Goal: Information Seeking & Learning: Check status

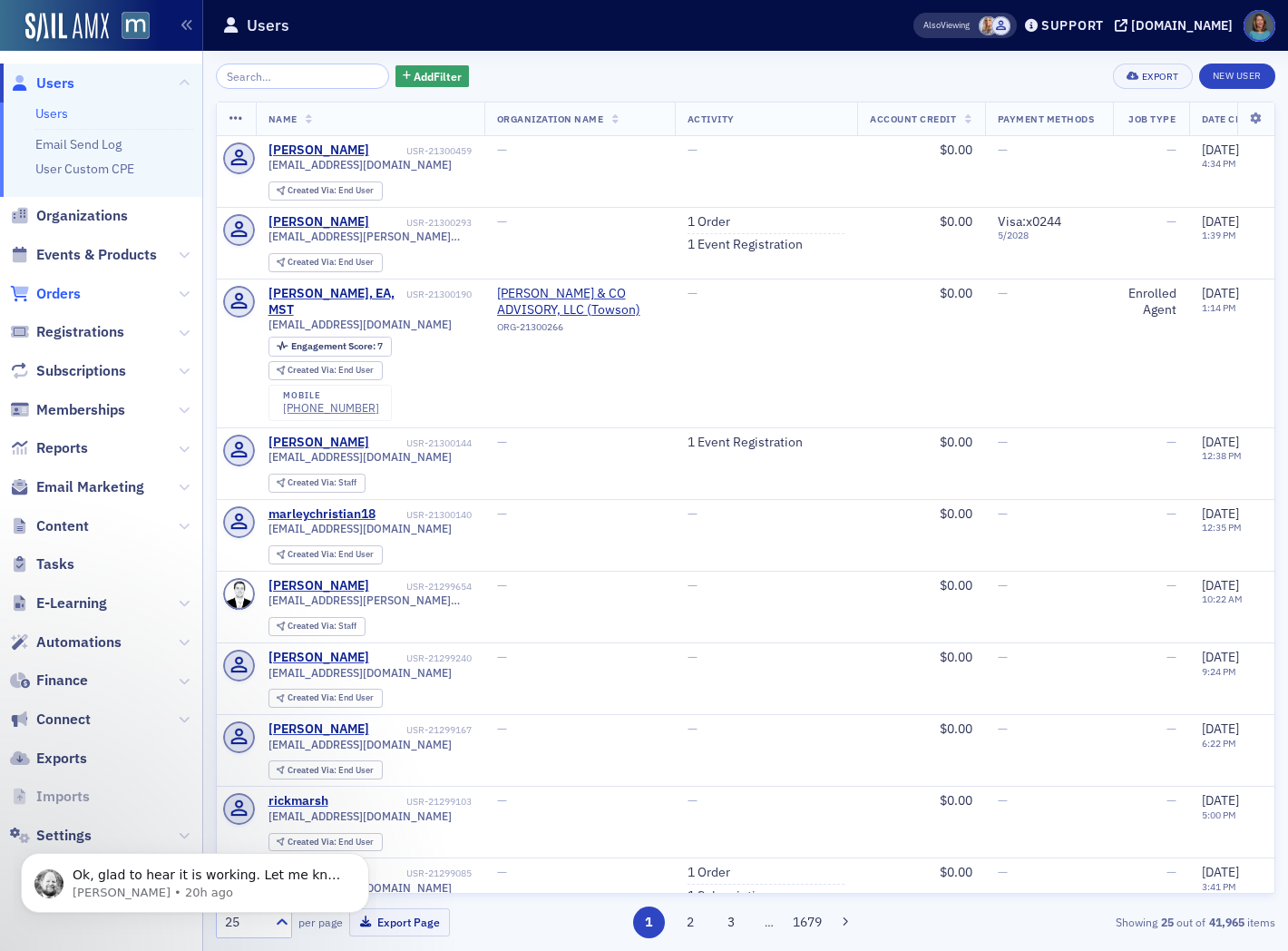
click at [72, 298] on span "Orders" at bounding box center [58, 293] width 45 height 20
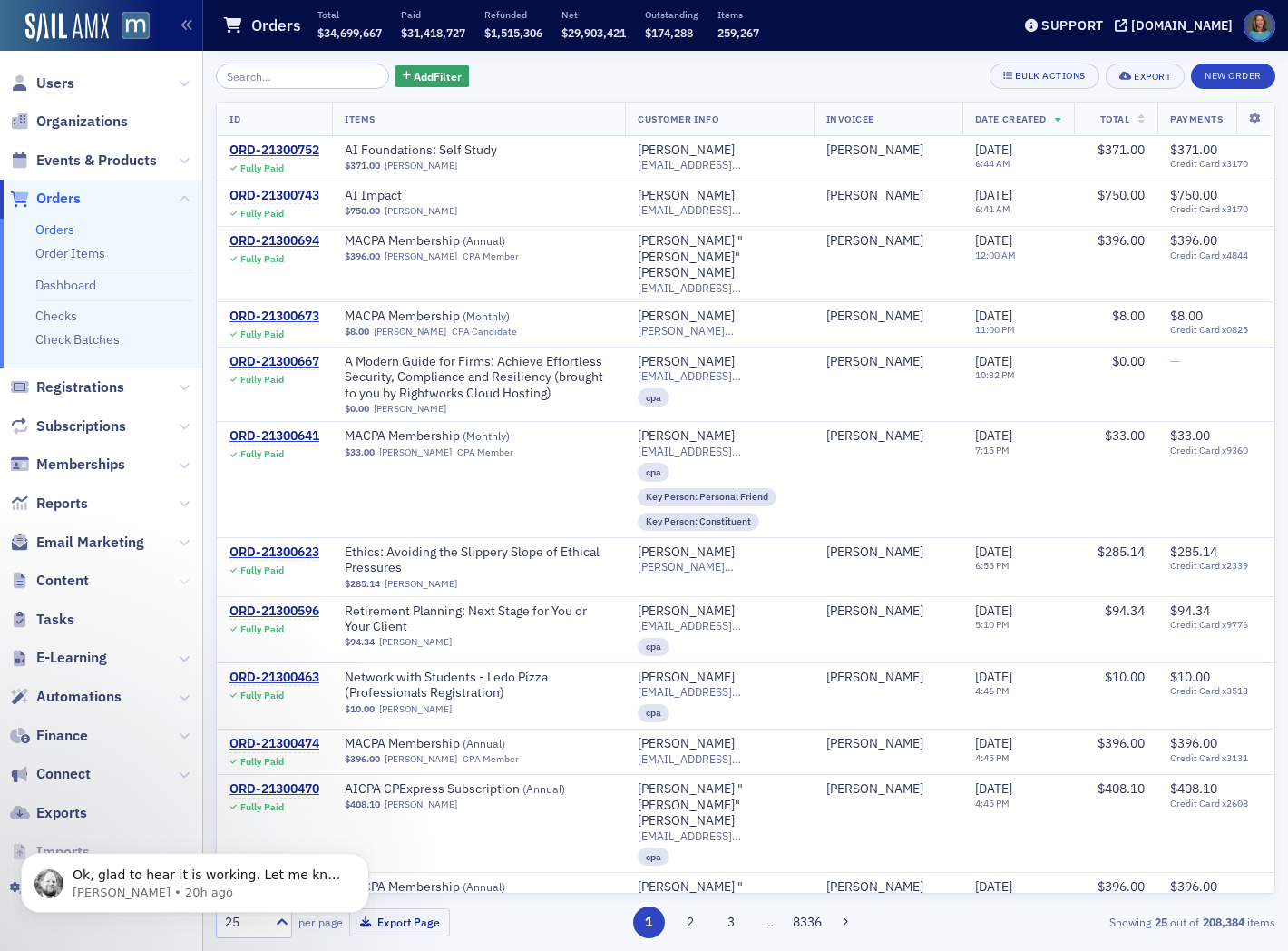
click at [186, 583] on icon at bounding box center [184, 581] width 10 height 10
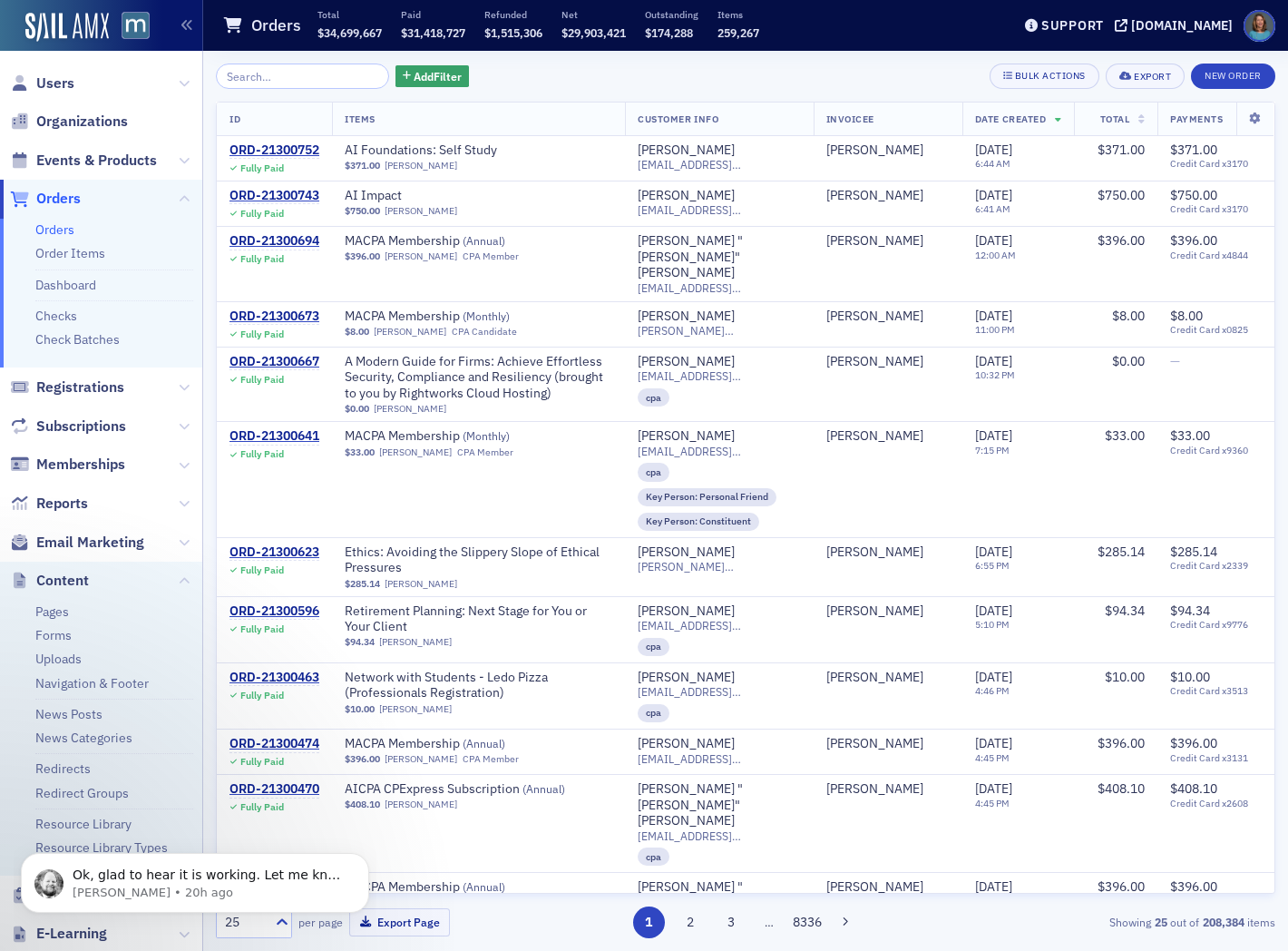
click at [57, 228] on link "Orders" at bounding box center [54, 229] width 39 height 16
click at [179, 501] on icon at bounding box center [184, 503] width 10 height 10
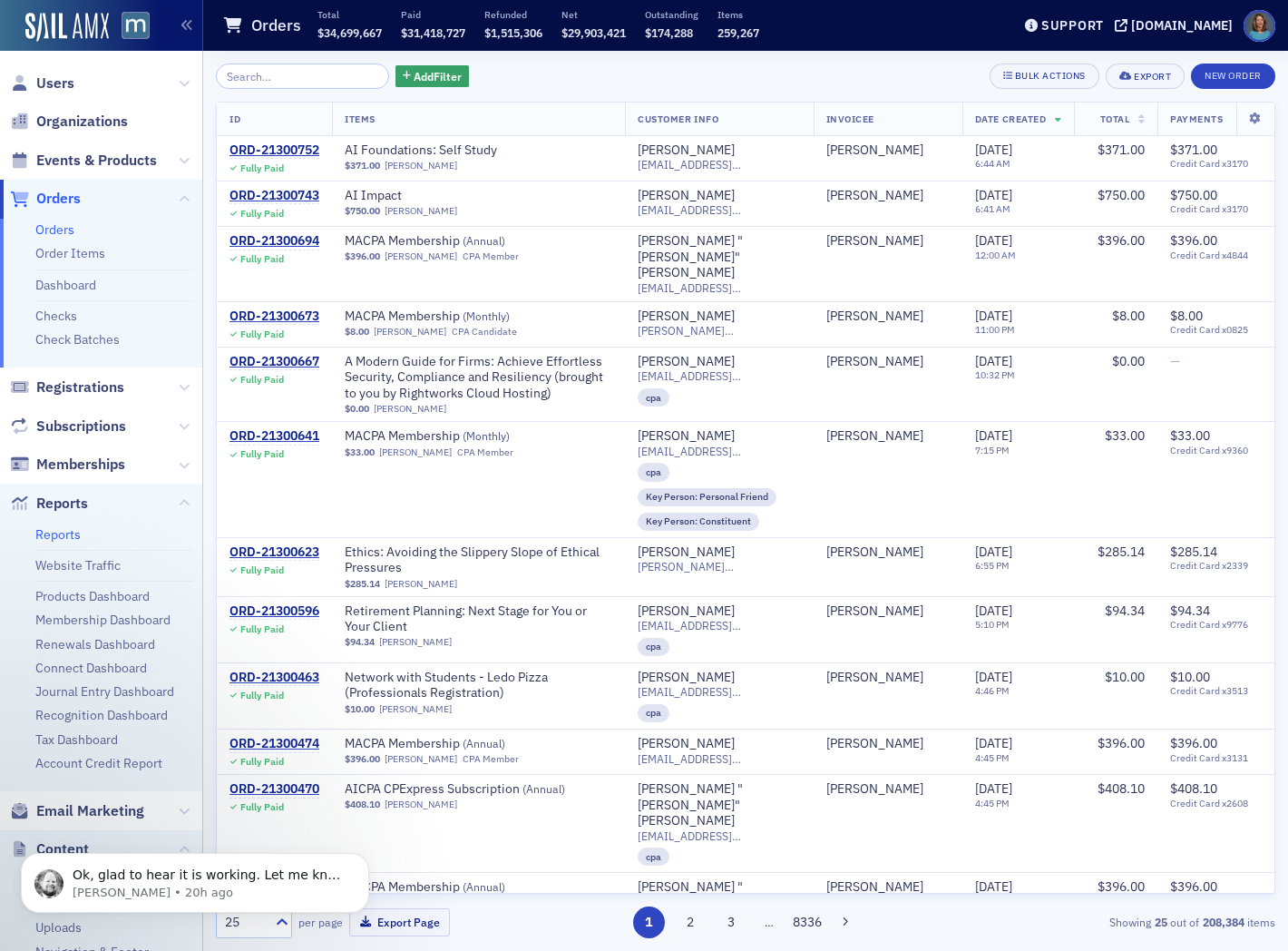
click at [76, 530] on link "Reports" at bounding box center [58, 534] width 46 height 16
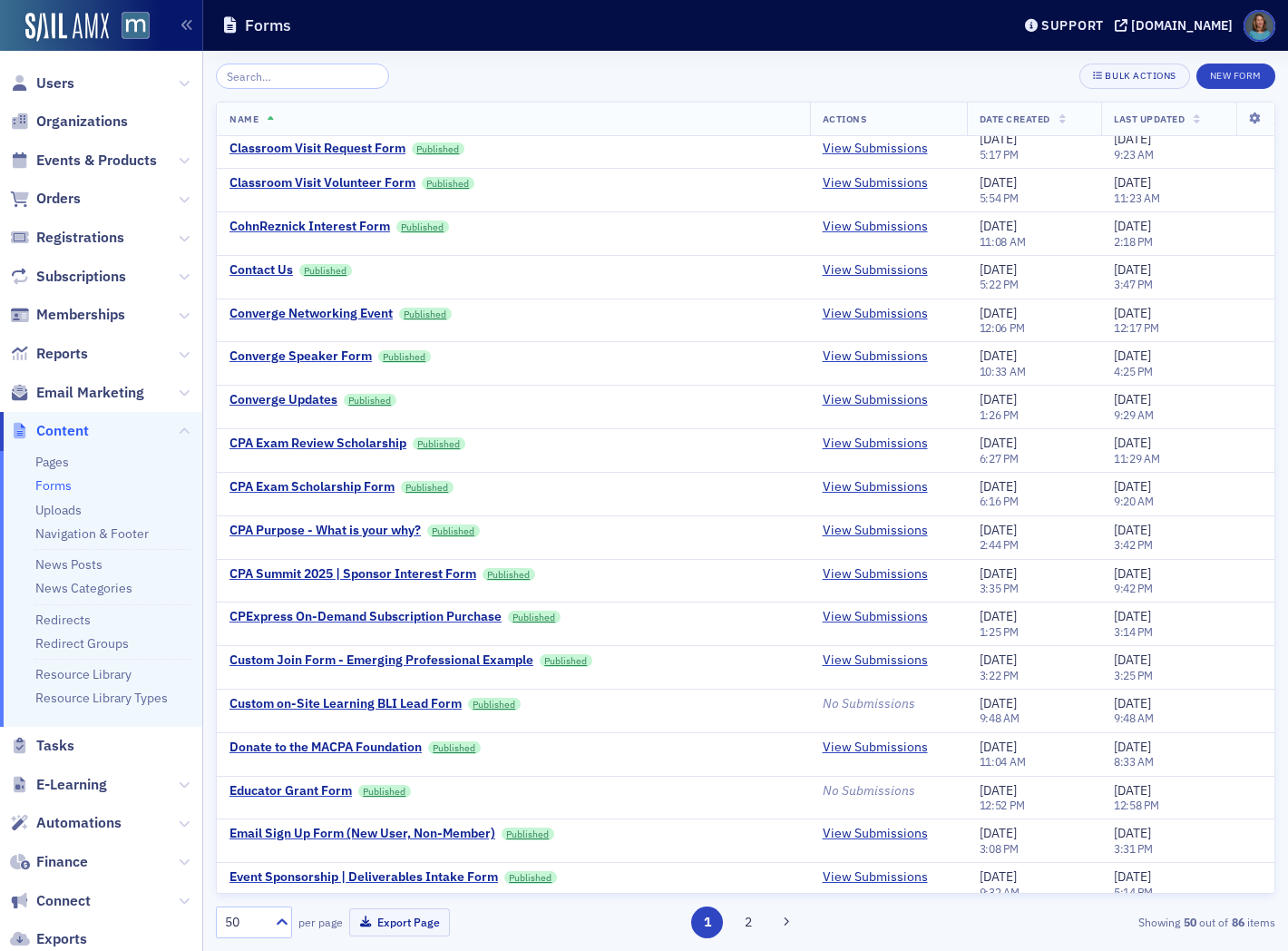
scroll to position [907, 0]
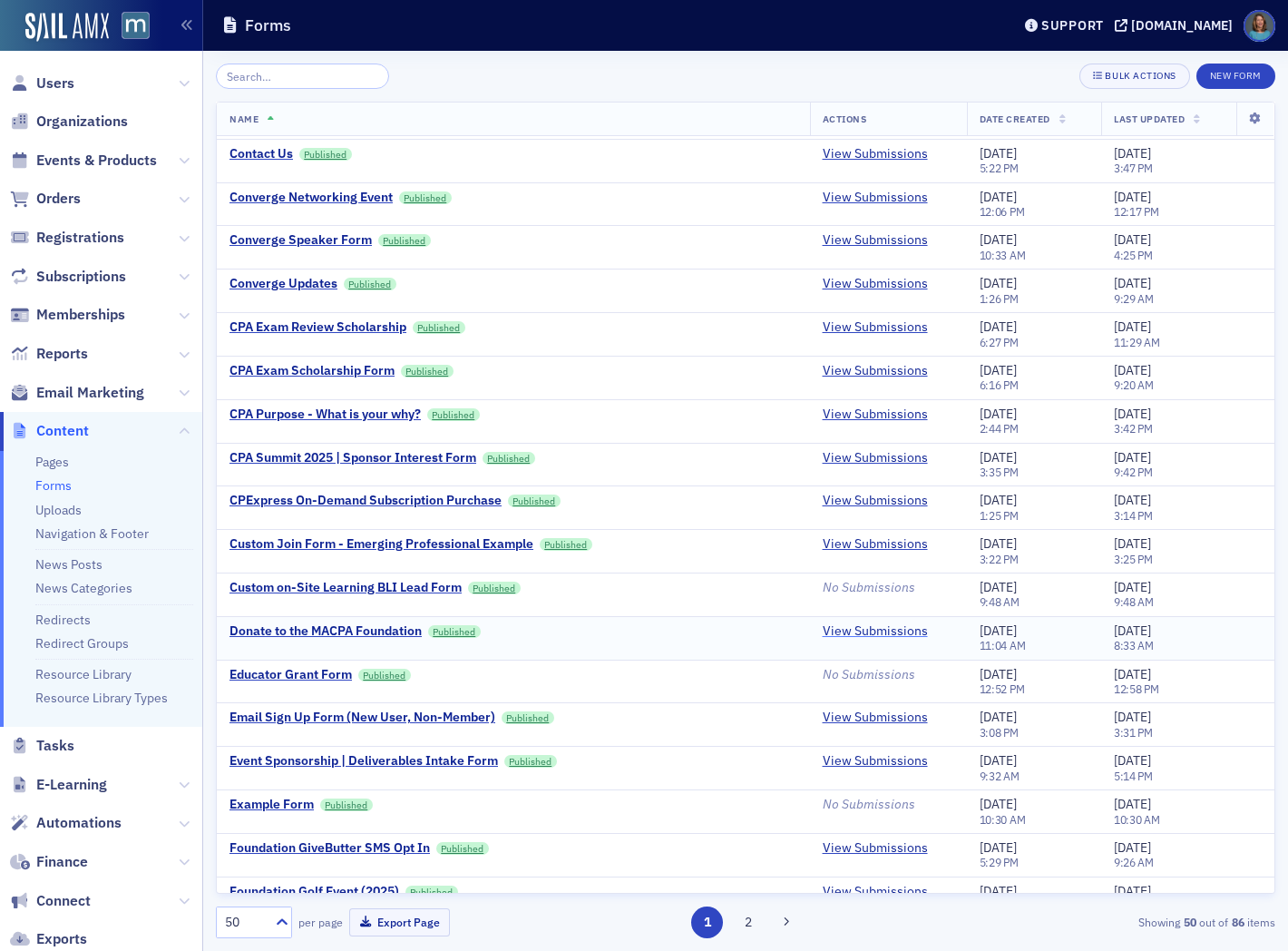
click at [861, 638] on link "View Submissions" at bounding box center [875, 631] width 106 height 16
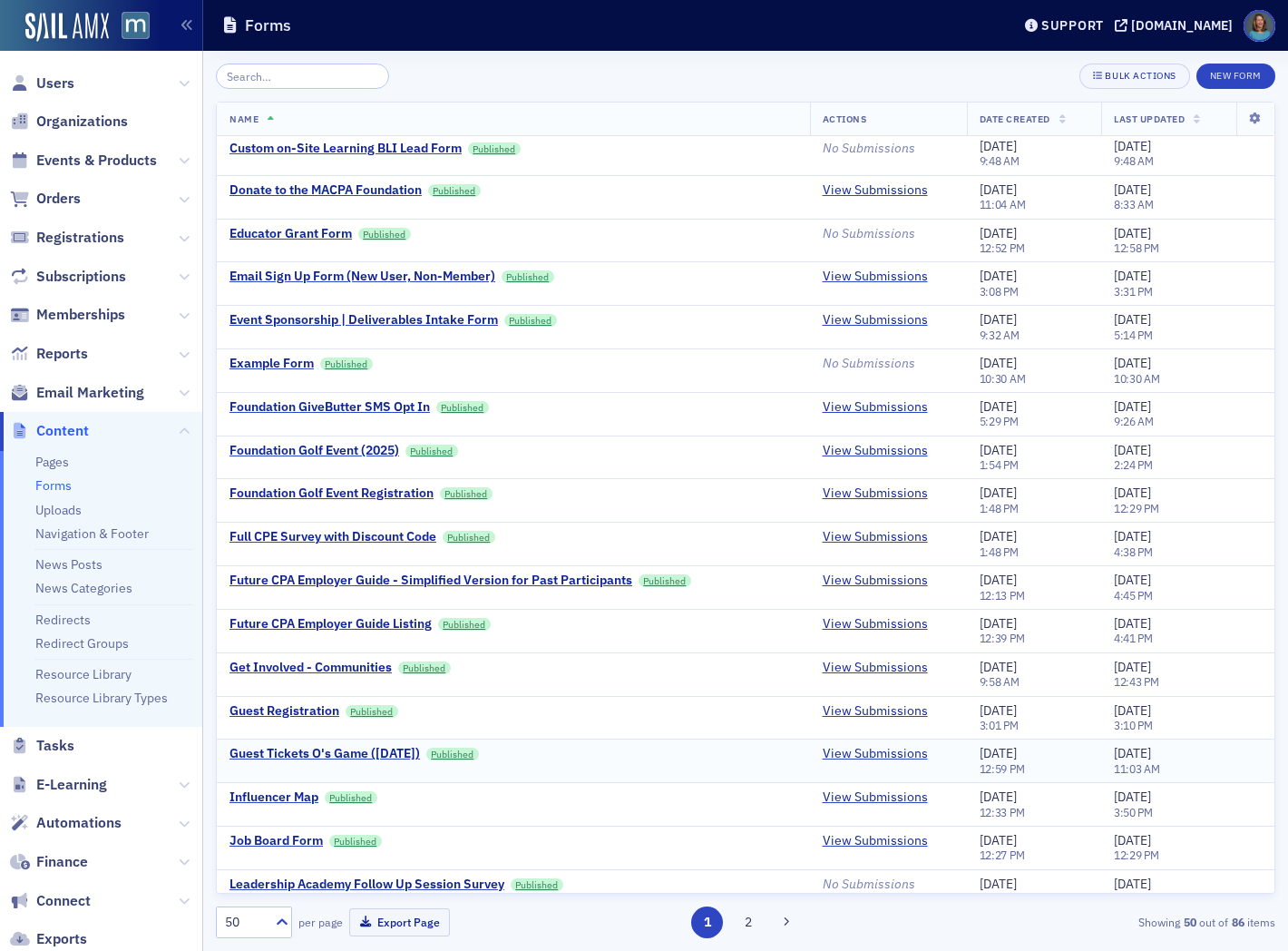
scroll to position [1313, 0]
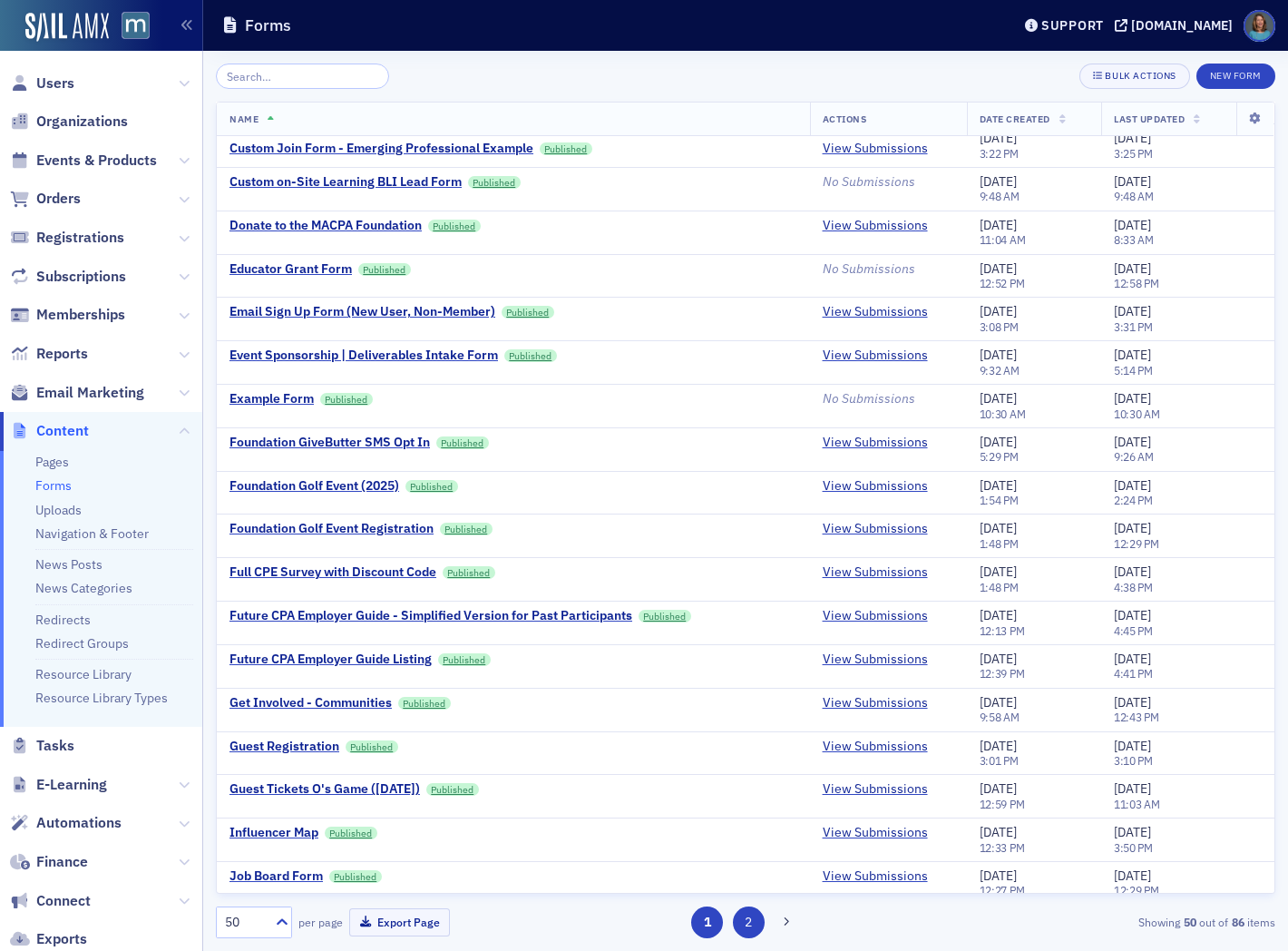
click at [743, 928] on button "2" at bounding box center [748, 921] width 31 height 31
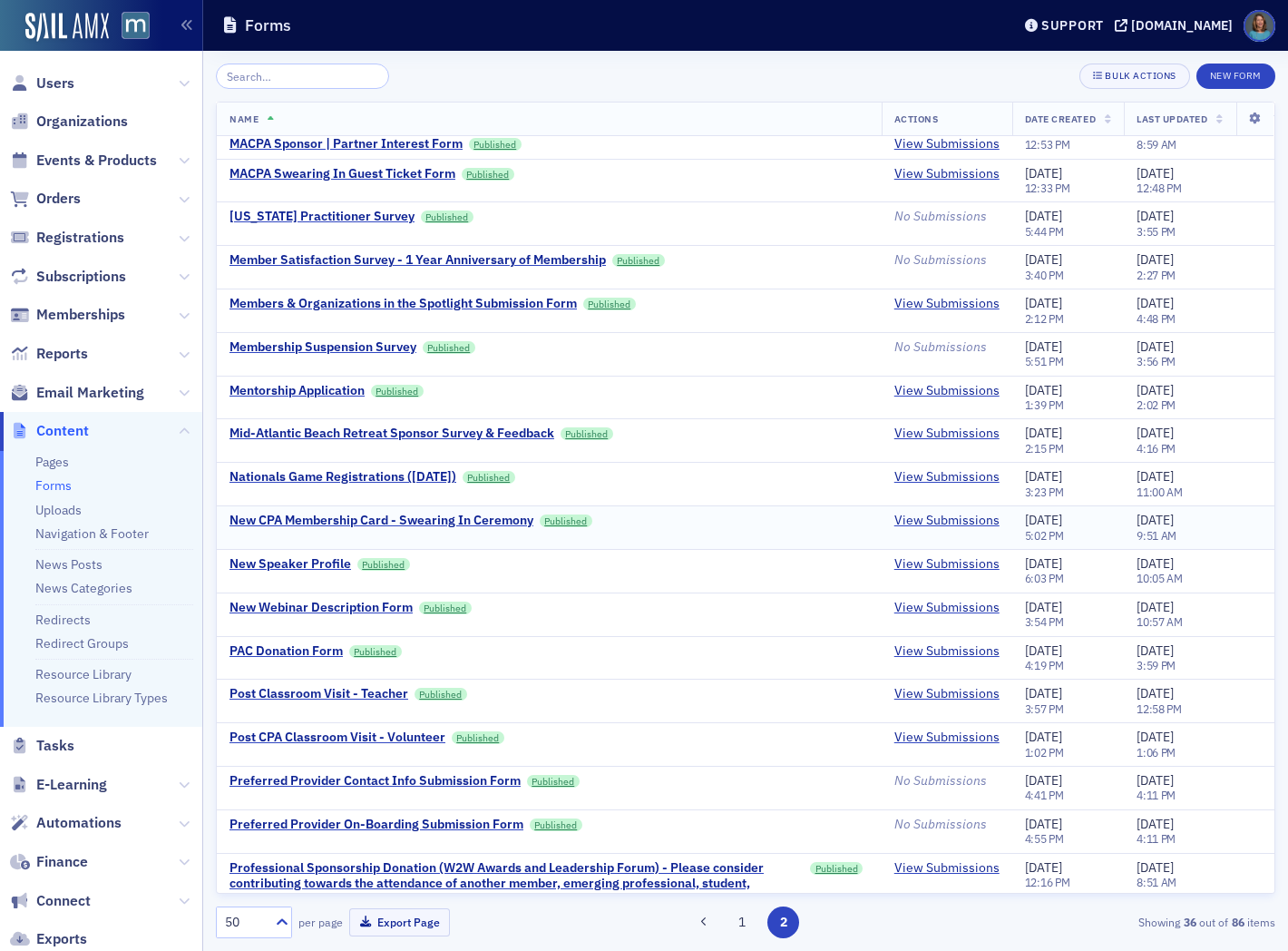
scroll to position [101, 0]
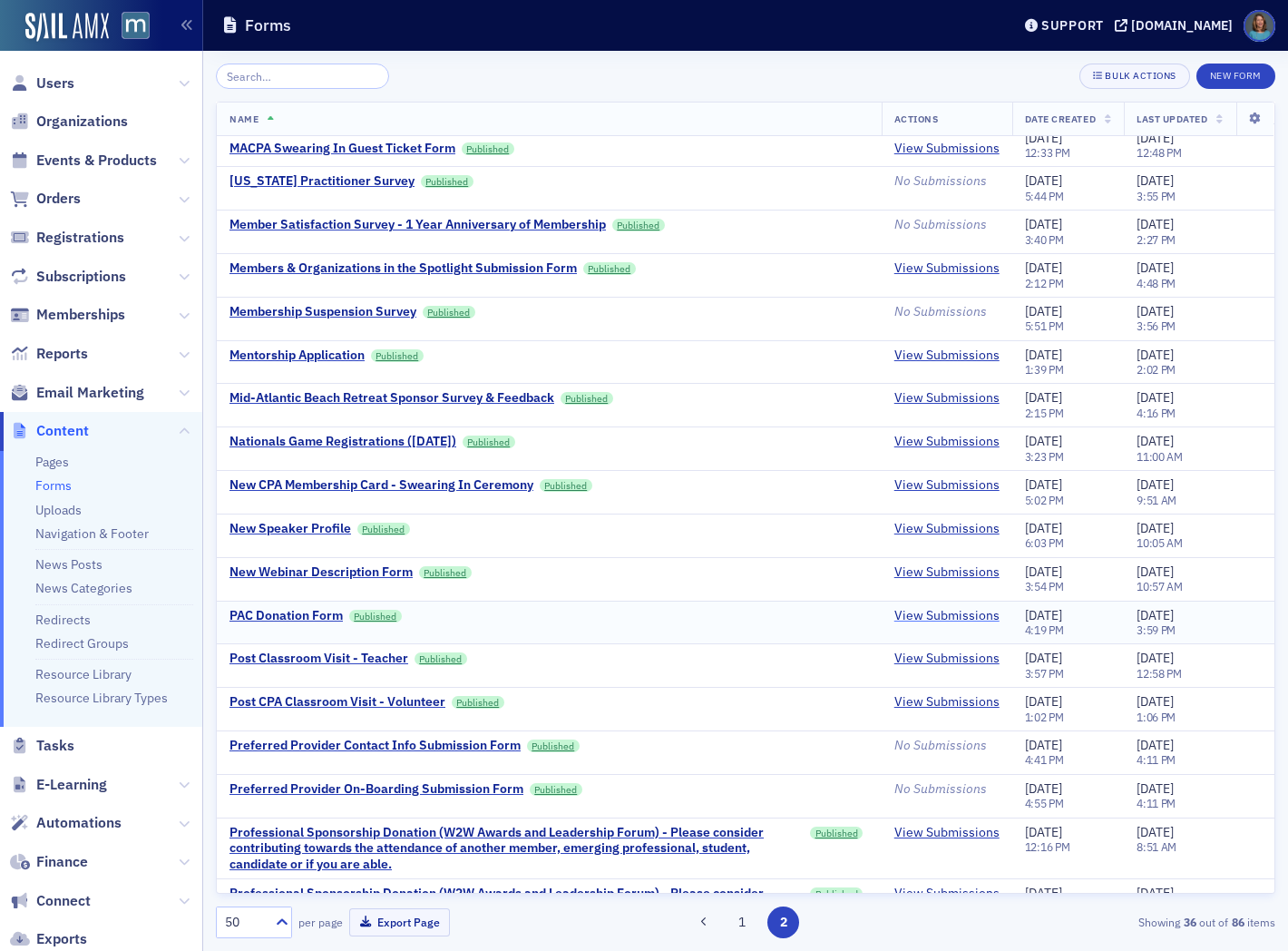
click at [925, 617] on link "View Submissions" at bounding box center [947, 616] width 106 height 16
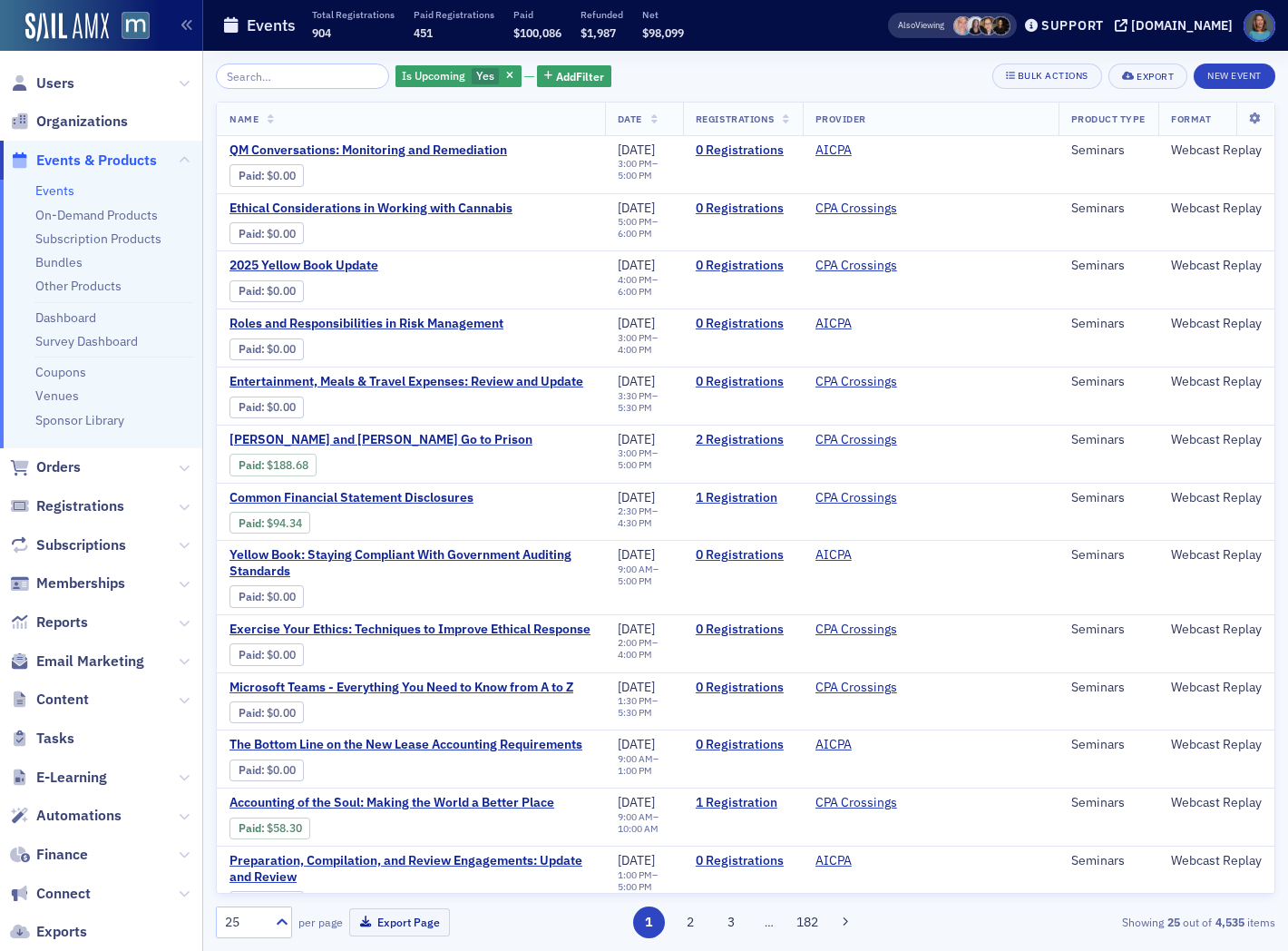
click at [302, 78] on input "search" at bounding box center [303, 76] width 173 height 26
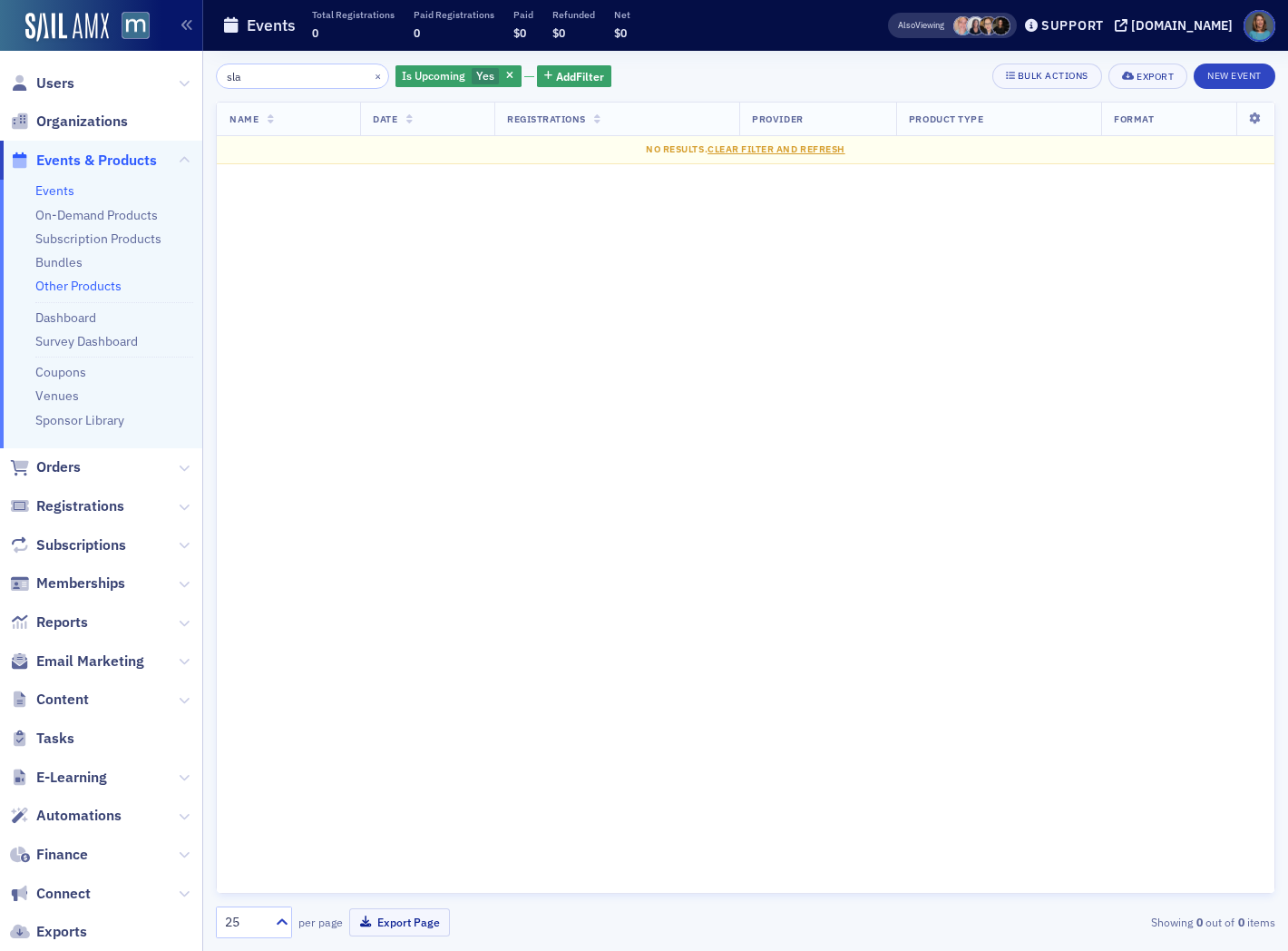
type input "sla"
click at [75, 284] on link "Other Products" at bounding box center [78, 286] width 87 height 16
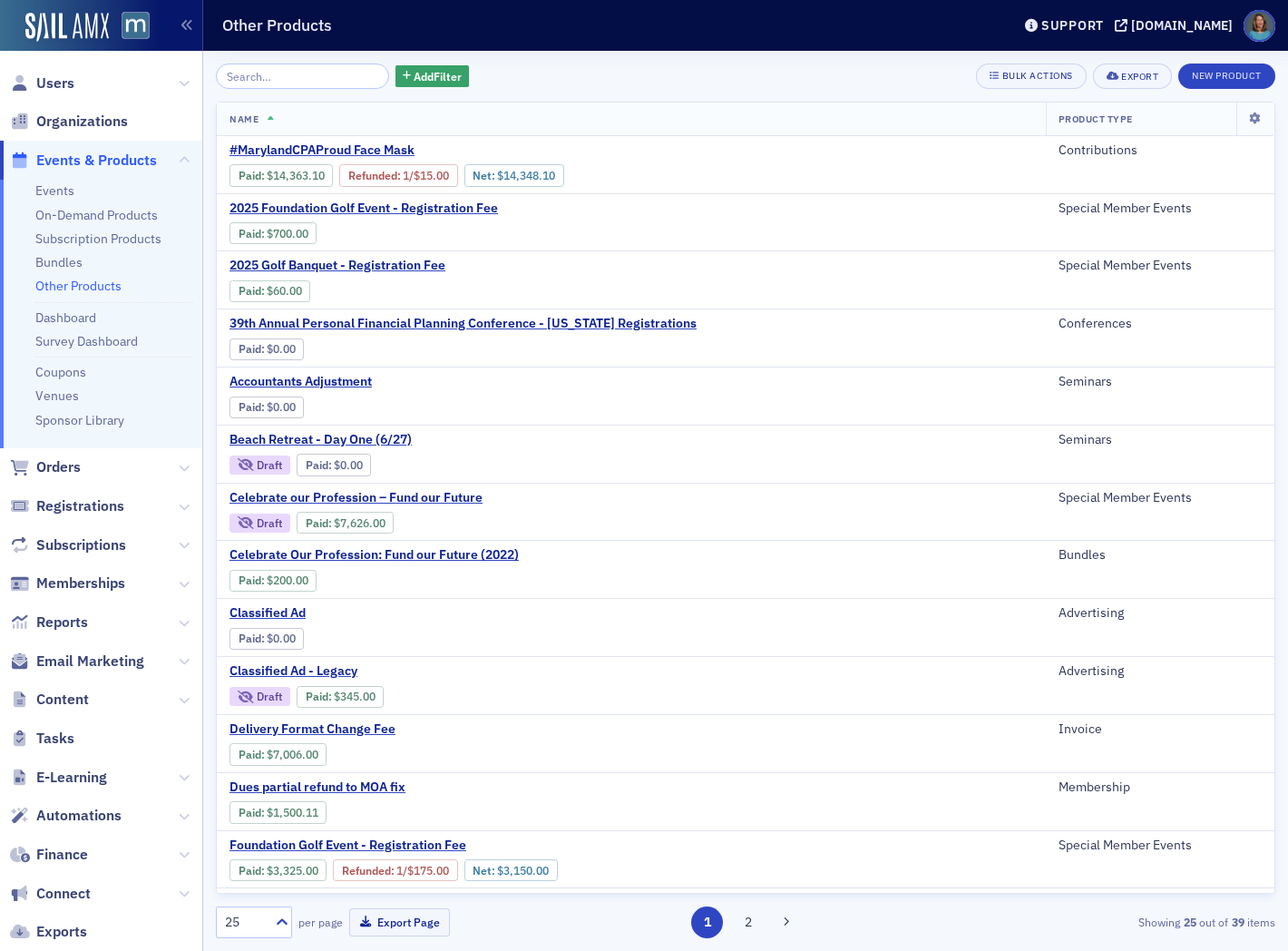
click at [327, 72] on input "search" at bounding box center [303, 76] width 173 height 26
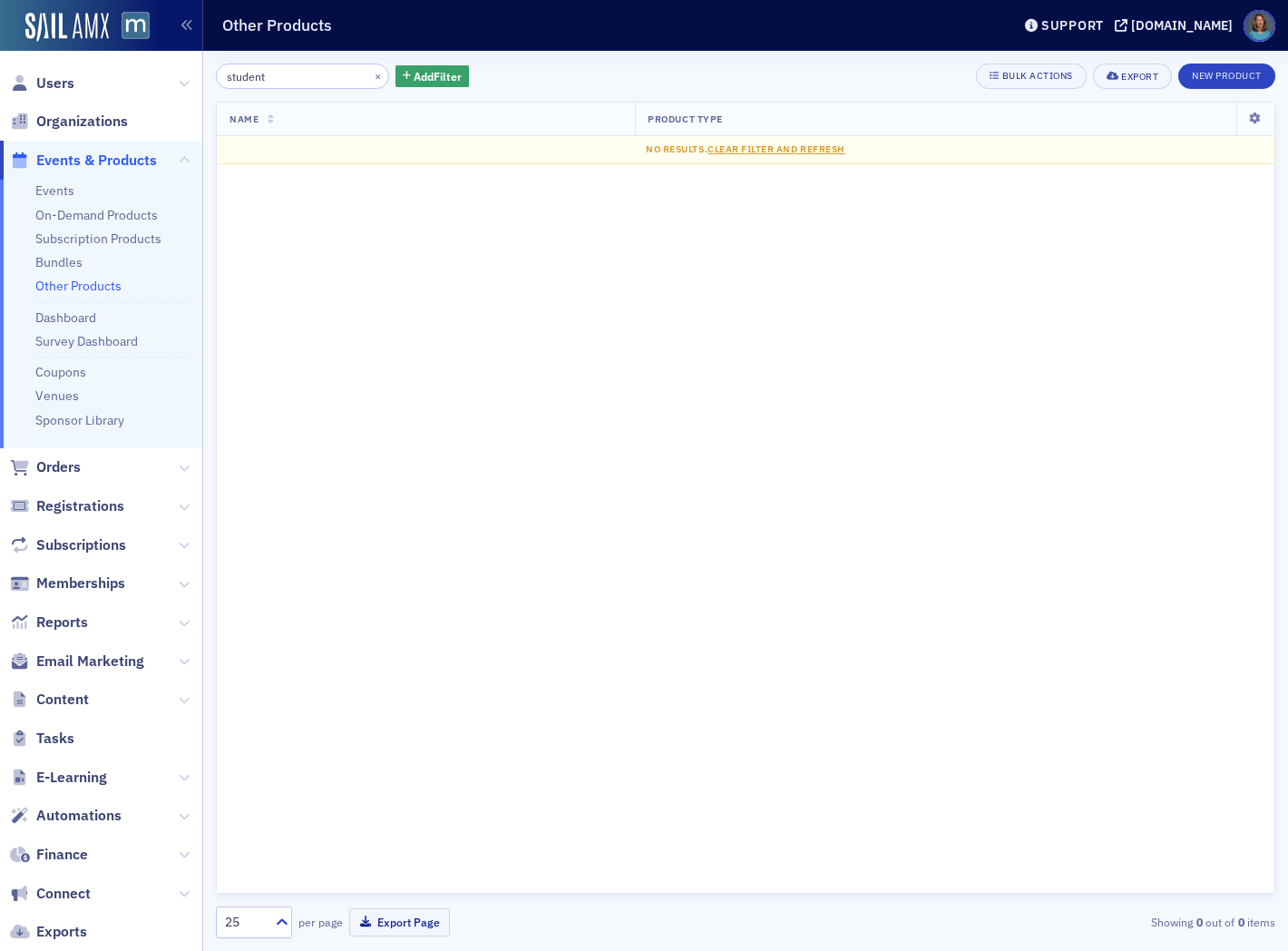
drag, startPoint x: 327, startPoint y: 72, endPoint x: 202, endPoint y: 62, distance: 125.4
click at [202, 62] on div "Users Organizations Events & Products Events On-Demand Products Subscription Pr…" at bounding box center [644, 475] width 1288 height 951
click at [315, 70] on input "sla" at bounding box center [303, 76] width 173 height 26
type input "sla"
click at [61, 191] on link "Events" at bounding box center [54, 190] width 39 height 16
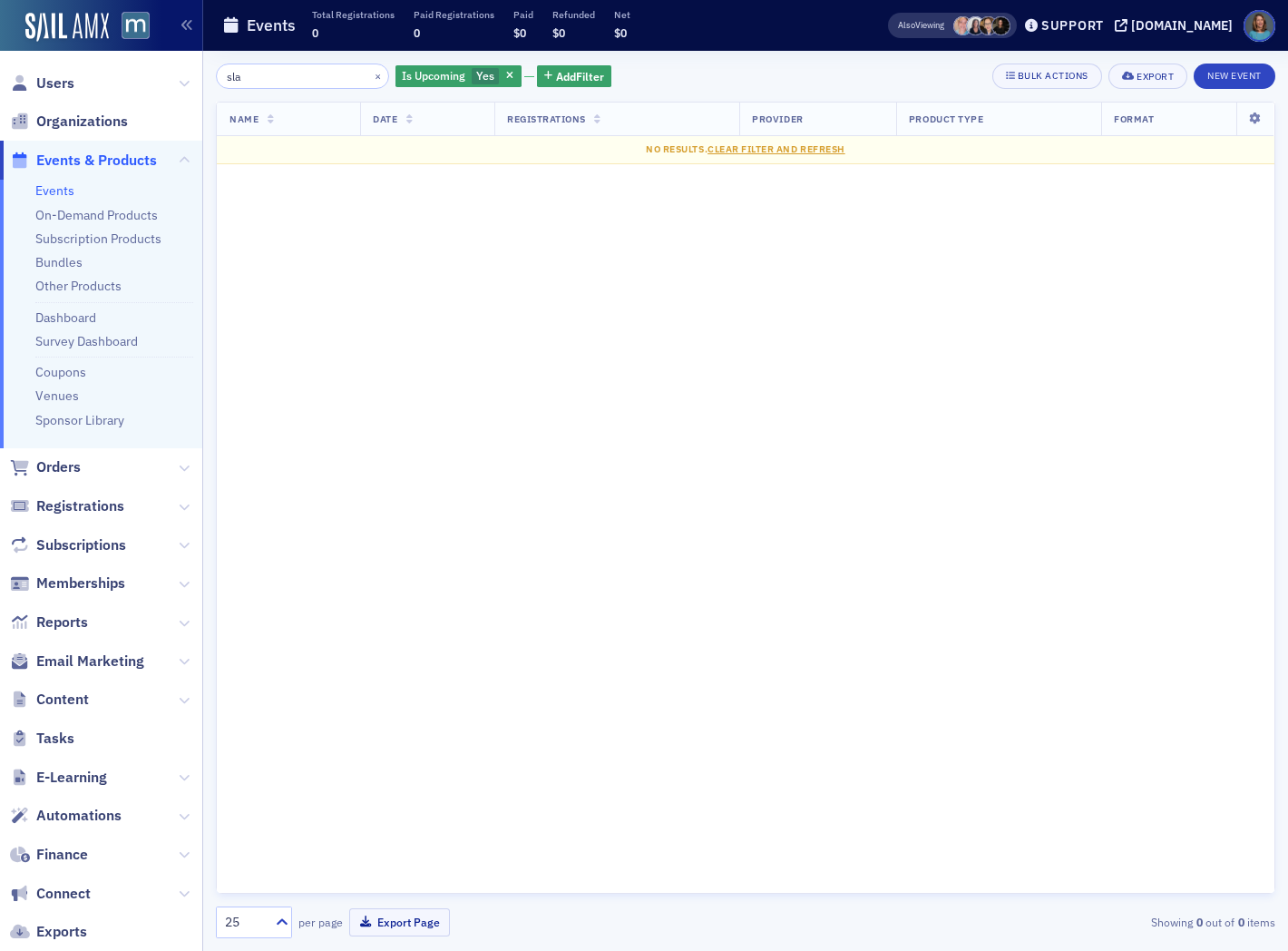
drag, startPoint x: 315, startPoint y: 68, endPoint x: 212, endPoint y: 73, distance: 103.1
click at [212, 73] on div "sla × Is Upcoming Yes Add Filter Bulk Actions Export New Event Name Date Regist…" at bounding box center [745, 500] width 1085 height 900
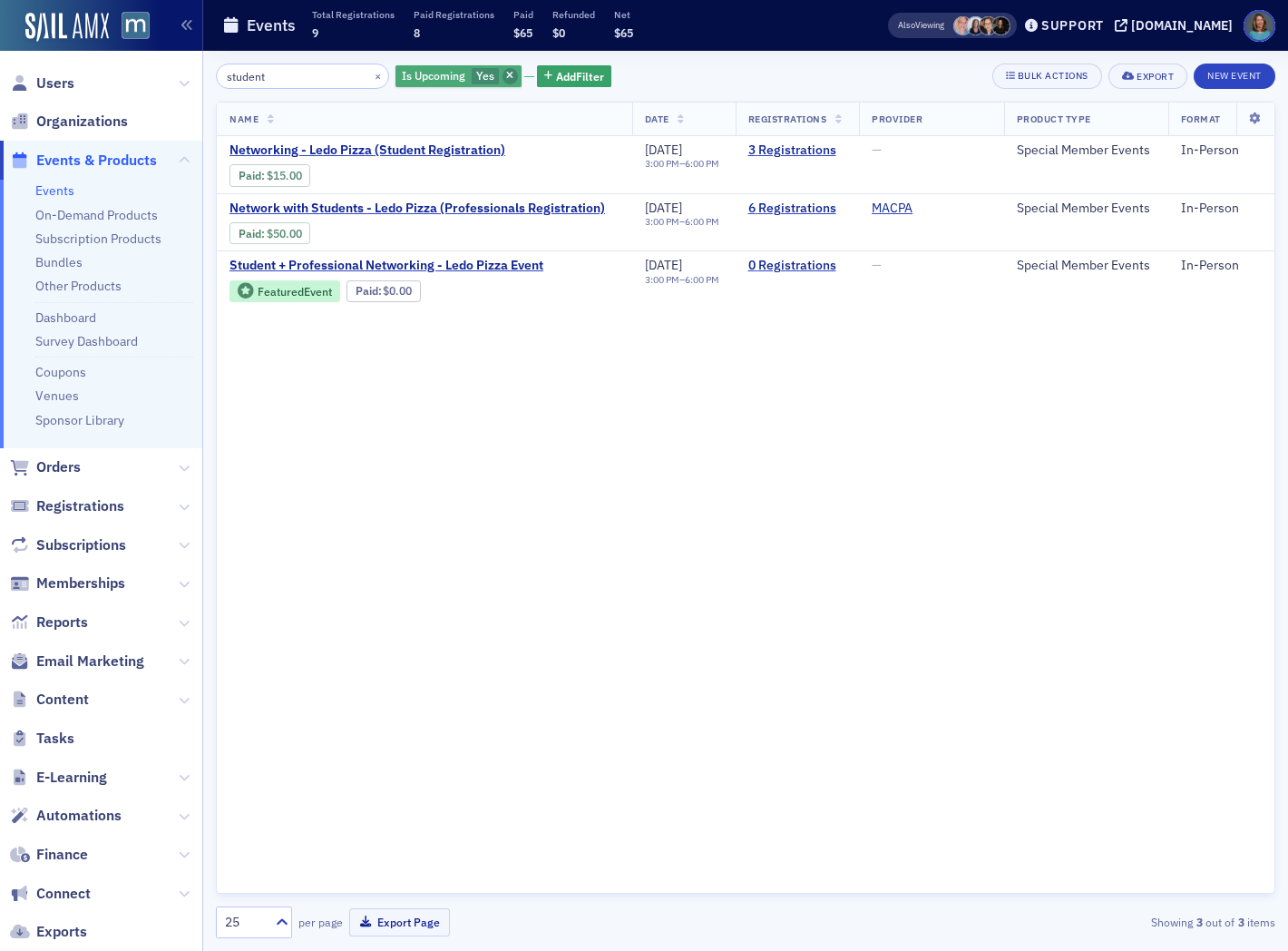
type input "student"
click at [506, 79] on icon "button" at bounding box center [510, 76] width 8 height 10
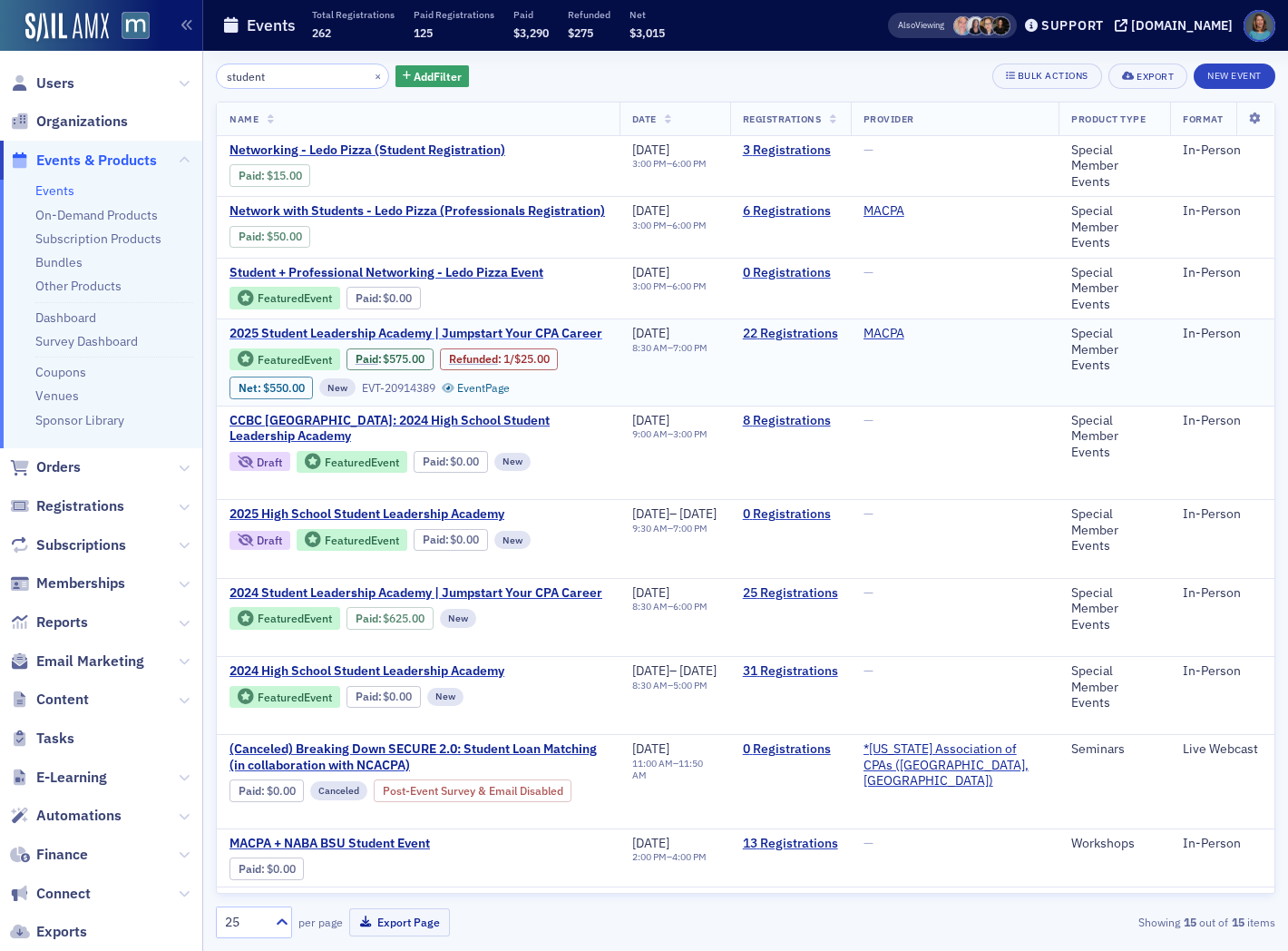
click at [456, 342] on span "2025 Student Leadership Academy | Jumpstart Your CPA Career" at bounding box center [416, 333] width 373 height 16
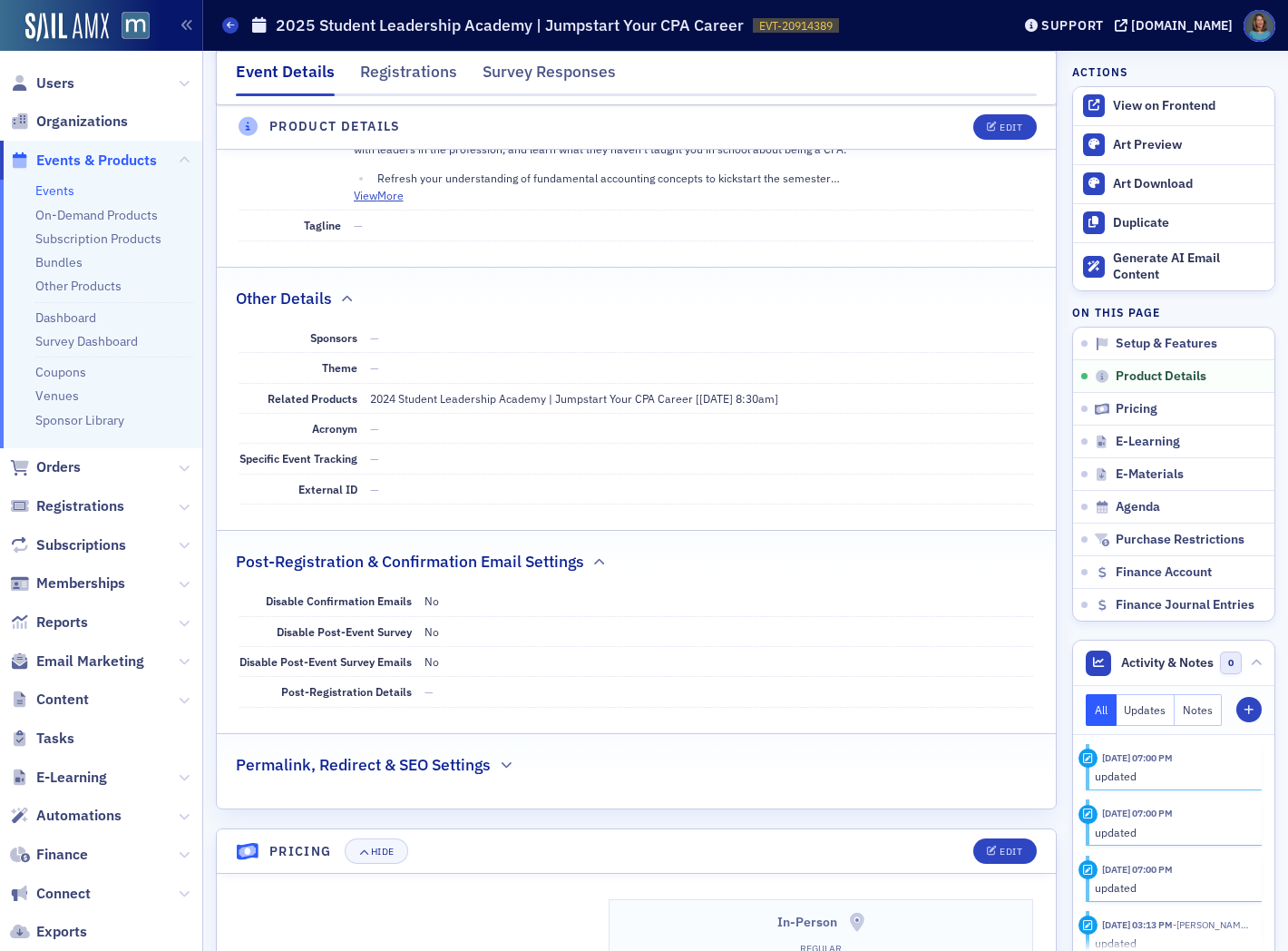
scroll to position [604, 0]
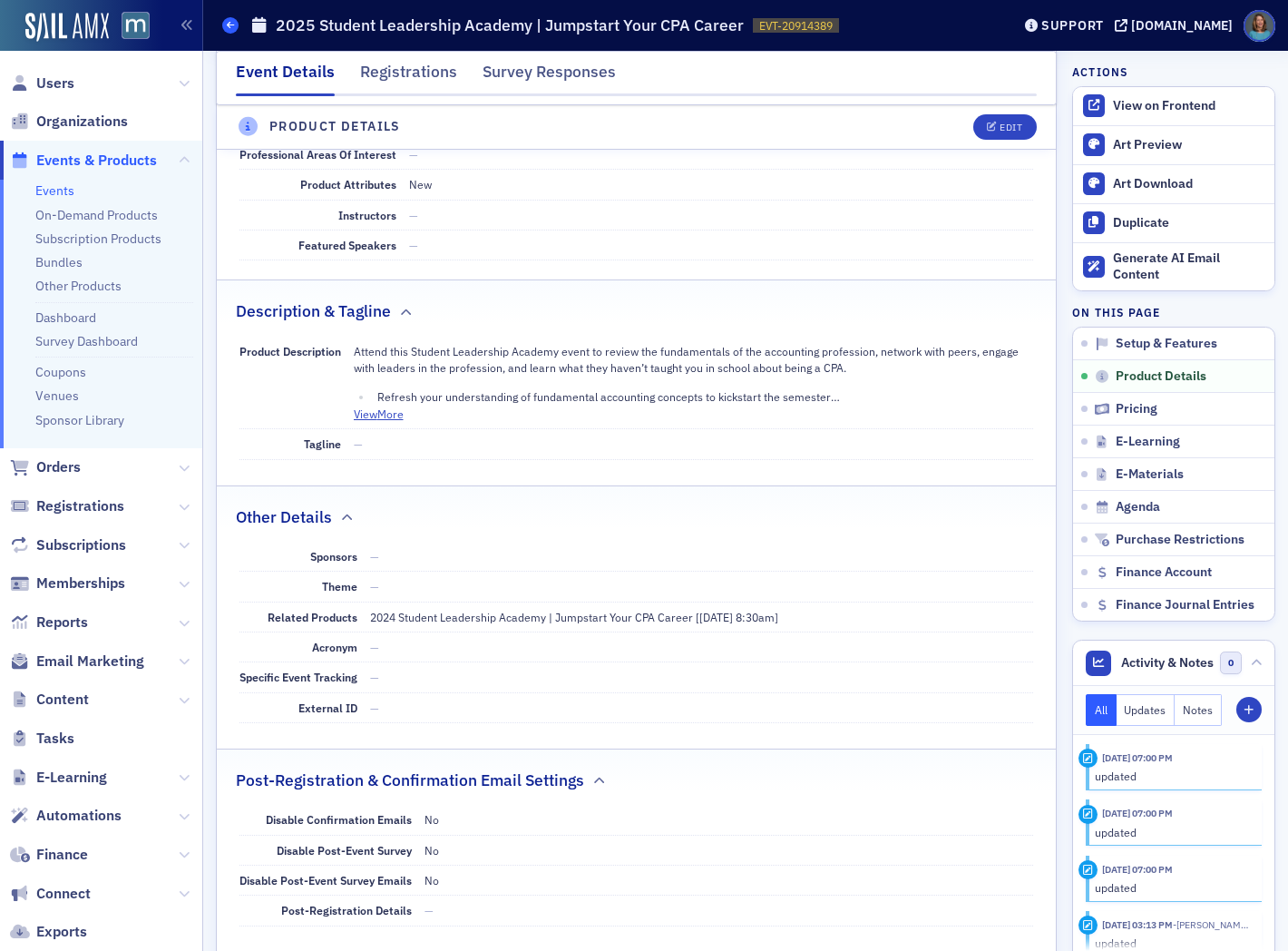
click at [234, 25] on span at bounding box center [230, 25] width 16 height 16
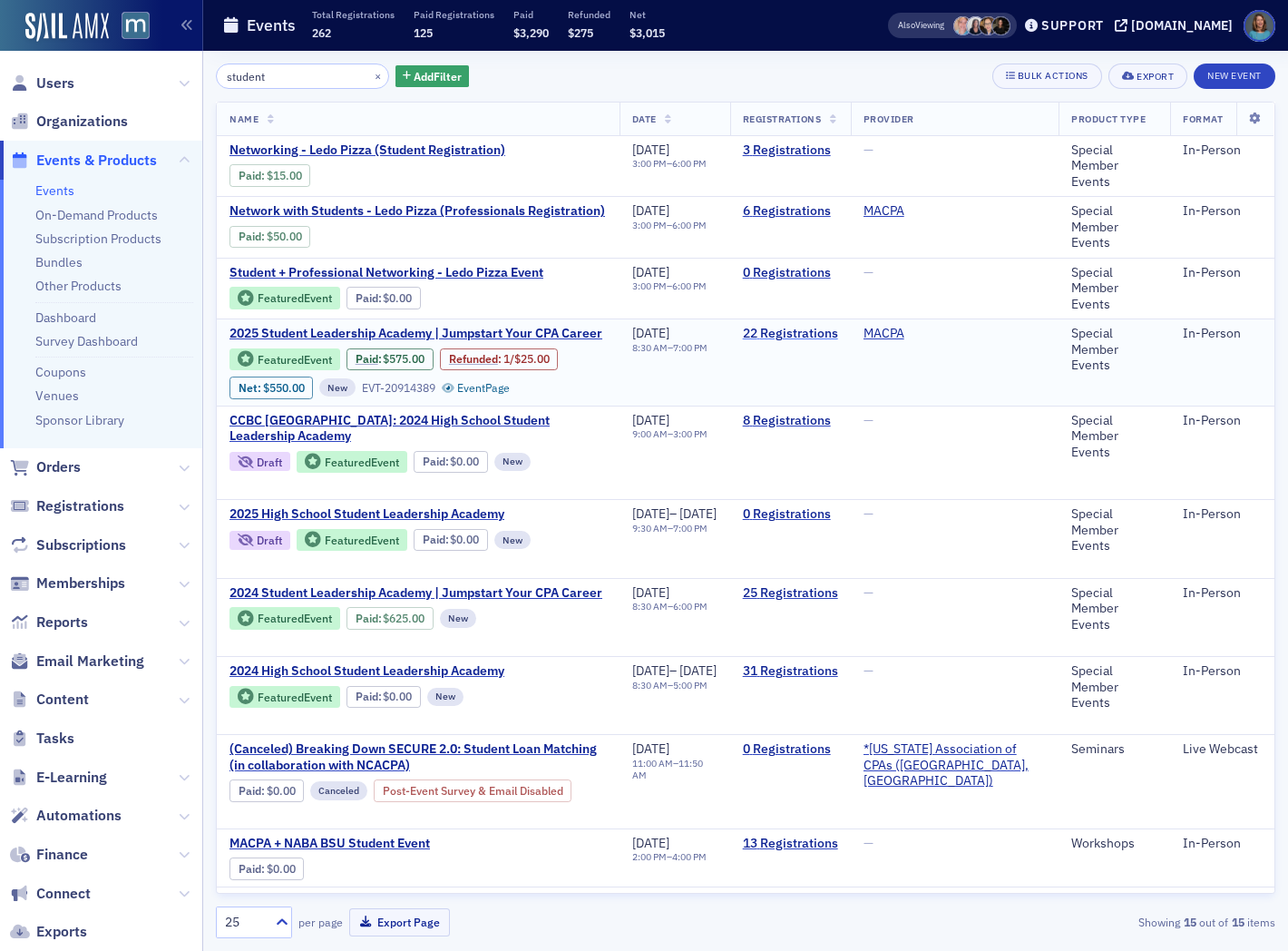
click at [822, 342] on link "22 Registrations" at bounding box center [791, 333] width 95 height 16
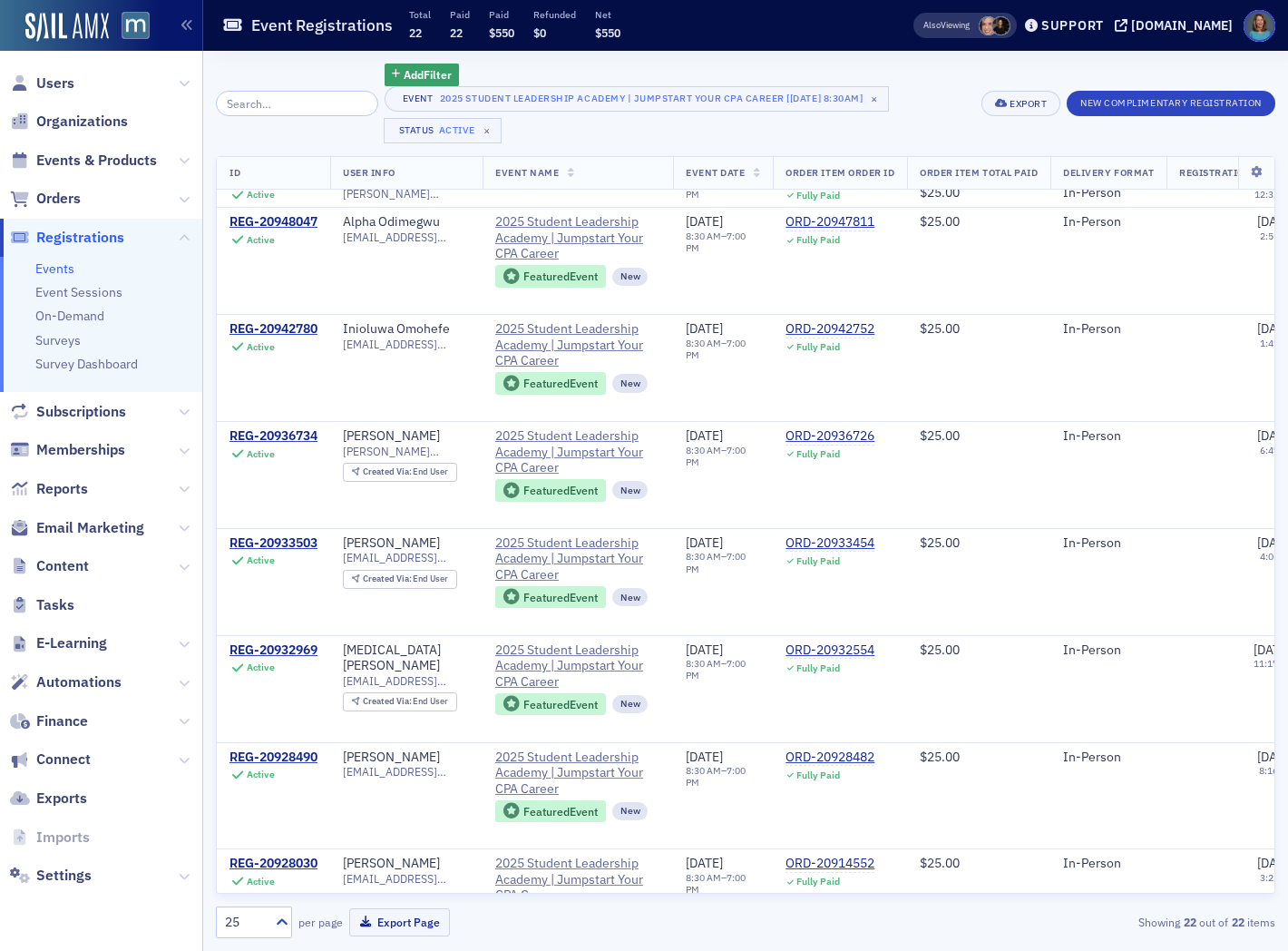
scroll to position [1662, 0]
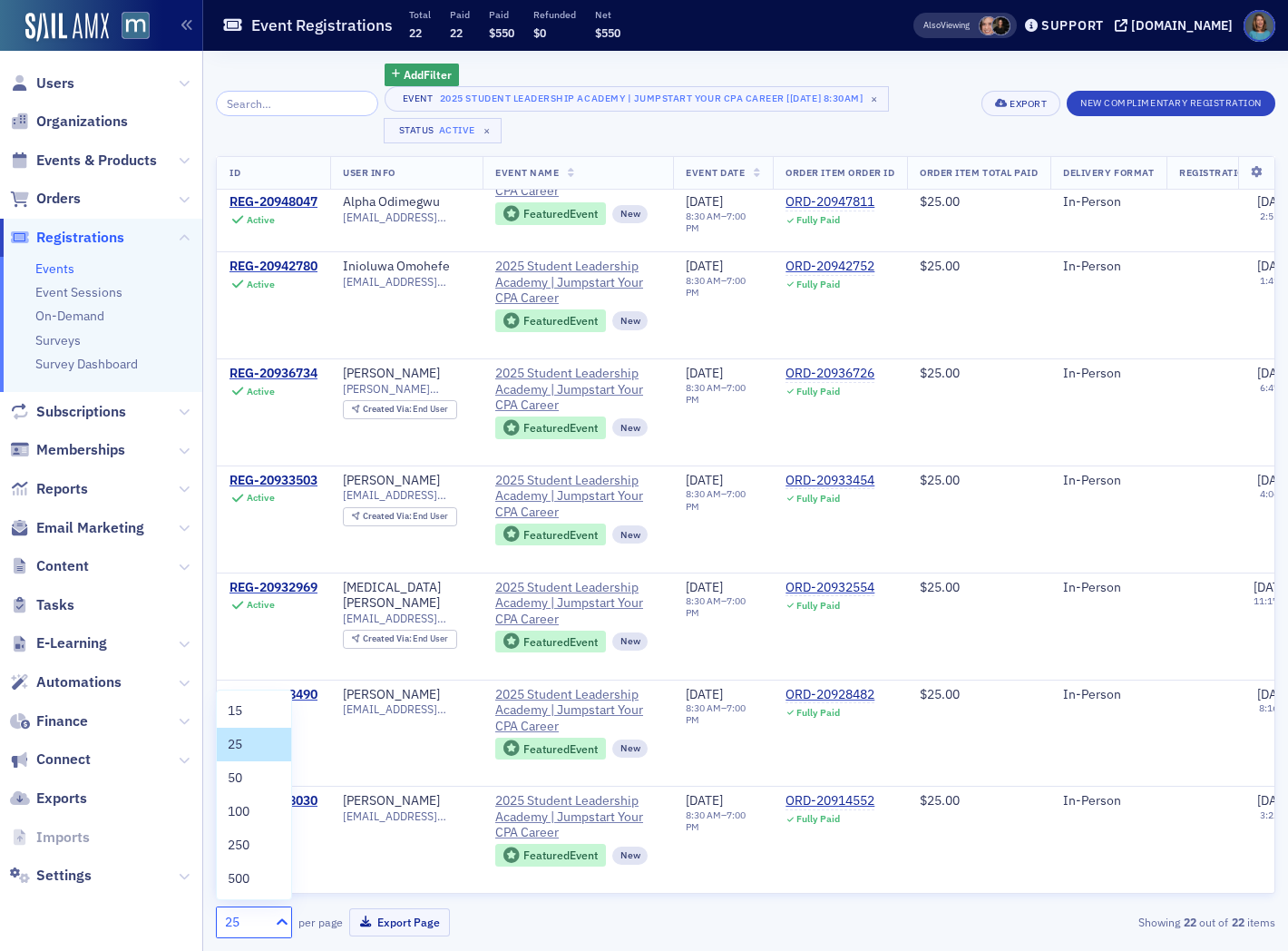
click at [280, 920] on icon at bounding box center [282, 921] width 10 height 7
click at [250, 781] on div "50" at bounding box center [253, 778] width 52 height 19
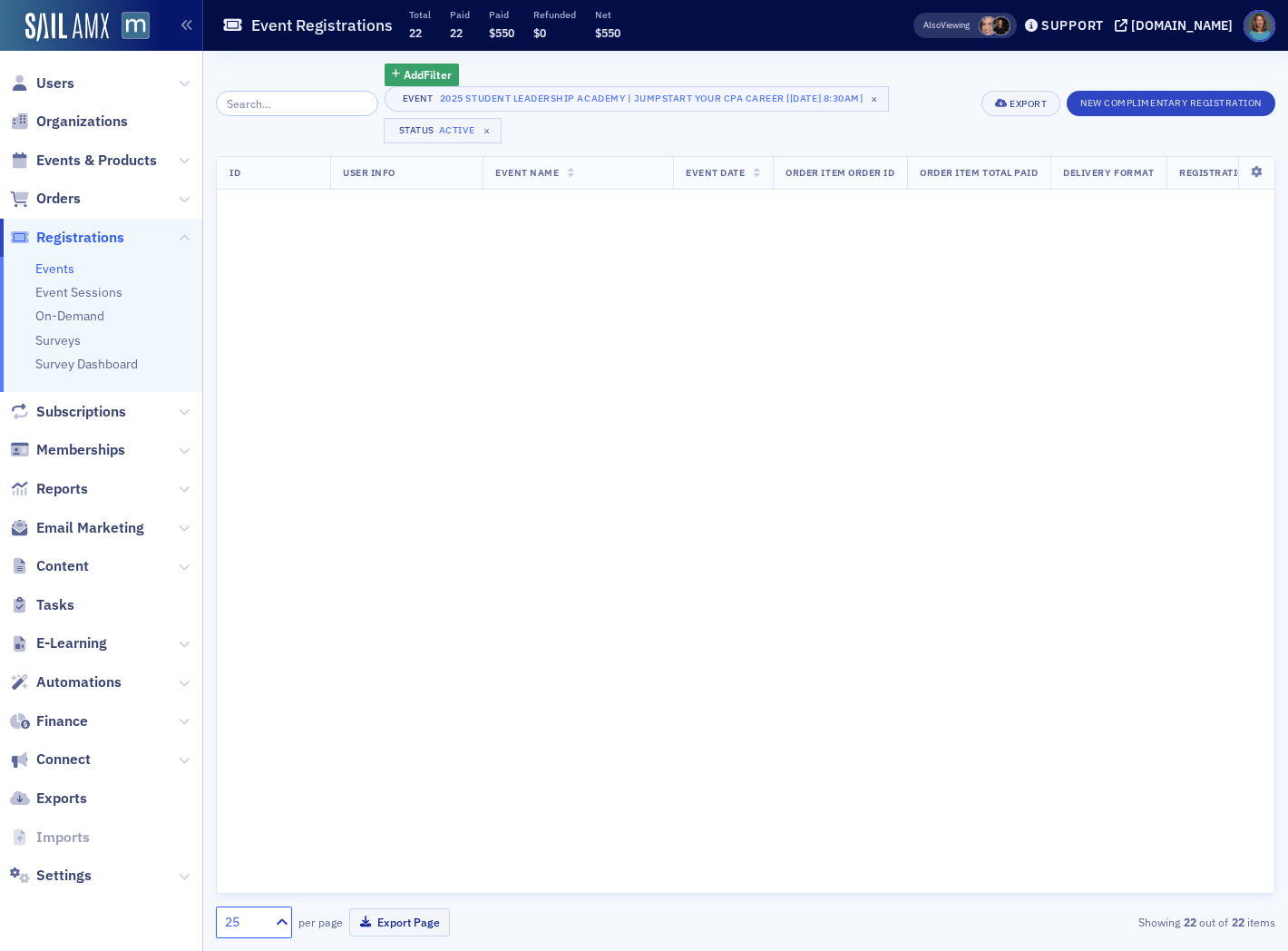
scroll to position [0, 0]
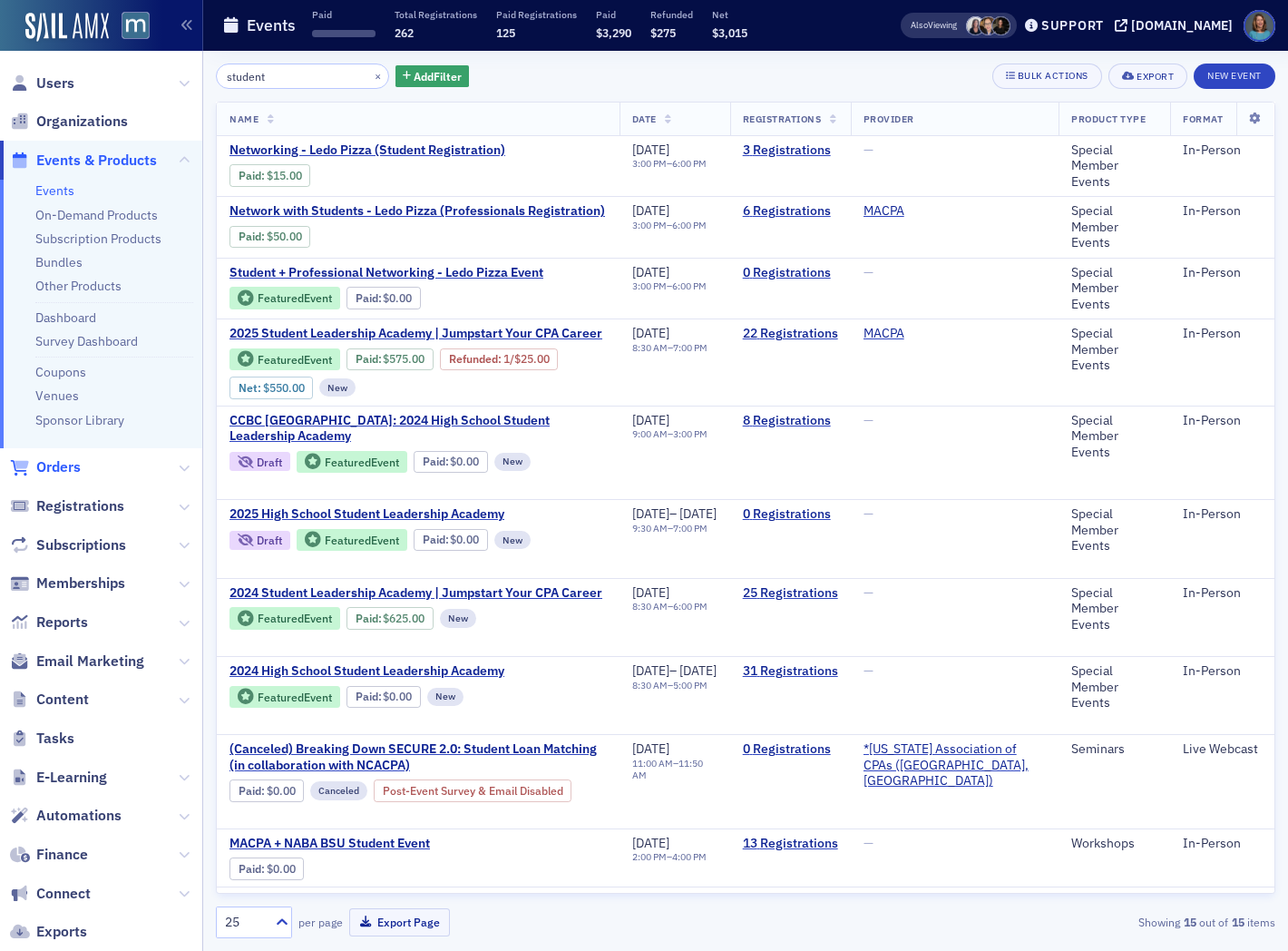
click at [59, 470] on span "Orders" at bounding box center [58, 466] width 45 height 20
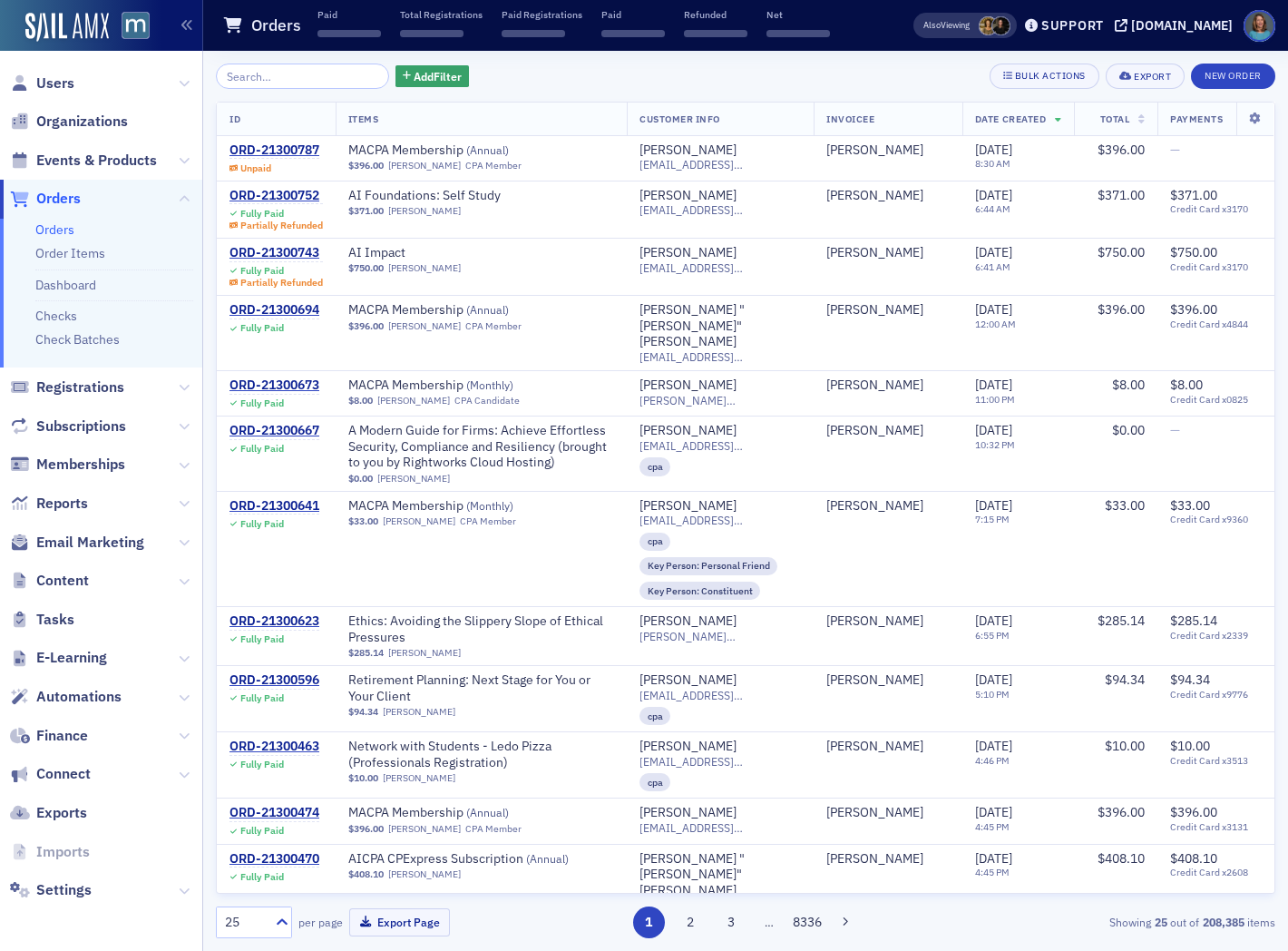
click at [294, 82] on input "search" at bounding box center [303, 76] width 173 height 26
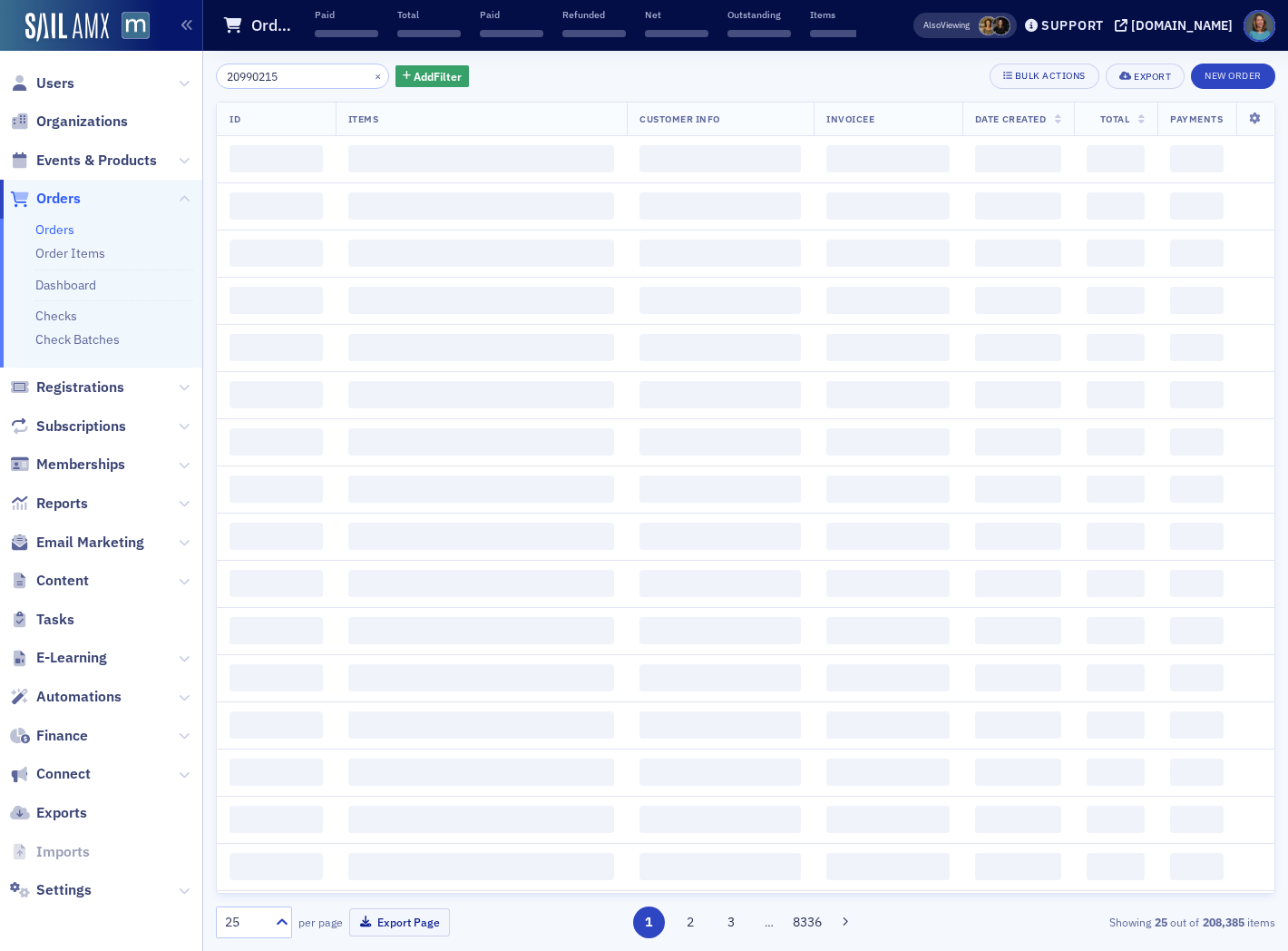
type input "20990215"
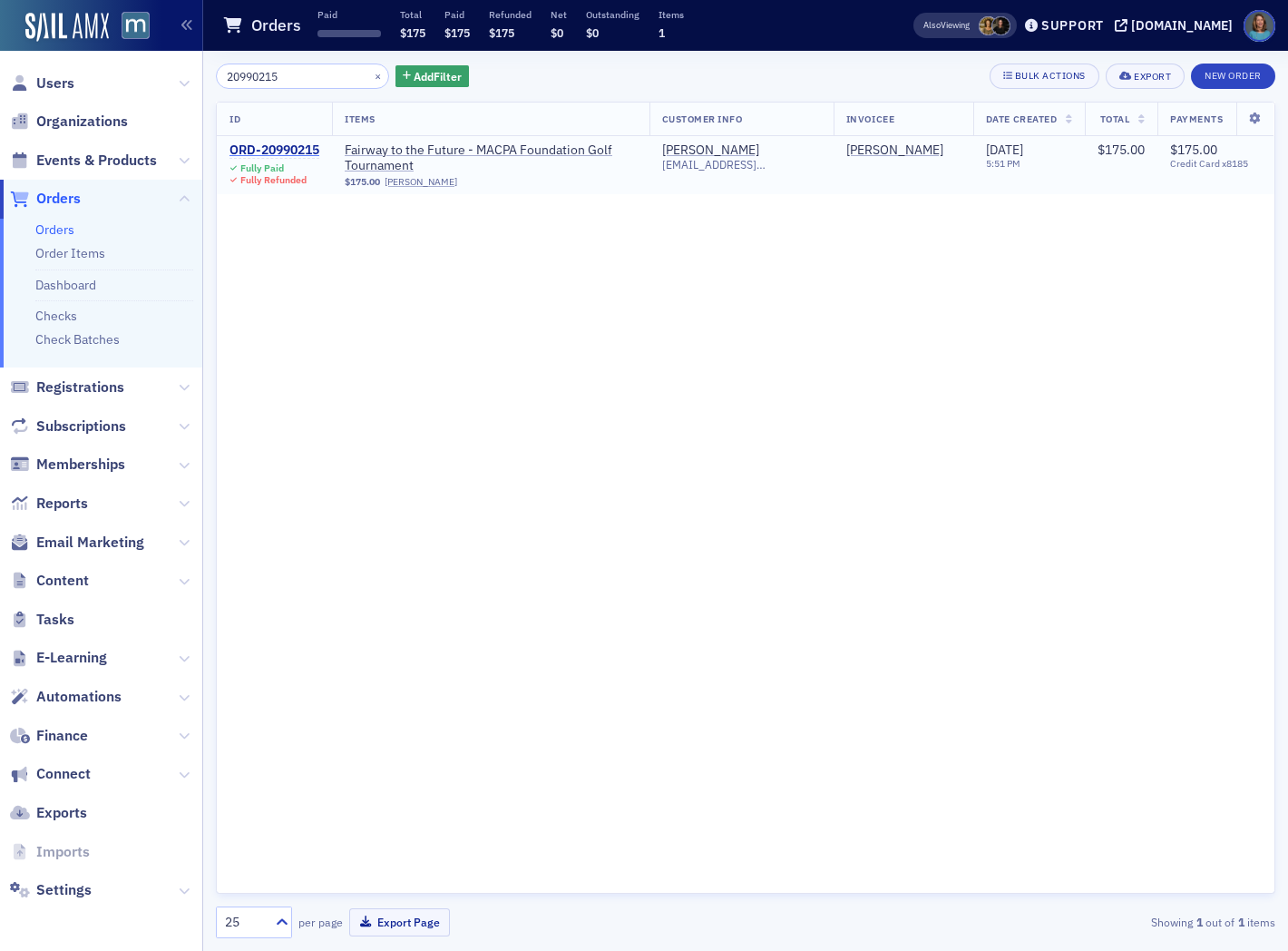
click at [297, 148] on div "ORD-20990215" at bounding box center [274, 150] width 89 height 16
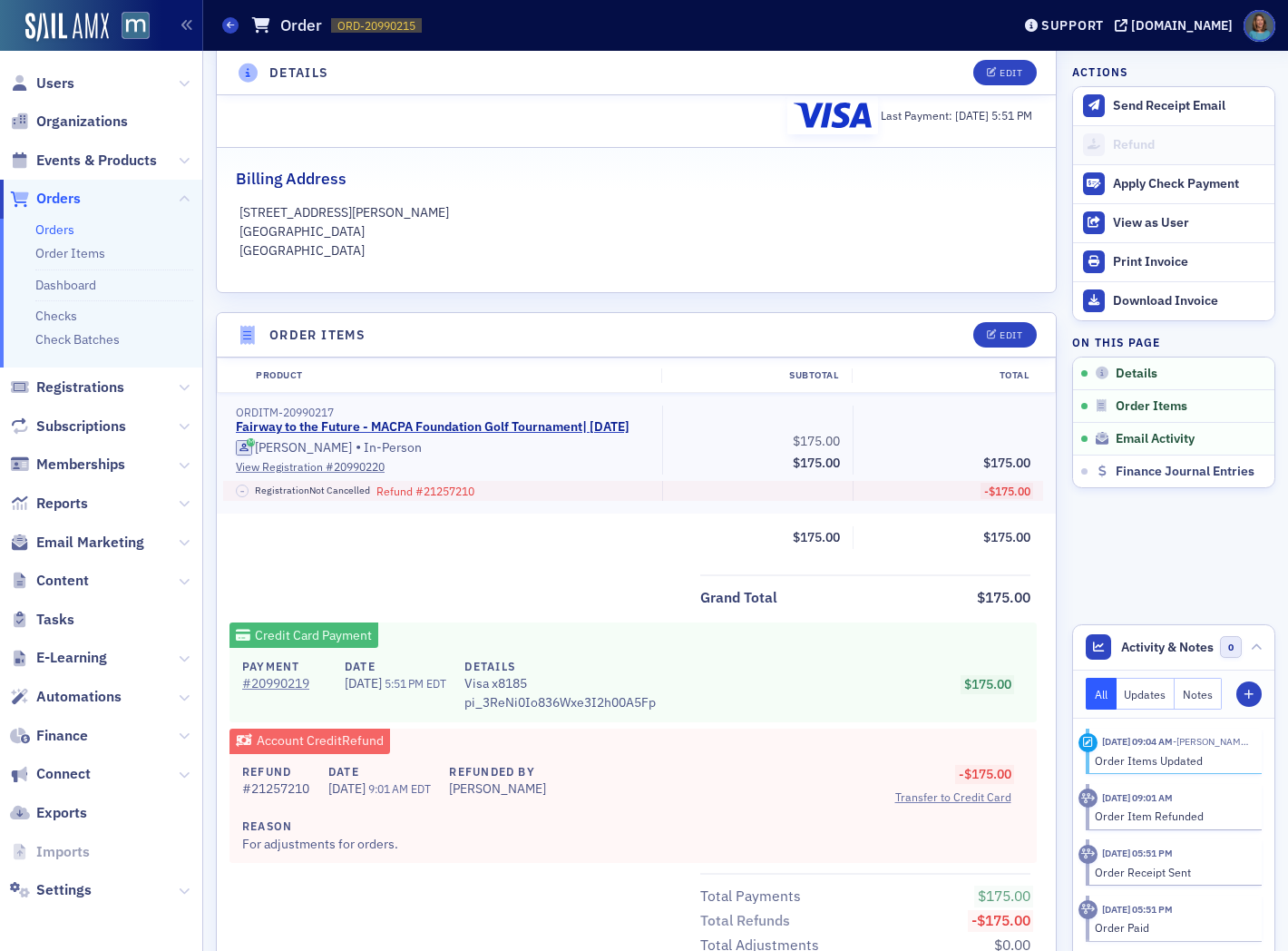
scroll to position [132, 0]
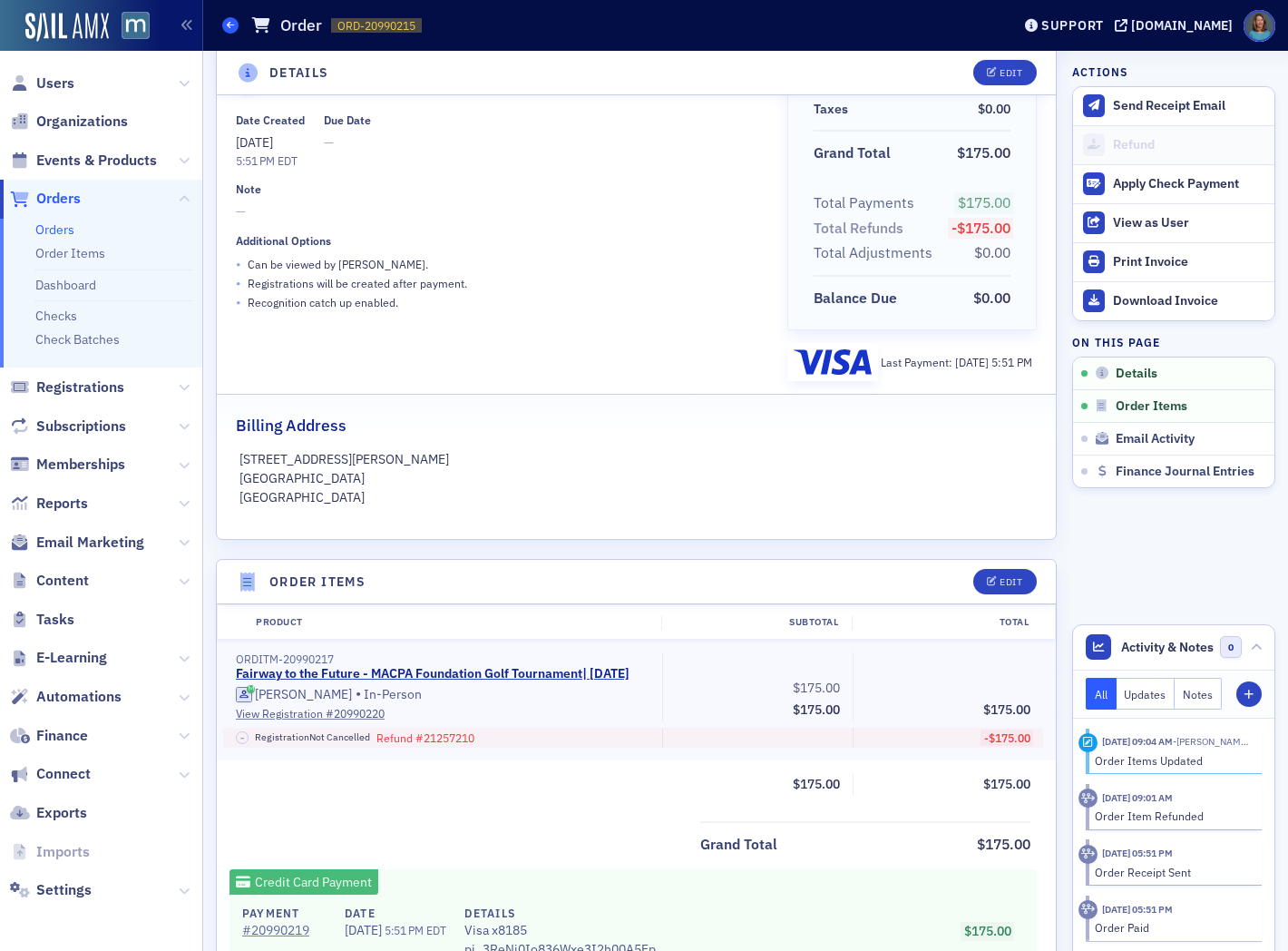
click at [223, 28] on span at bounding box center [230, 25] width 16 height 16
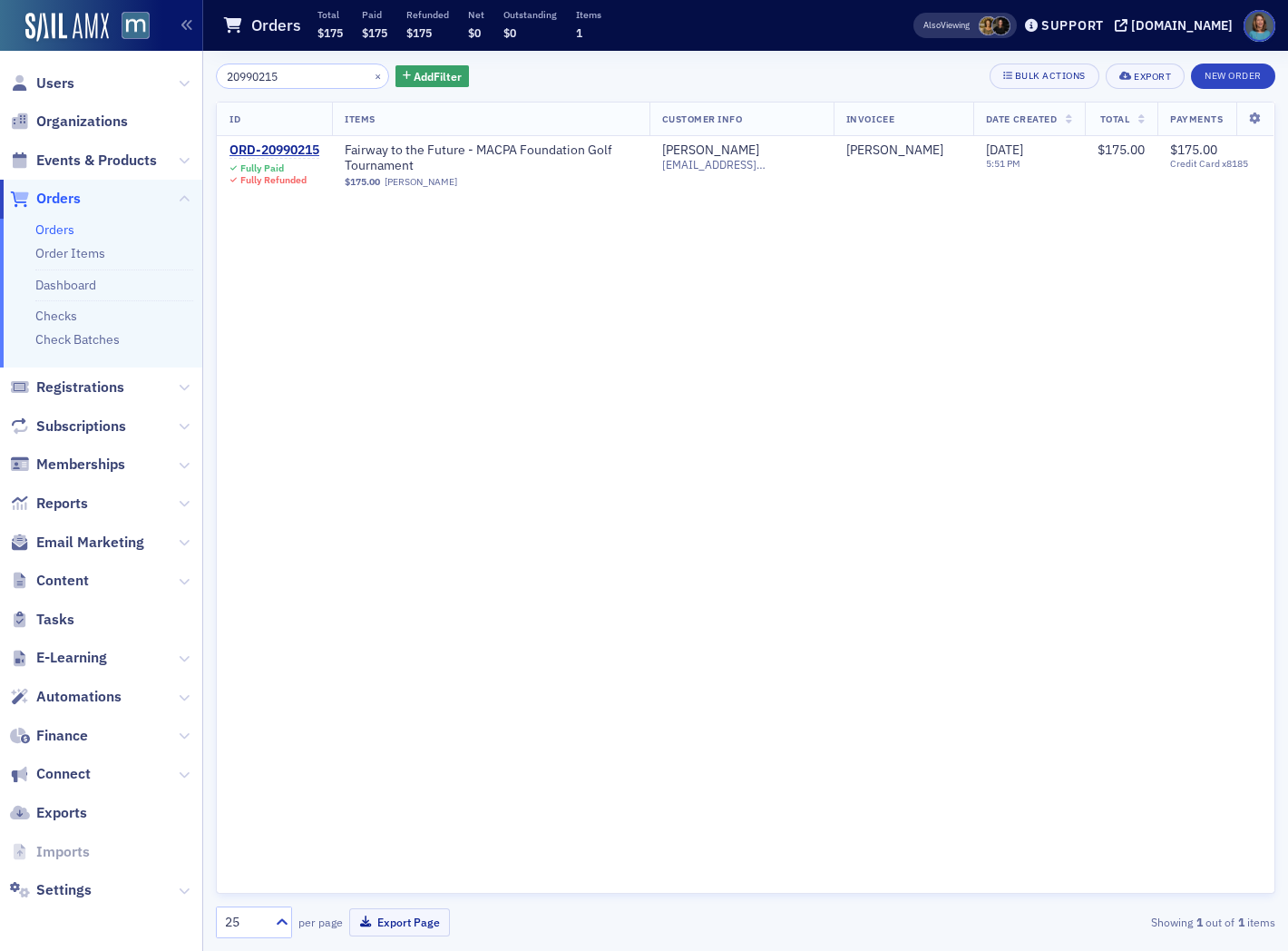
drag, startPoint x: 285, startPoint y: 82, endPoint x: 206, endPoint y: 75, distance: 79.3
click at [213, 77] on div "20990215 × Add Filter Bulk Actions Export New Order ID Items Customer Info Invo…" at bounding box center [745, 500] width 1085 height 900
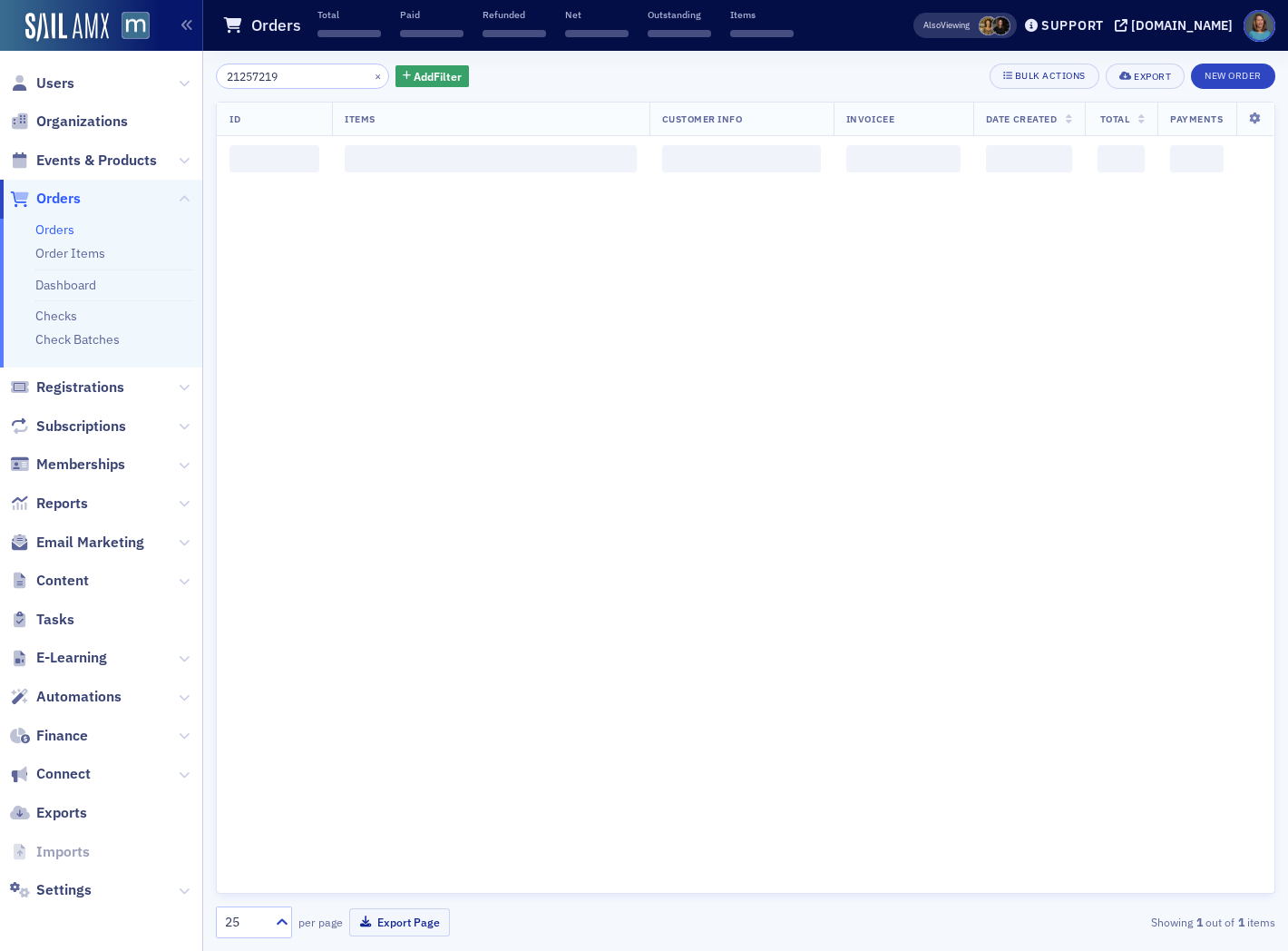
type input "21257219"
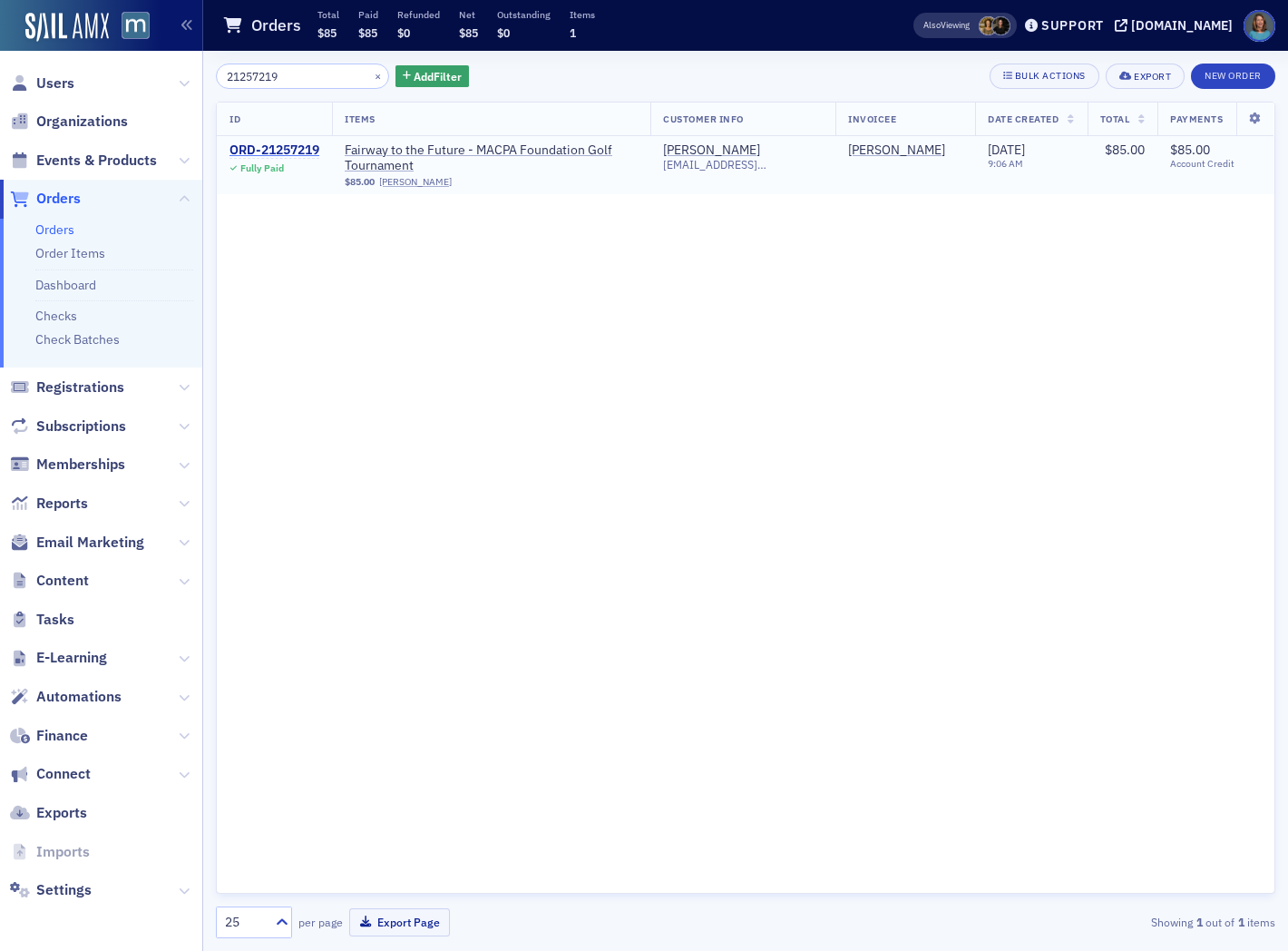
click at [286, 148] on div "ORD-21257219" at bounding box center [274, 150] width 89 height 16
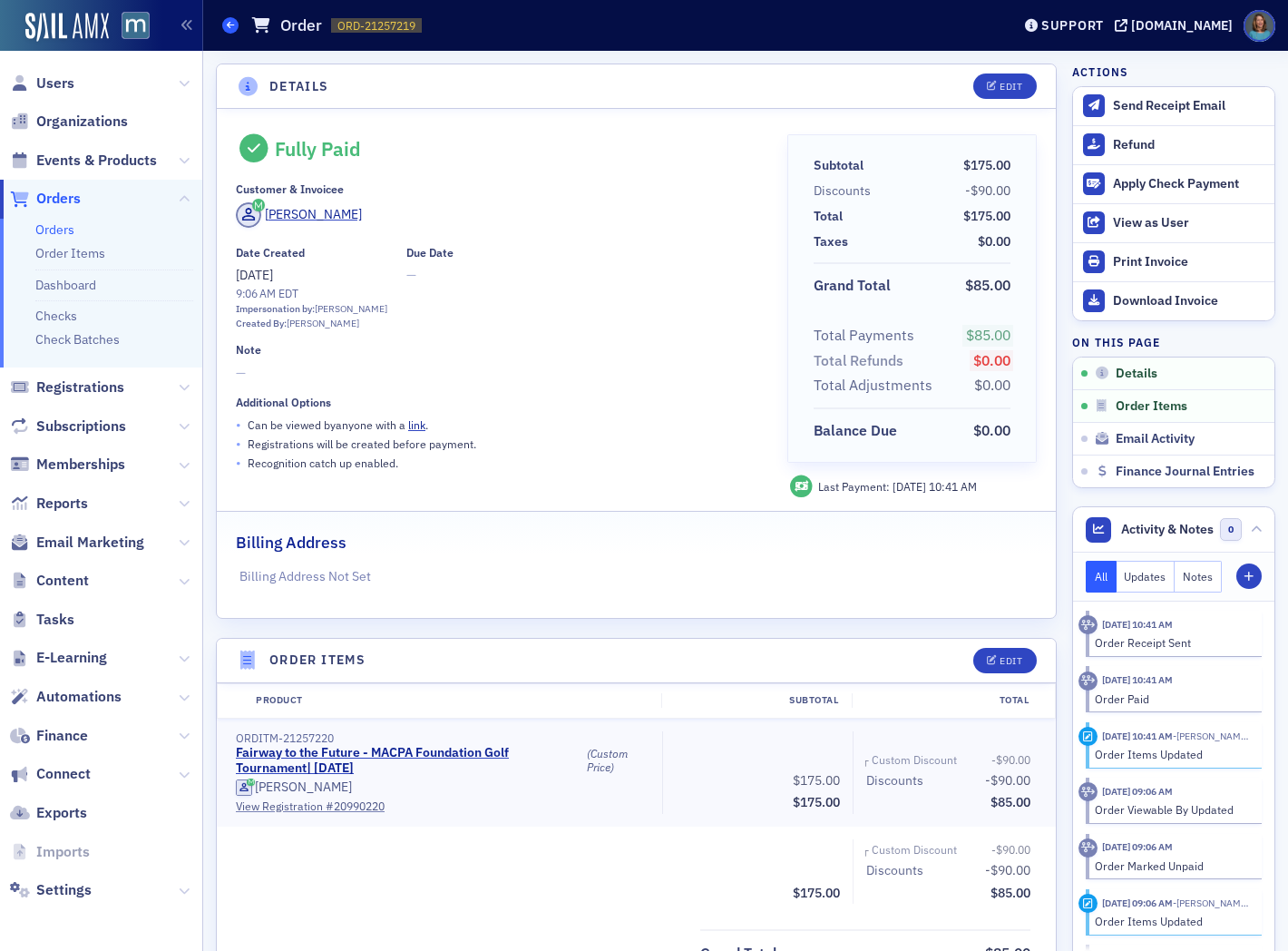
click at [229, 30] on span at bounding box center [230, 25] width 16 height 16
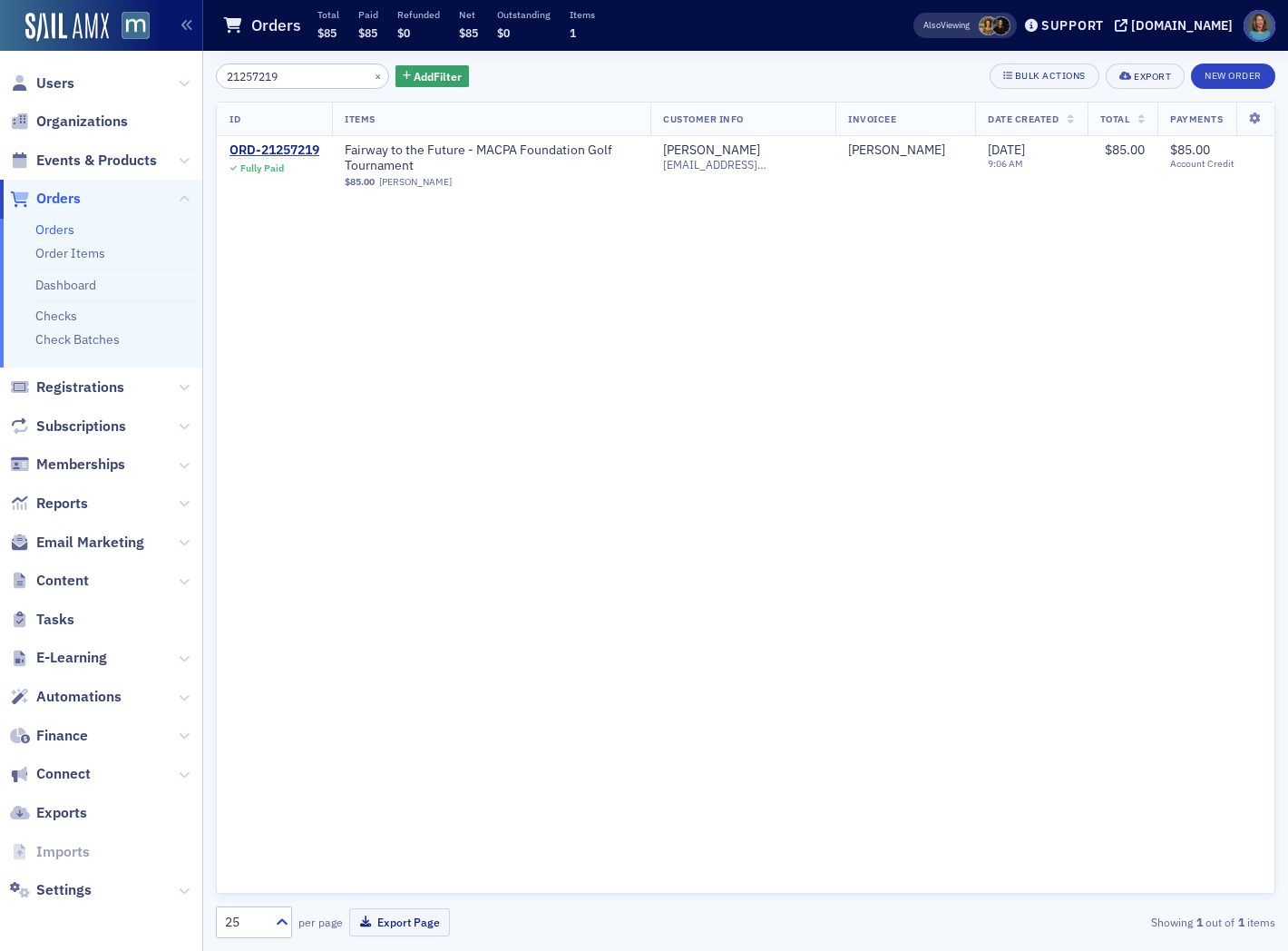
drag, startPoint x: 284, startPoint y: 70, endPoint x: 214, endPoint y: 68, distance: 70.0
click at [214, 68] on div "21257219 × Add Filter Bulk Actions Export New Order ID Items Customer Info Invo…" at bounding box center [745, 500] width 1085 height 900
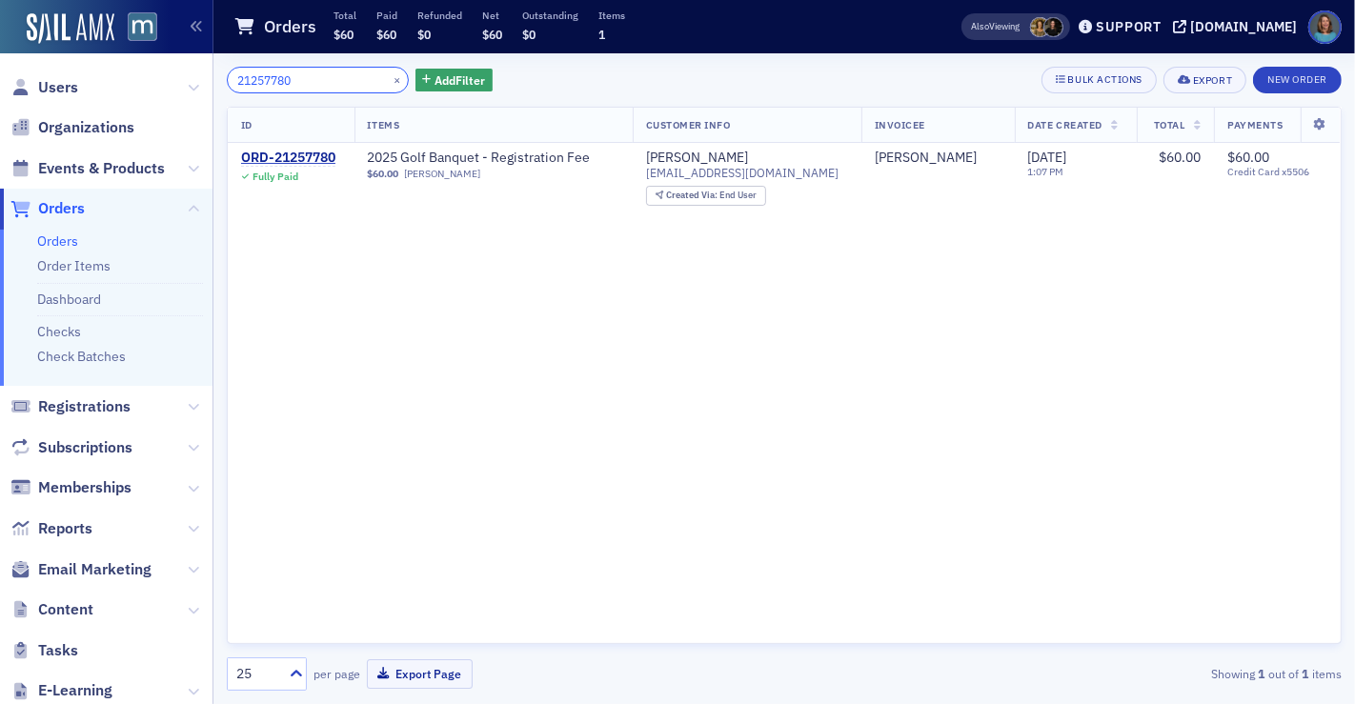
click at [322, 88] on input "21257780" at bounding box center [318, 80] width 182 height 27
drag, startPoint x: 324, startPoint y: 84, endPoint x: 223, endPoint y: 91, distance: 101.3
click at [223, 91] on div "21257780 × Add Filter Bulk Actions Export New Order ID Items Customer Info Invo…" at bounding box center [784, 378] width 1142 height 651
drag, startPoint x: 305, startPoint y: 86, endPoint x: 148, endPoint y: 86, distance: 157.3
click at [148, 86] on div "Users Organizations Events & Products Orders Orders Order Items Dashboard Check…" at bounding box center [677, 352] width 1355 height 704
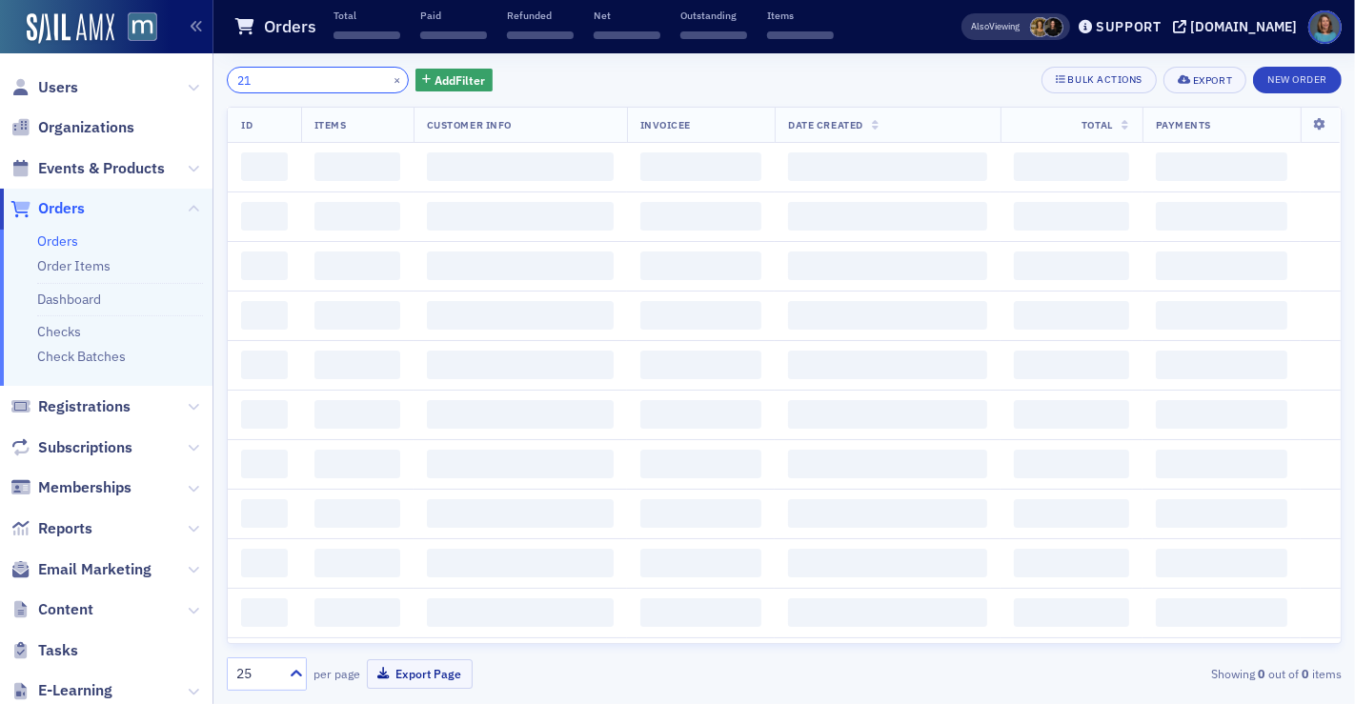
type input "2"
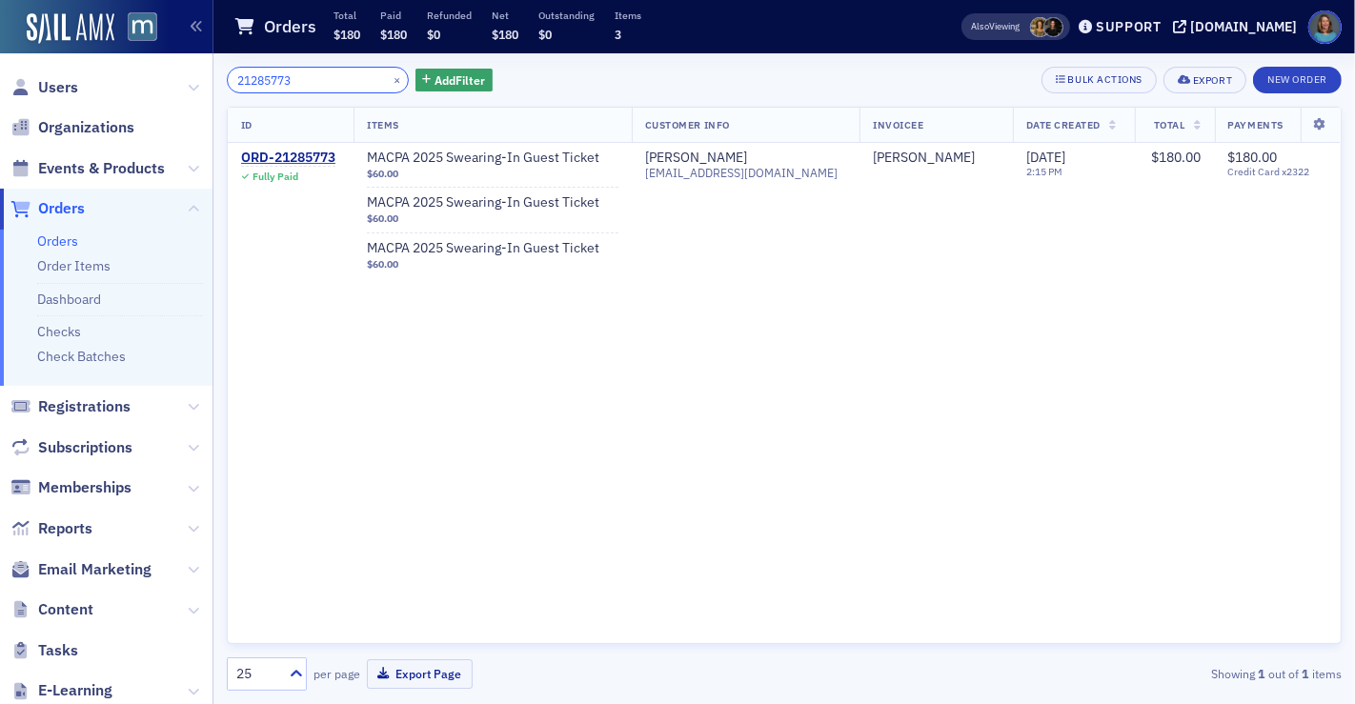
drag, startPoint x: 317, startPoint y: 83, endPoint x: 220, endPoint y: 83, distance: 97.2
click at [220, 83] on div "21285773 × Add Filter Bulk Actions Export New Order ID Items Customer Info Invo…" at bounding box center [784, 378] width 1142 height 651
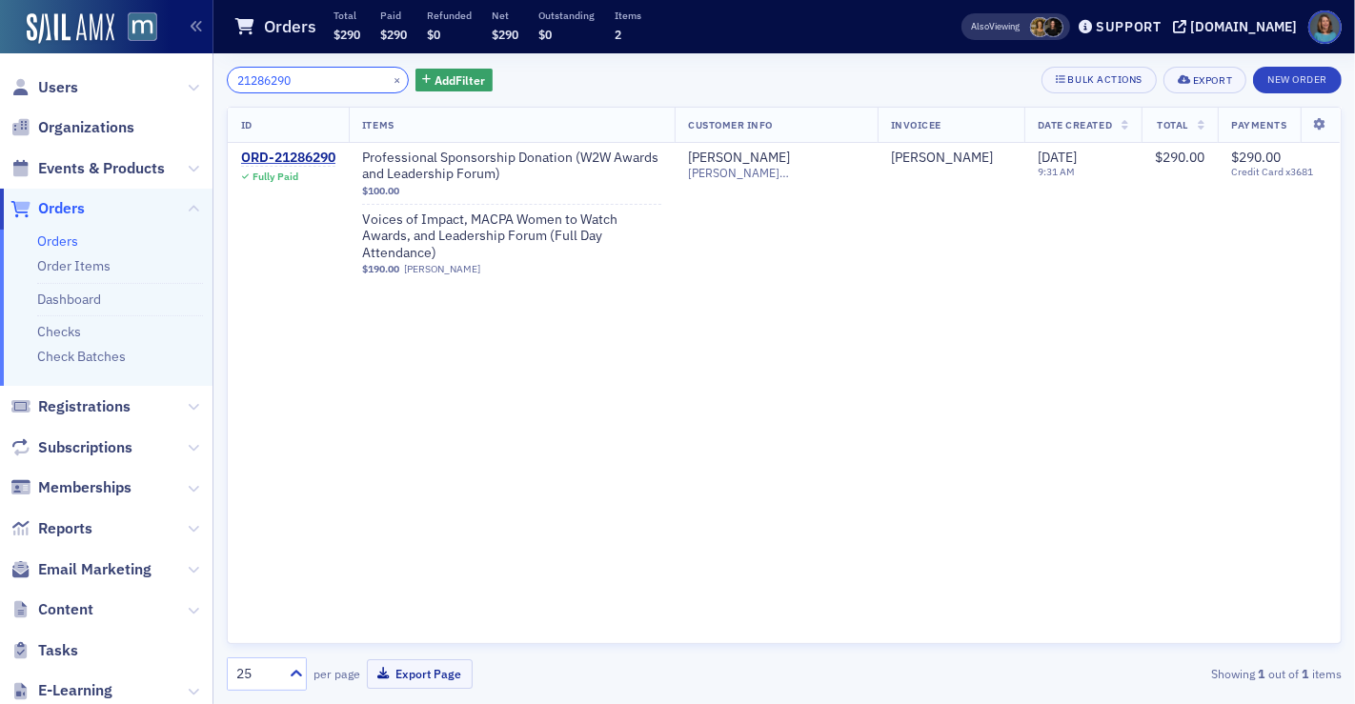
drag, startPoint x: 314, startPoint y: 84, endPoint x: 163, endPoint y: 71, distance: 151.1
click at [163, 71] on div "Users Organizations Events & Products Orders Orders Order Items Dashboard Check…" at bounding box center [677, 352] width 1355 height 704
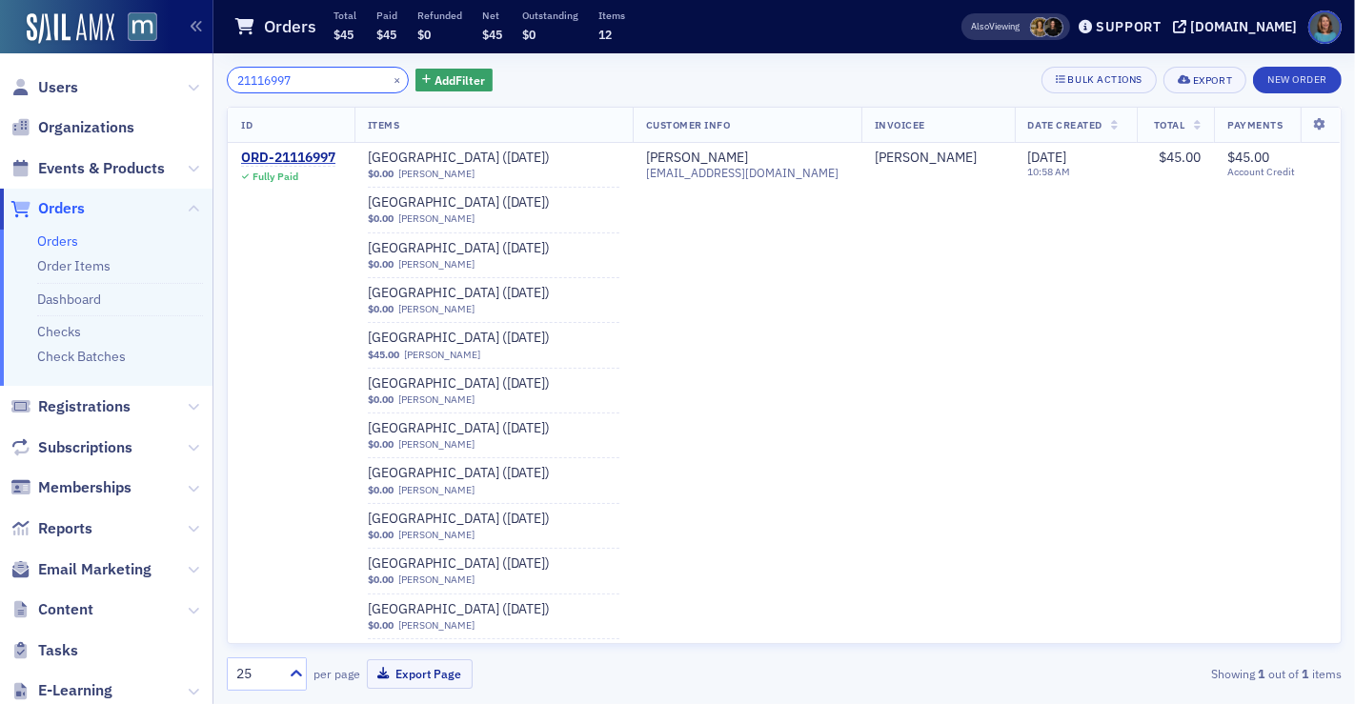
drag, startPoint x: 330, startPoint y: 77, endPoint x: 178, endPoint y: 61, distance: 152.4
click at [178, 61] on div "Users Organizations Events & Products Orders Orders Order Items Dashboard Check…" at bounding box center [677, 352] width 1355 height 704
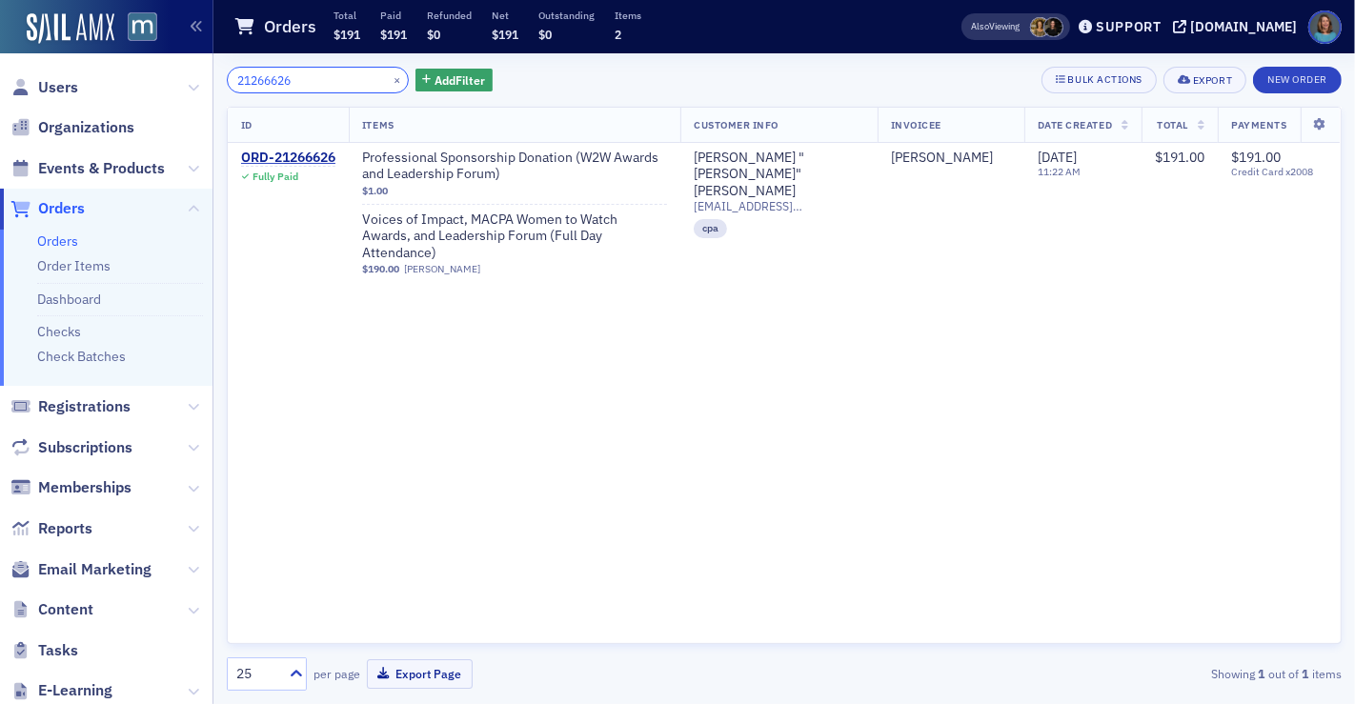
drag, startPoint x: 313, startPoint y: 77, endPoint x: 213, endPoint y: 71, distance: 100.2
click at [213, 71] on div "Users Organizations Events & Products Orders Orders Order Items Dashboard Check…" at bounding box center [677, 352] width 1355 height 704
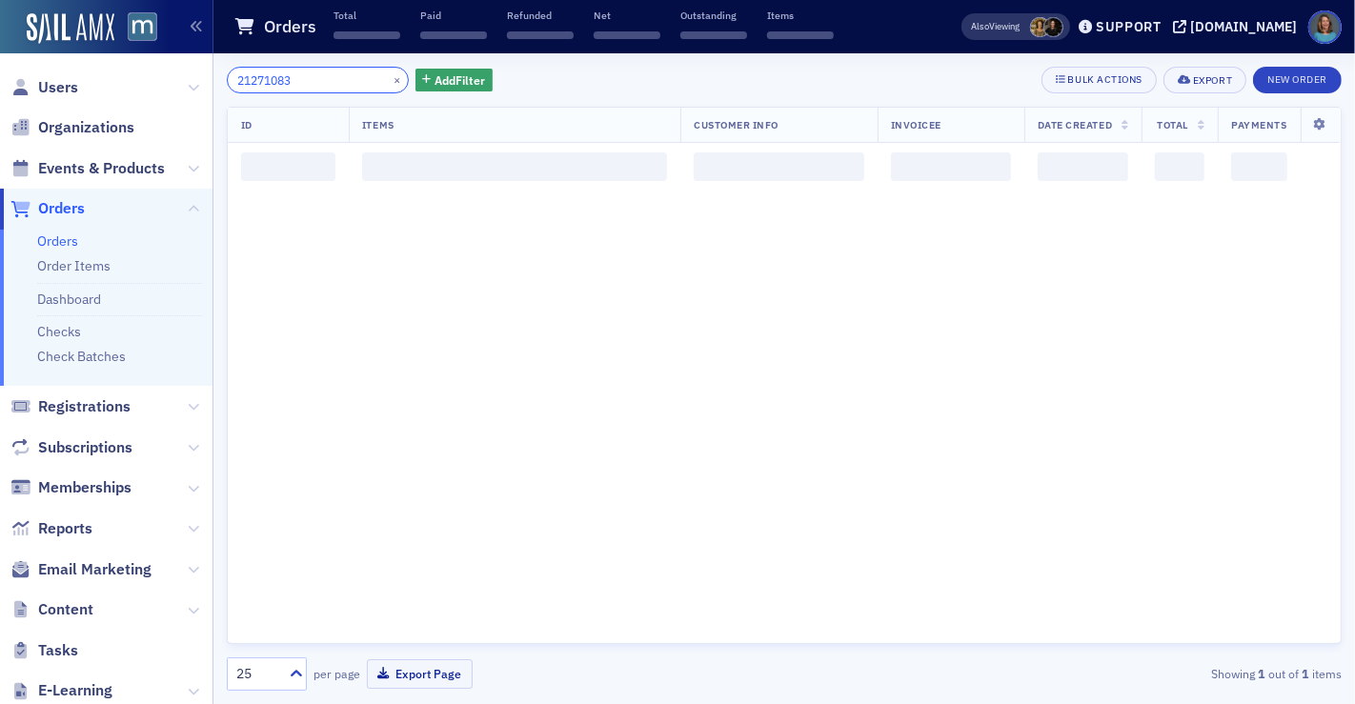
type input "21271083"
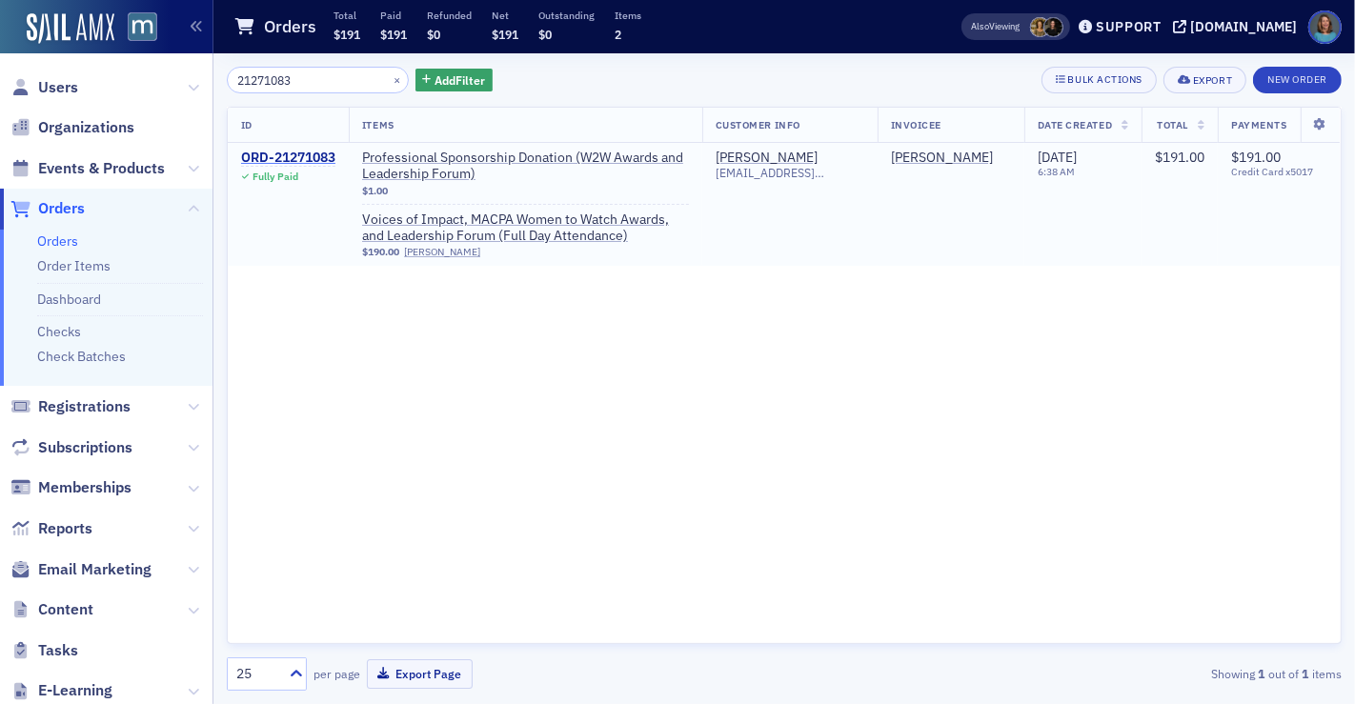
click at [281, 156] on div "ORD-21271083" at bounding box center [288, 158] width 94 height 17
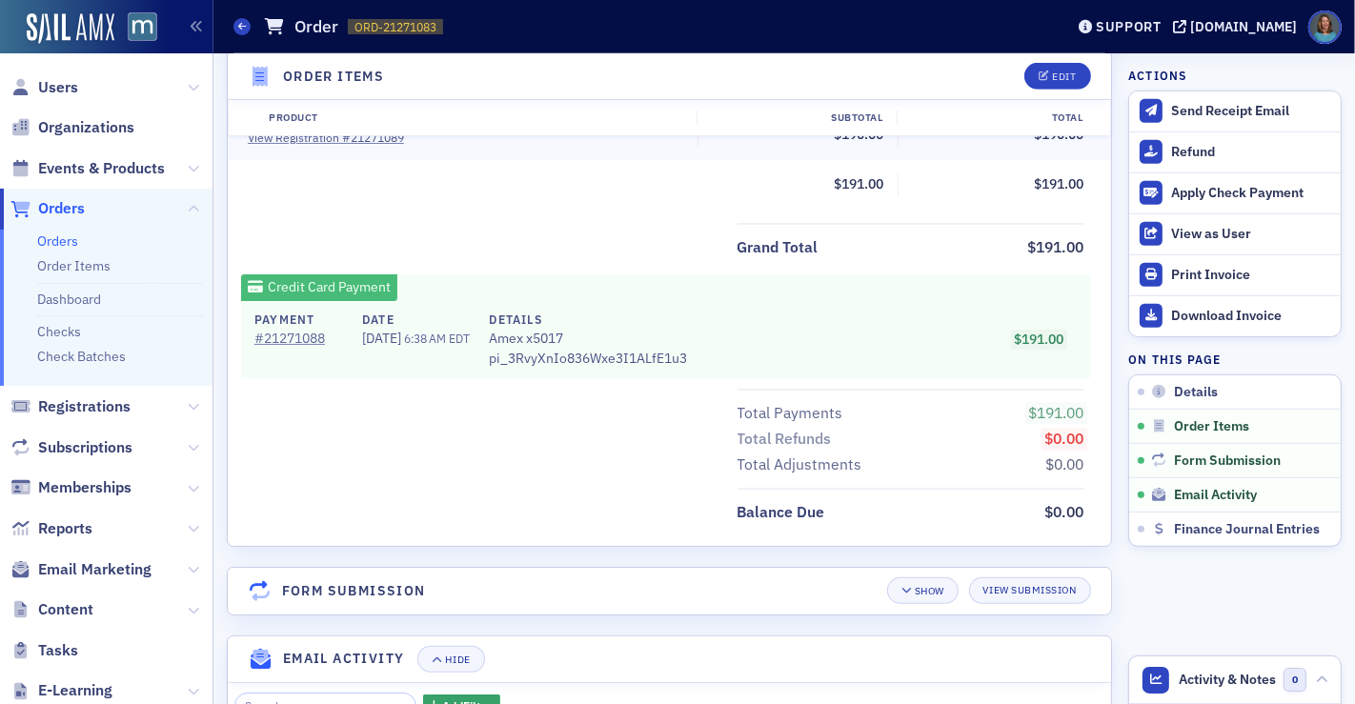
scroll to position [1144, 0]
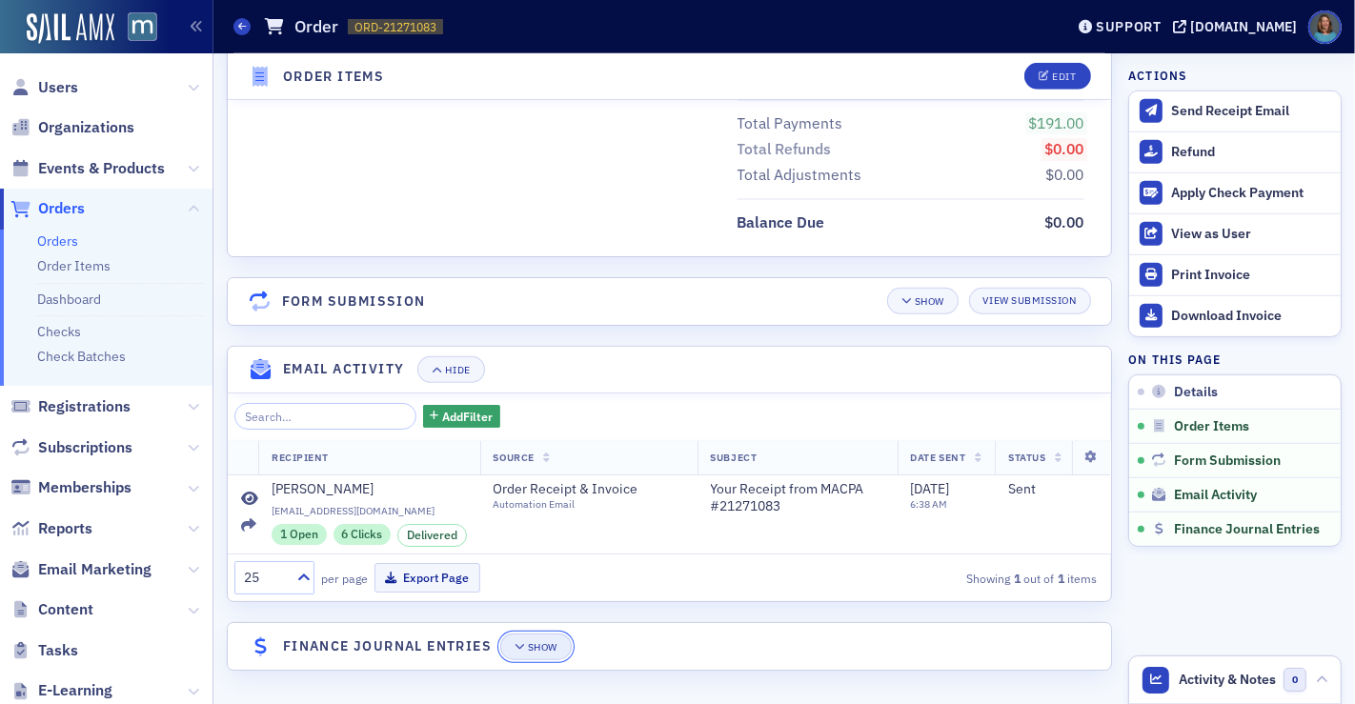
click at [513, 651] on button "Show" at bounding box center [535, 647] width 71 height 27
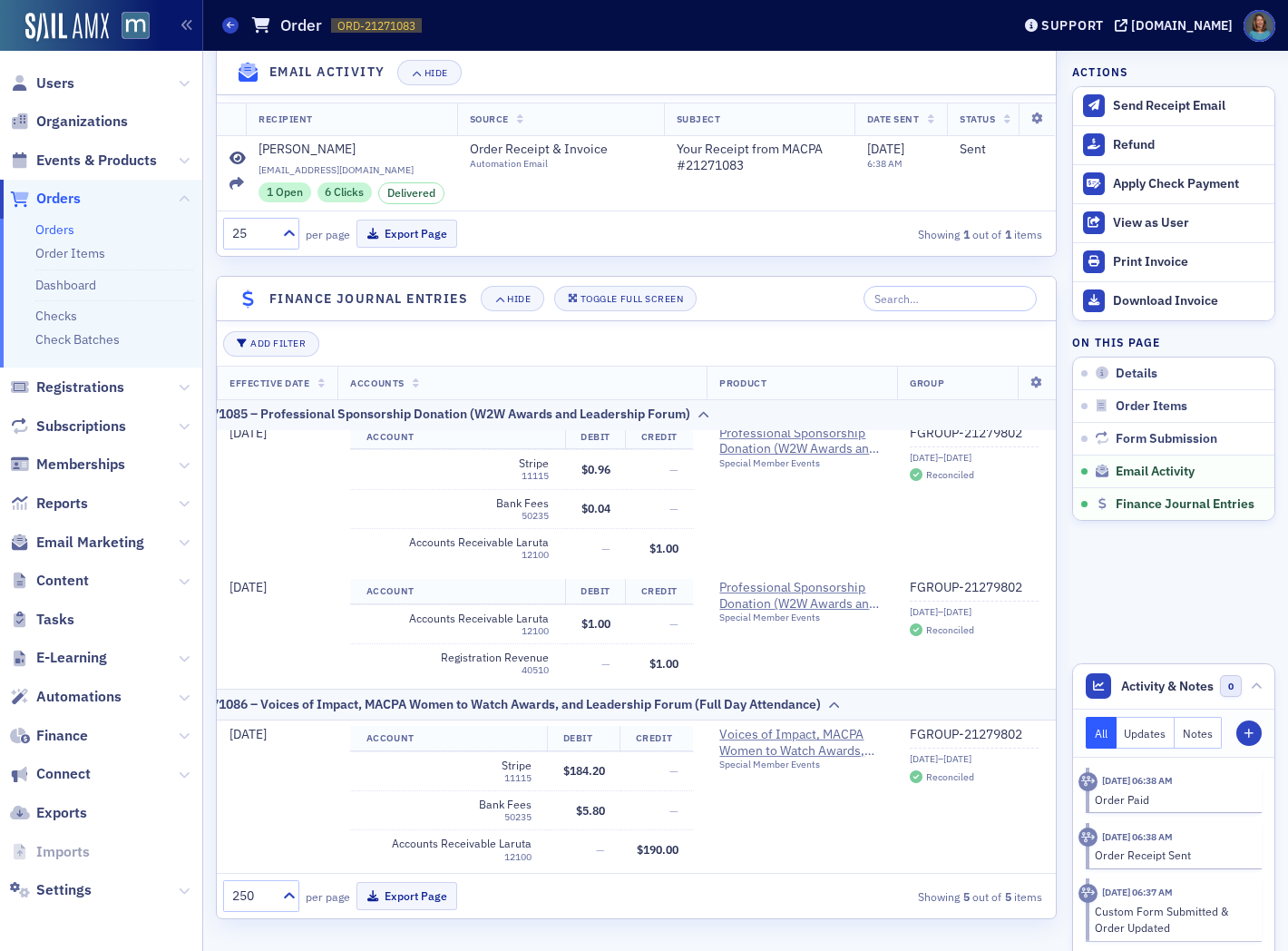
scroll to position [0, 94]
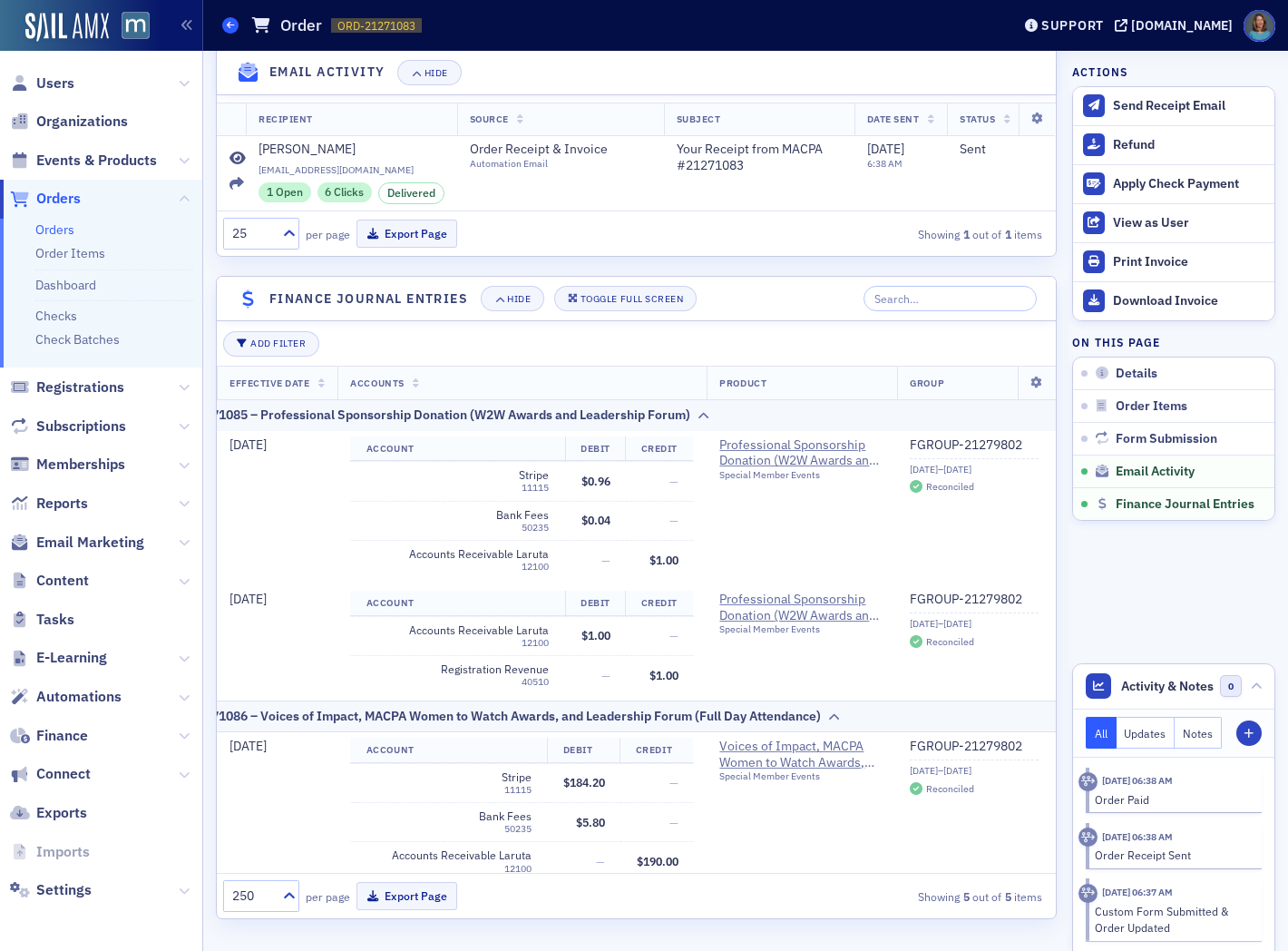
click at [228, 26] on icon at bounding box center [230, 25] width 8 height 9
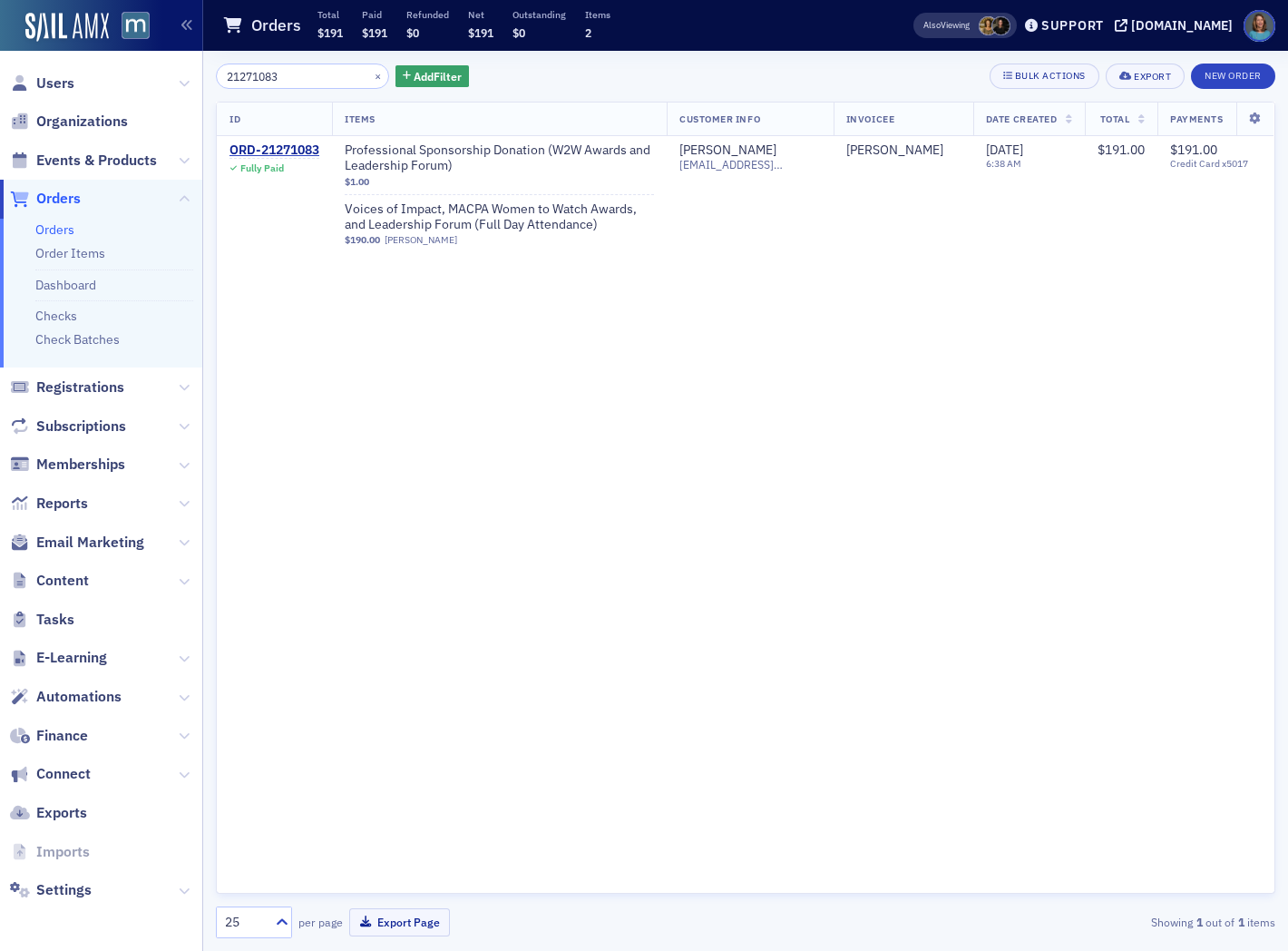
drag, startPoint x: 306, startPoint y: 74, endPoint x: 175, endPoint y: 70, distance: 131.1
click at [175, 70] on div "Users Organizations Events & Products Orders Orders Order Items Dashboard Check…" at bounding box center [644, 475] width 1288 height 951
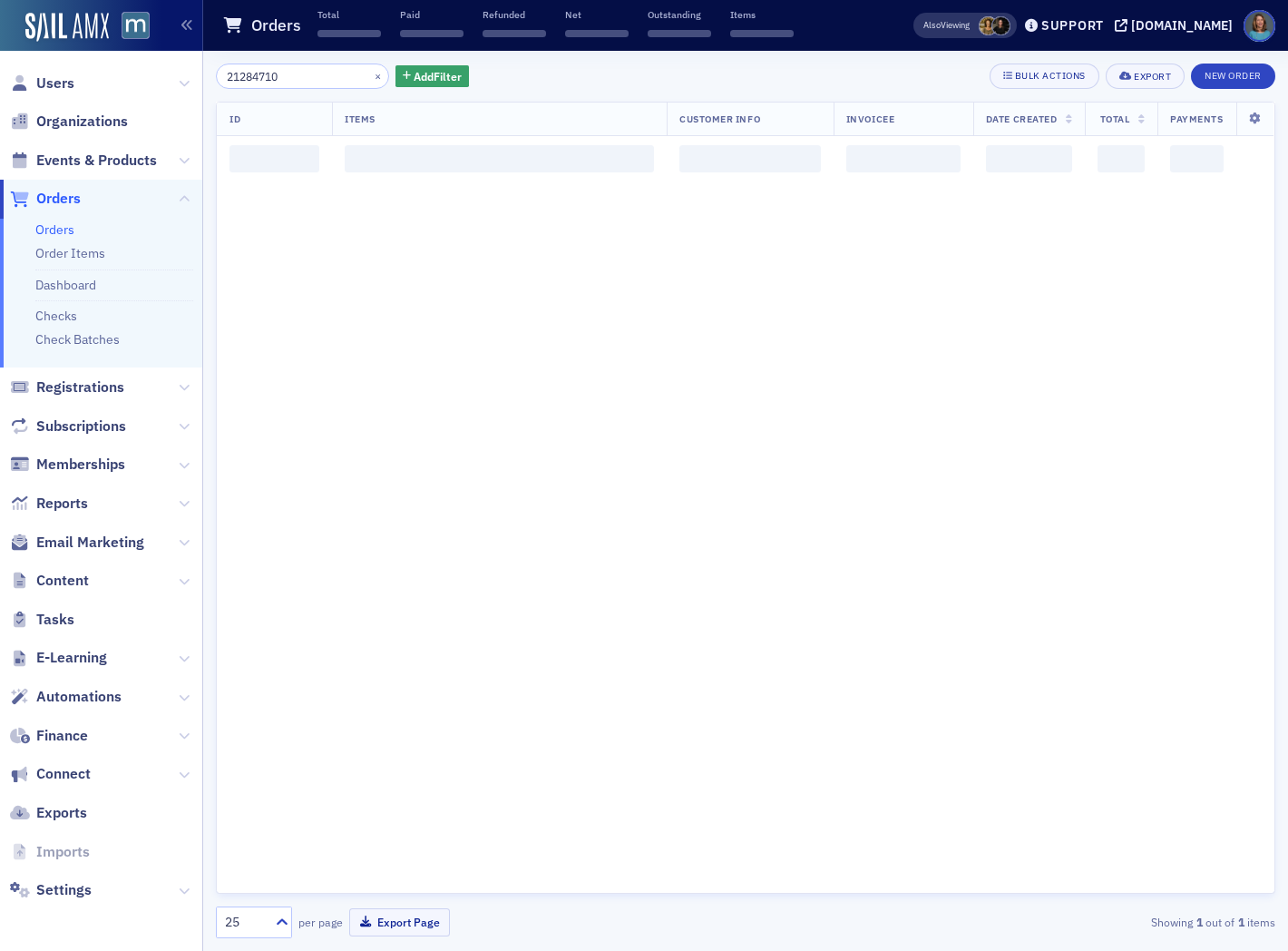
type input "21284710"
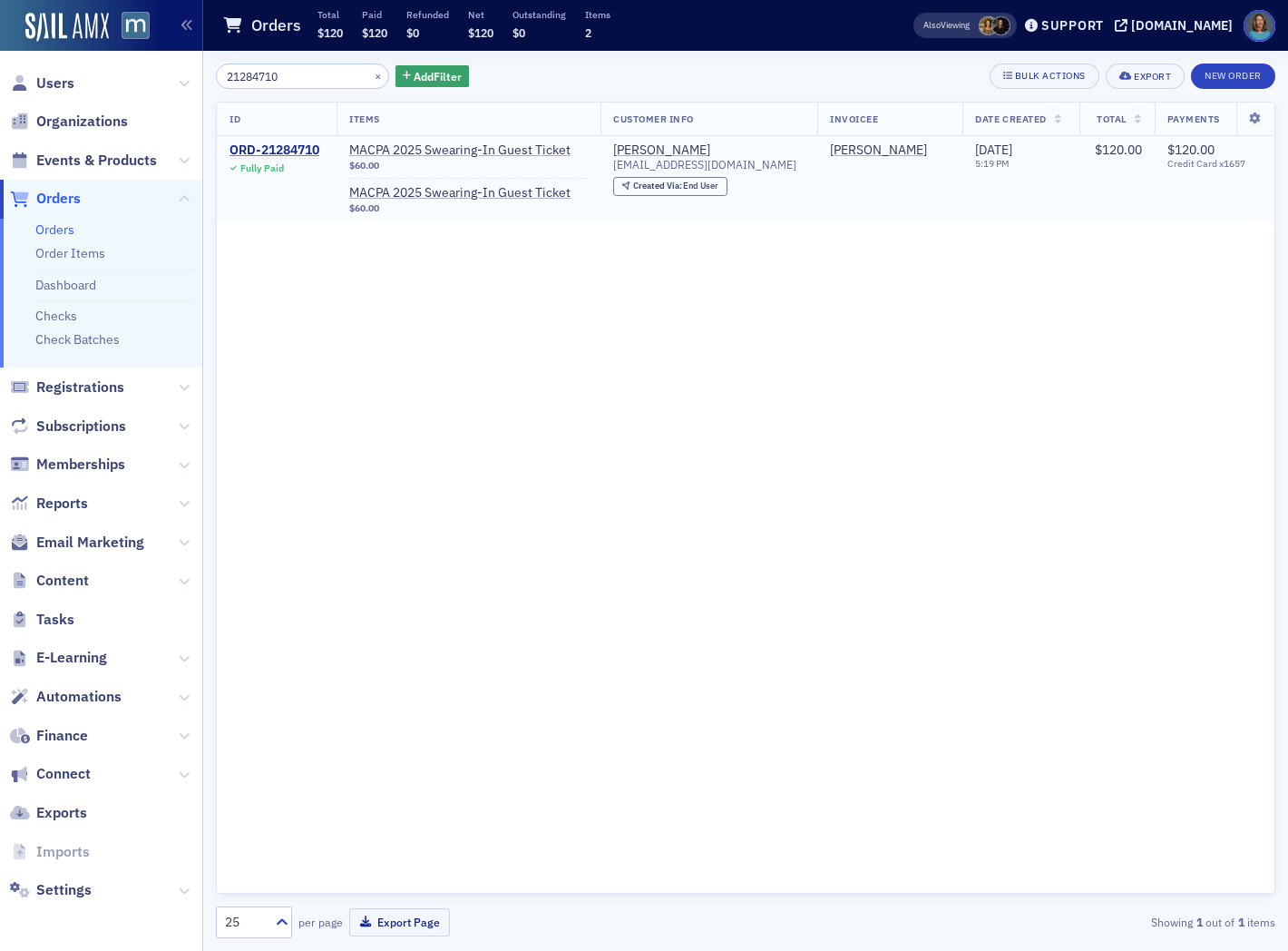
click at [274, 146] on div "ORD-21284710" at bounding box center [274, 150] width 89 height 16
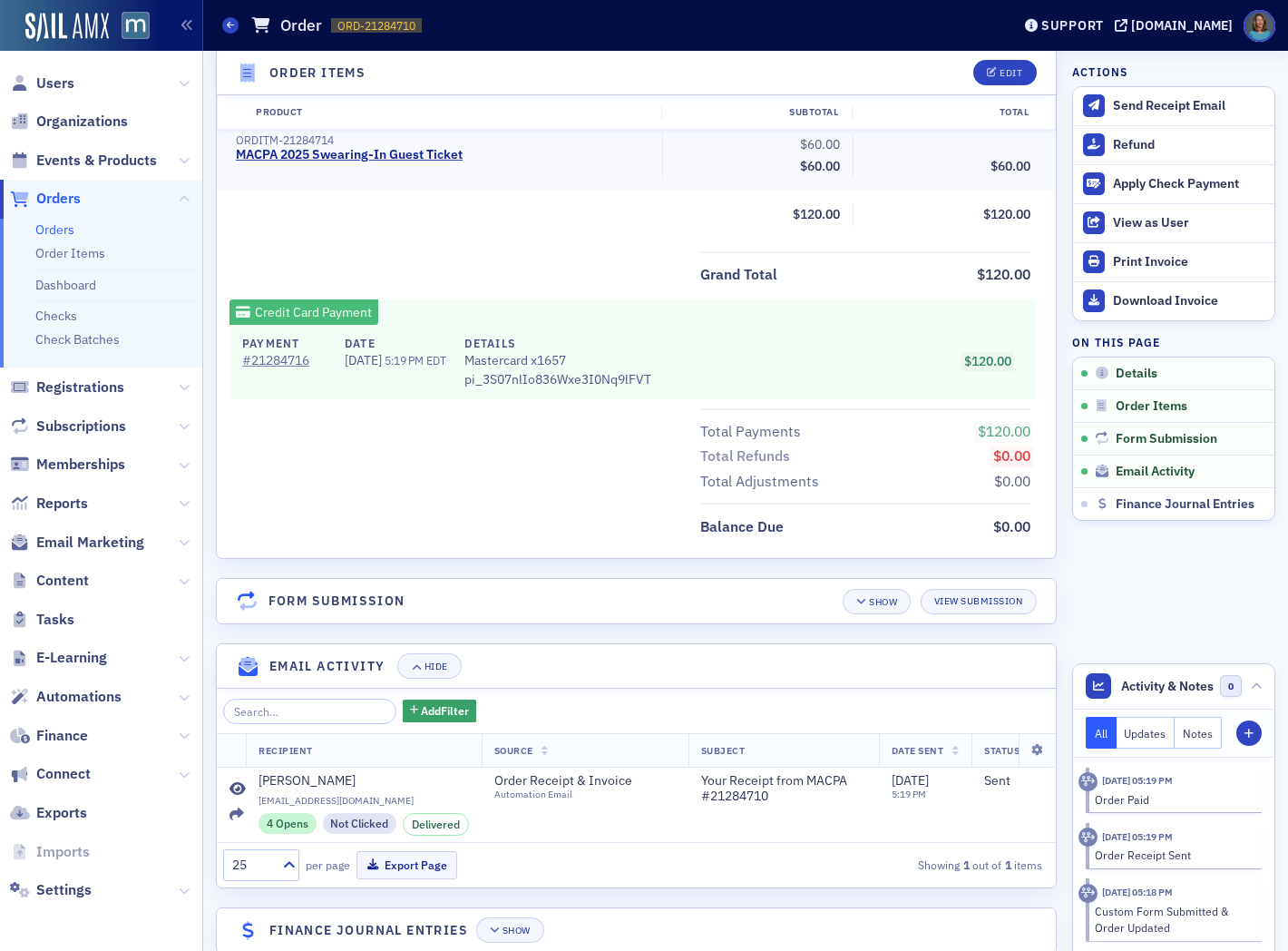
scroll to position [766, 0]
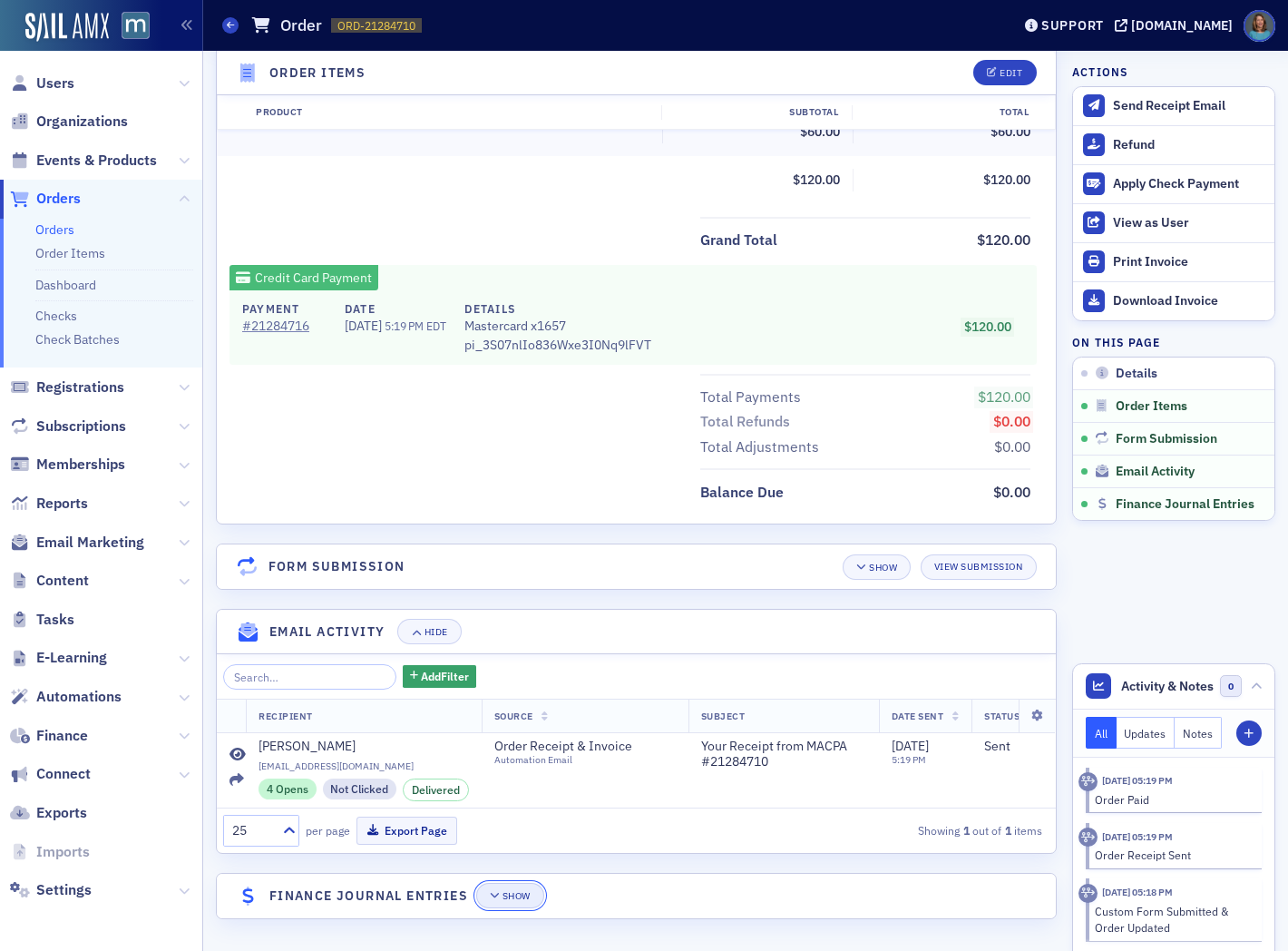
click at [495, 889] on button "Show" at bounding box center [509, 895] width 68 height 26
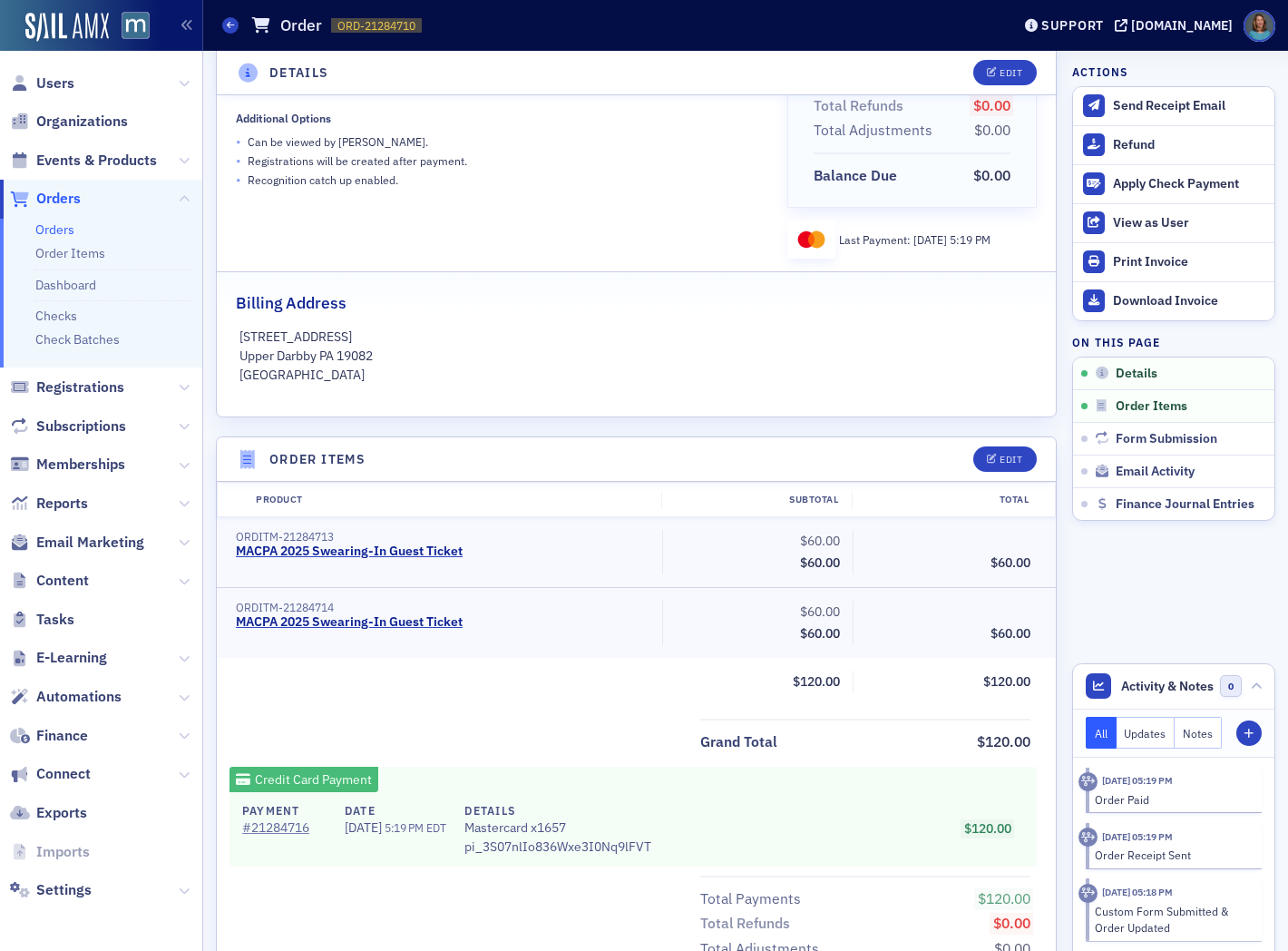
scroll to position [0, 0]
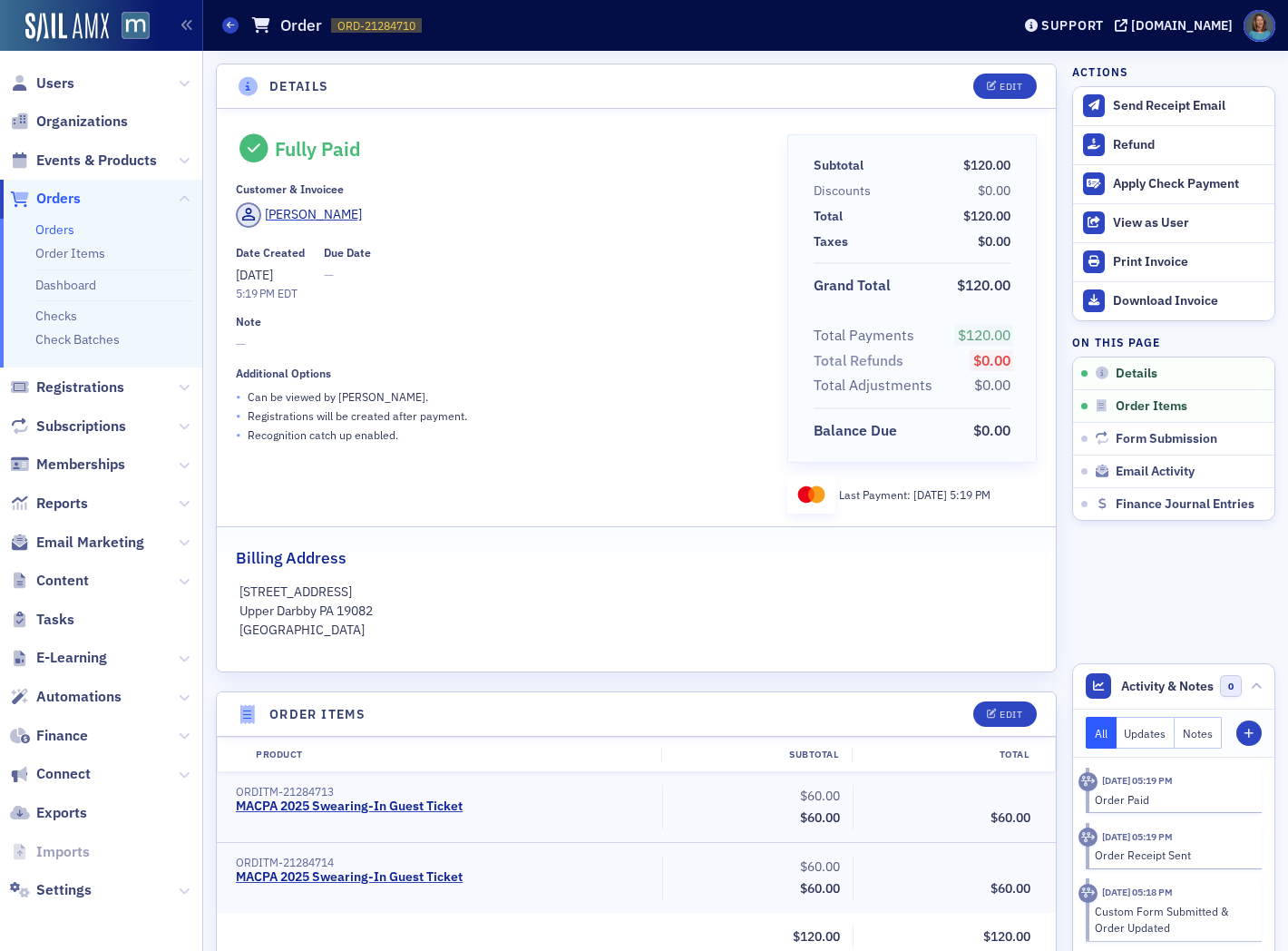
click at [69, 229] on link "Orders" at bounding box center [54, 229] width 39 height 16
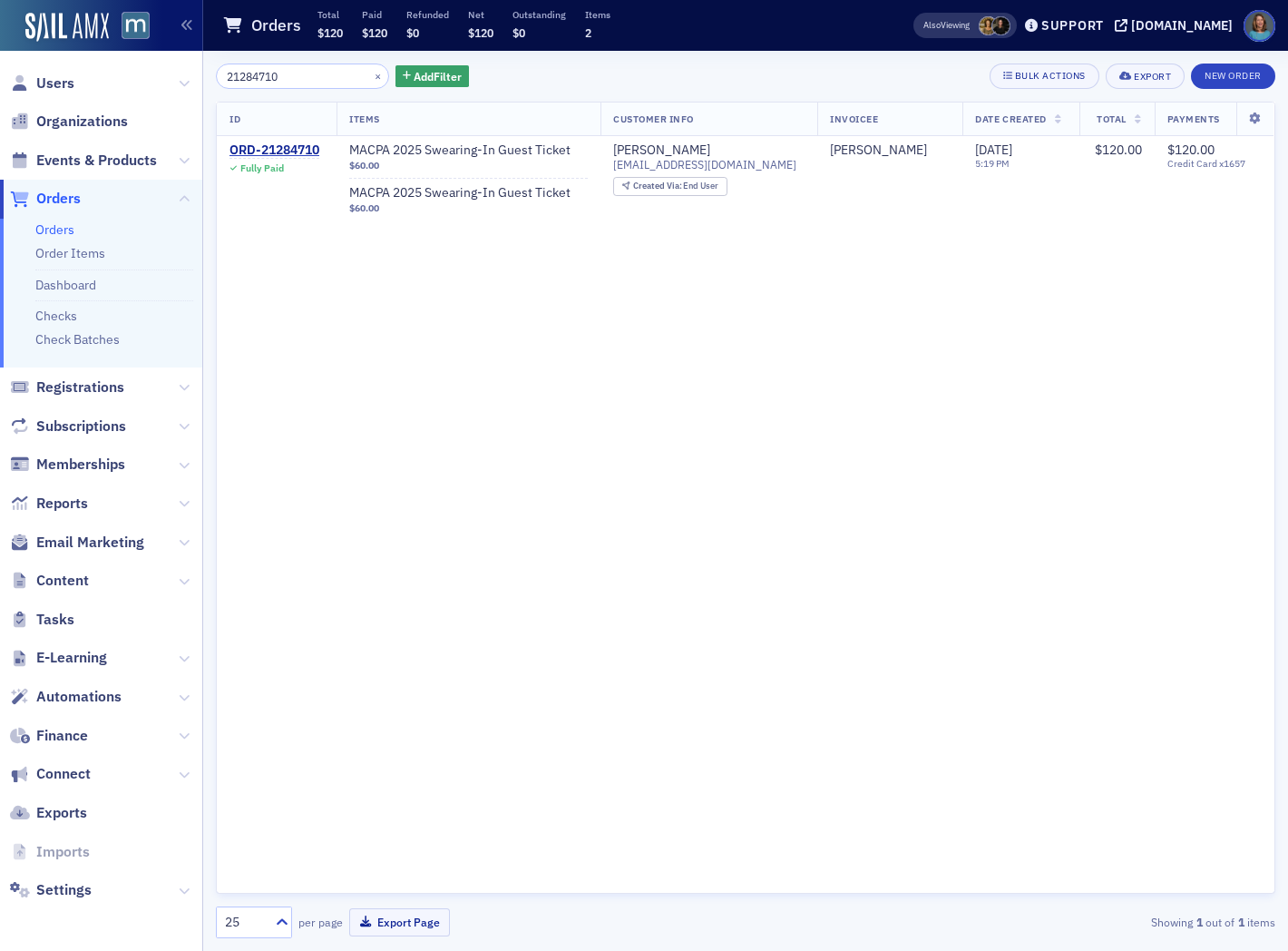
drag, startPoint x: 307, startPoint y: 73, endPoint x: 191, endPoint y: 84, distance: 116.5
click at [191, 84] on div "Users Organizations Events & Products Orders Orders Order Items Dashboard Check…" at bounding box center [644, 475] width 1288 height 951
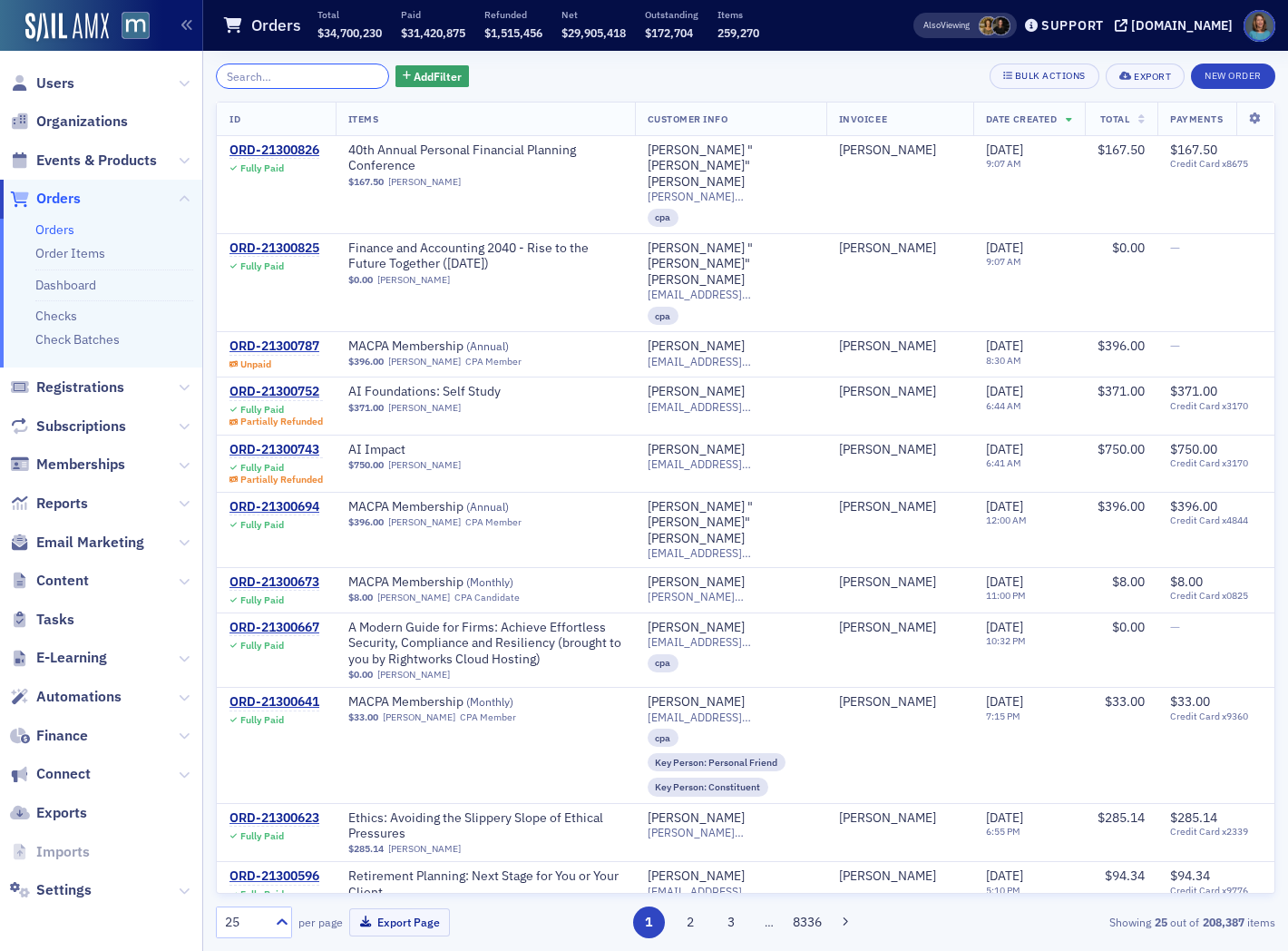
click at [286, 76] on input "search" at bounding box center [303, 76] width 173 height 26
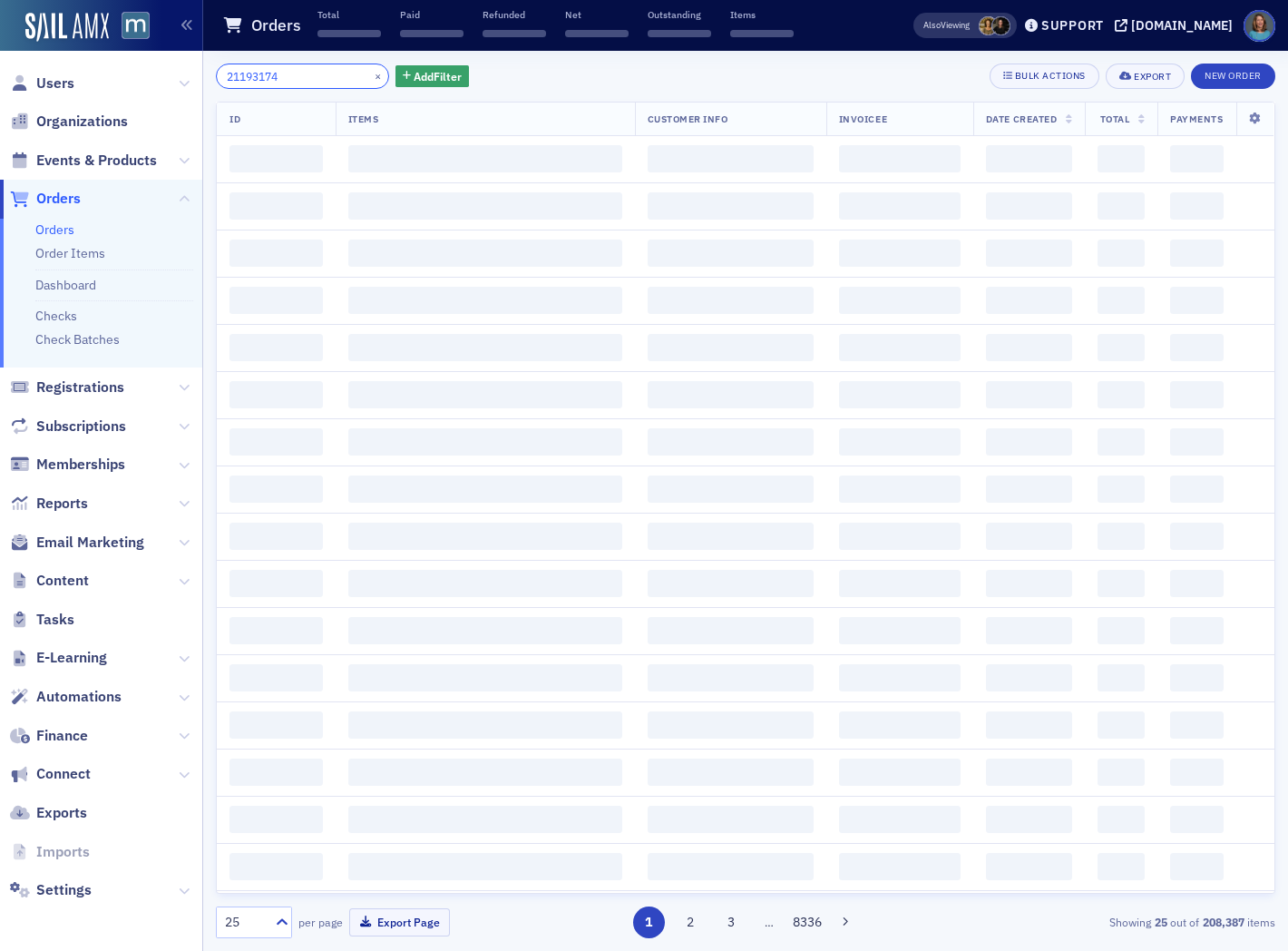
type input "21193174"
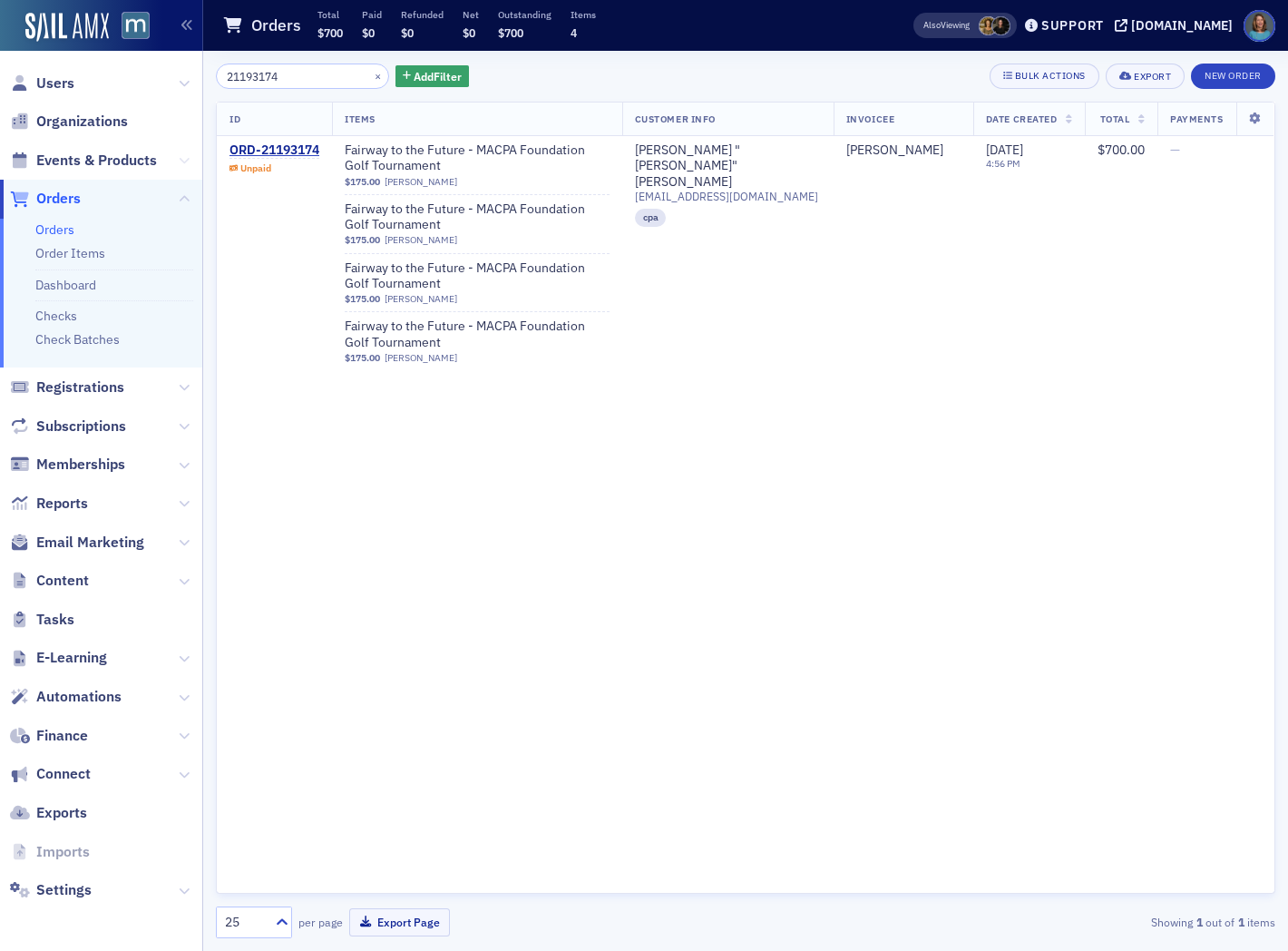
click at [187, 155] on icon at bounding box center [184, 160] width 10 height 10
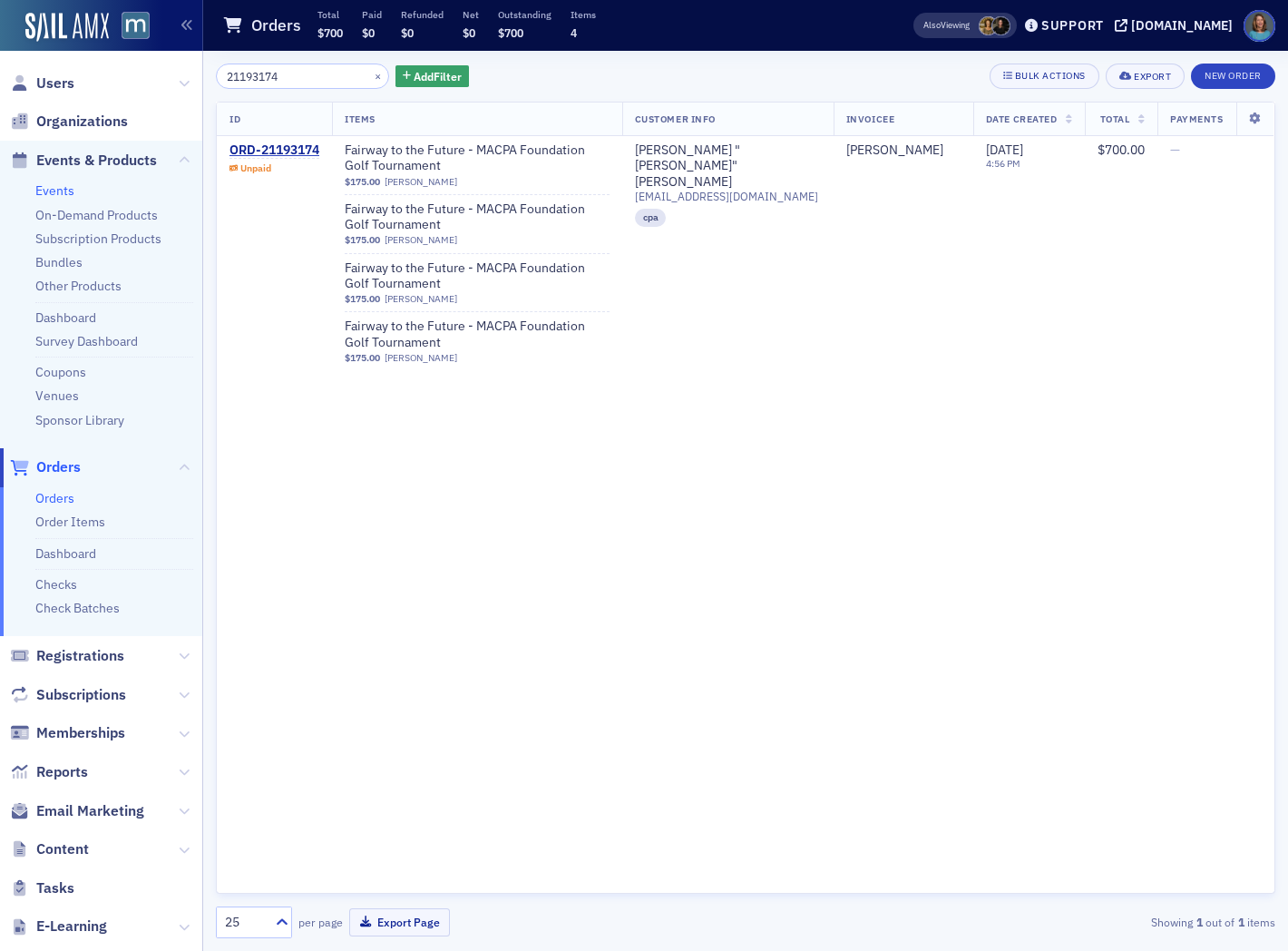
click at [69, 192] on link "Events" at bounding box center [54, 190] width 39 height 16
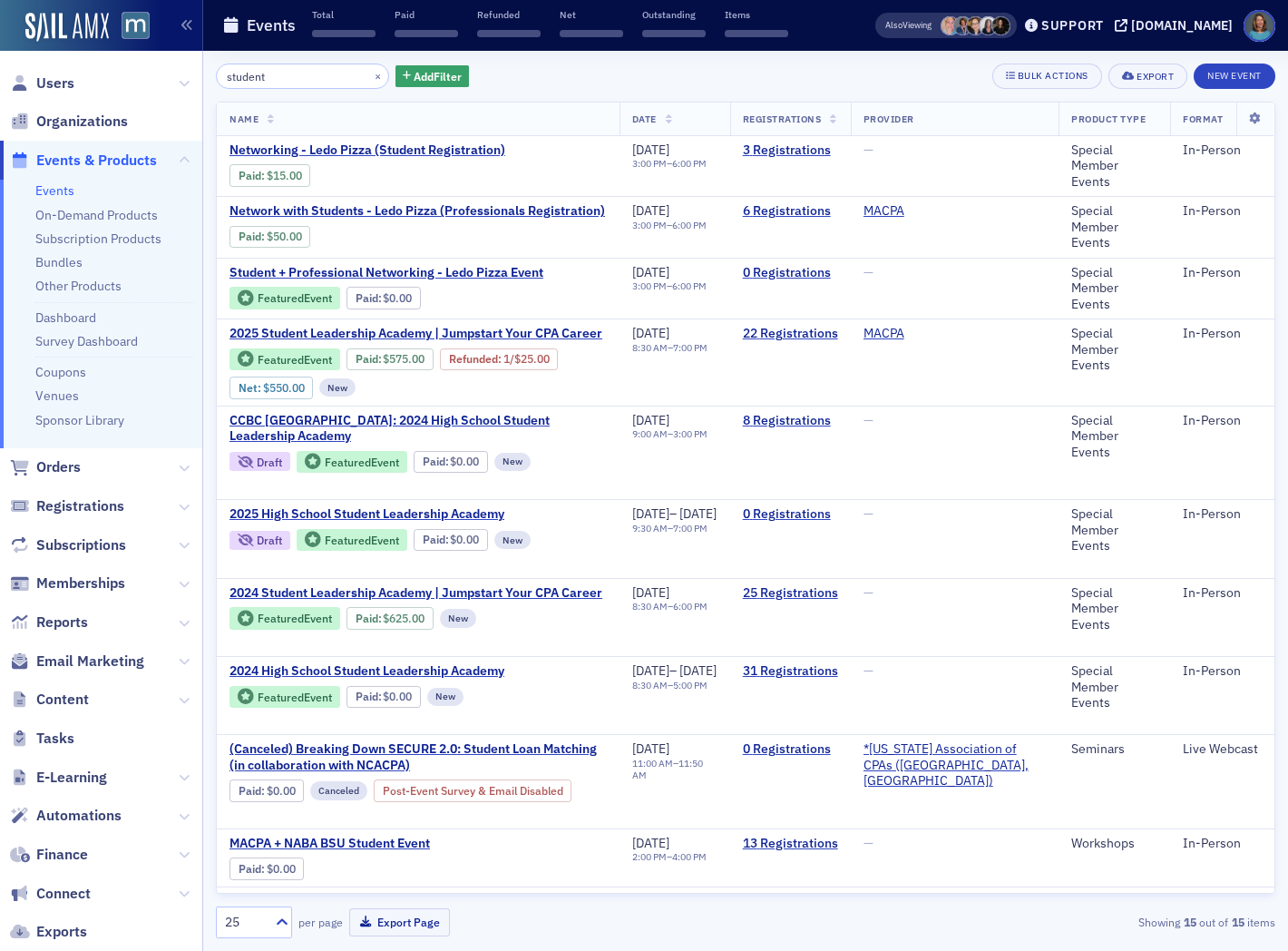
drag, startPoint x: 297, startPoint y: 74, endPoint x: 206, endPoint y: 75, distance: 91.0
click at [206, 75] on div "student × Add Filter Bulk Actions Export New Event Name Date Registrations Prov…" at bounding box center [745, 500] width 1085 height 900
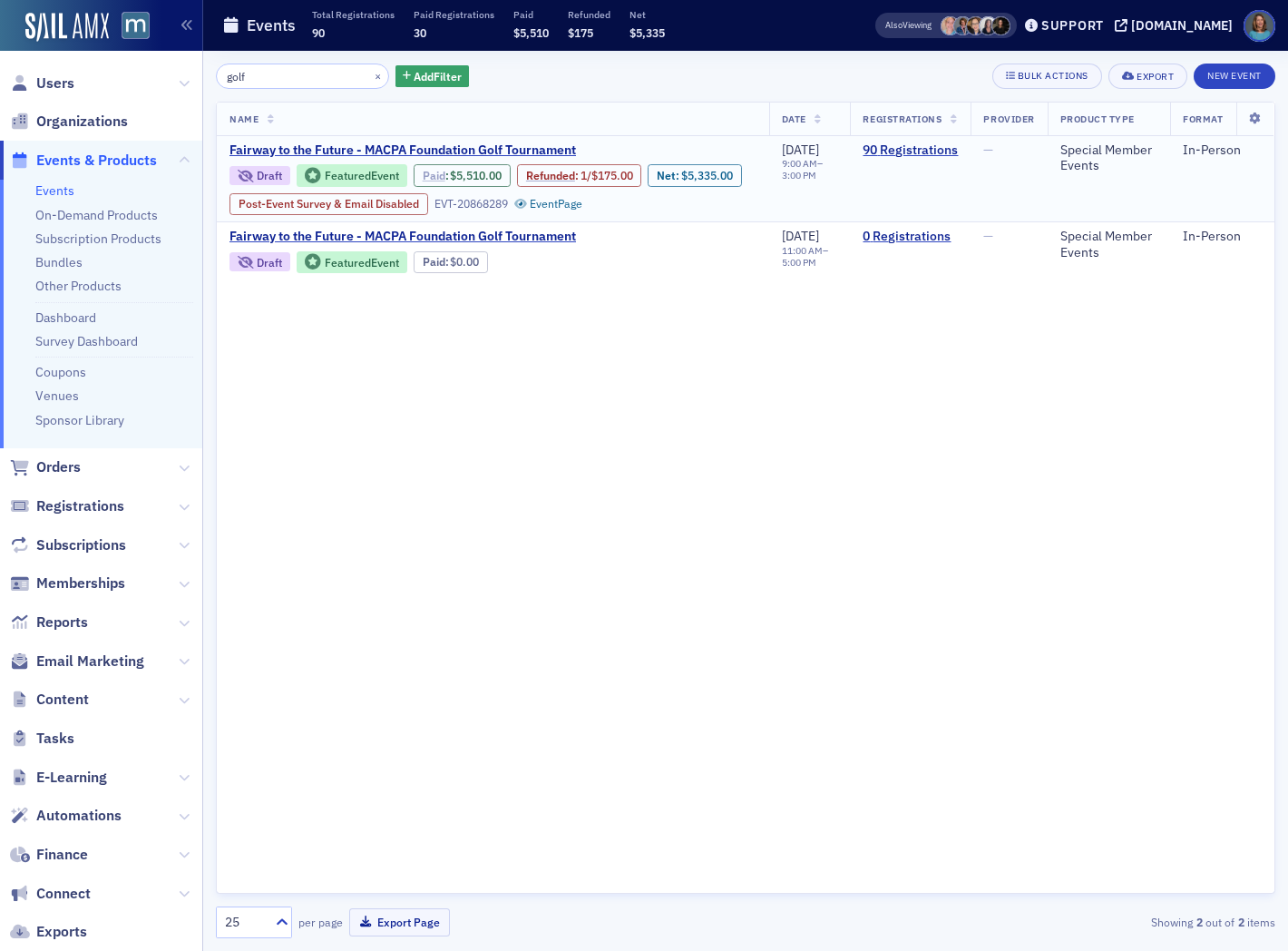
type input "golf"
click at [440, 172] on link "Paid" at bounding box center [434, 175] width 23 height 13
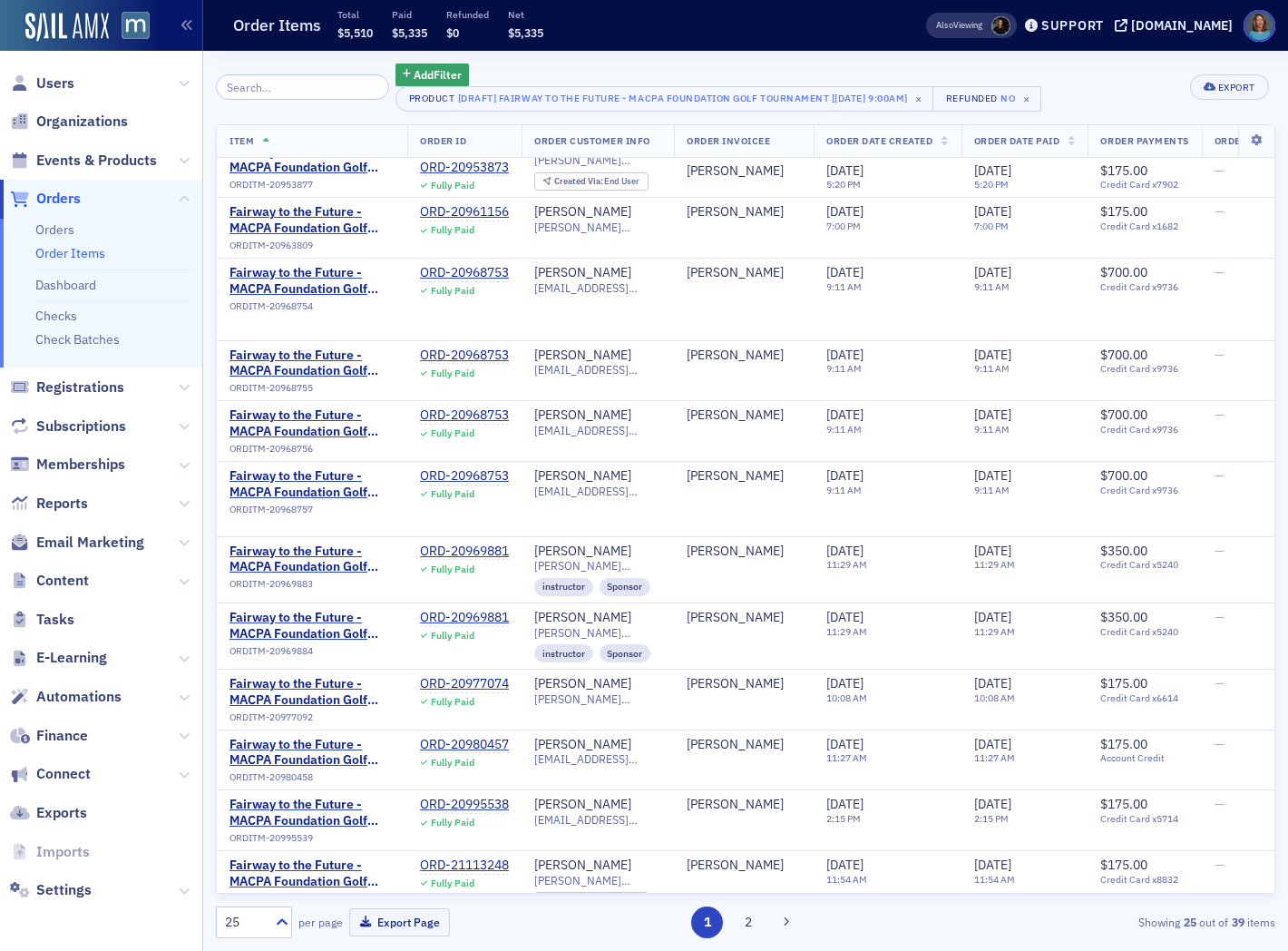
scroll to position [878, 0]
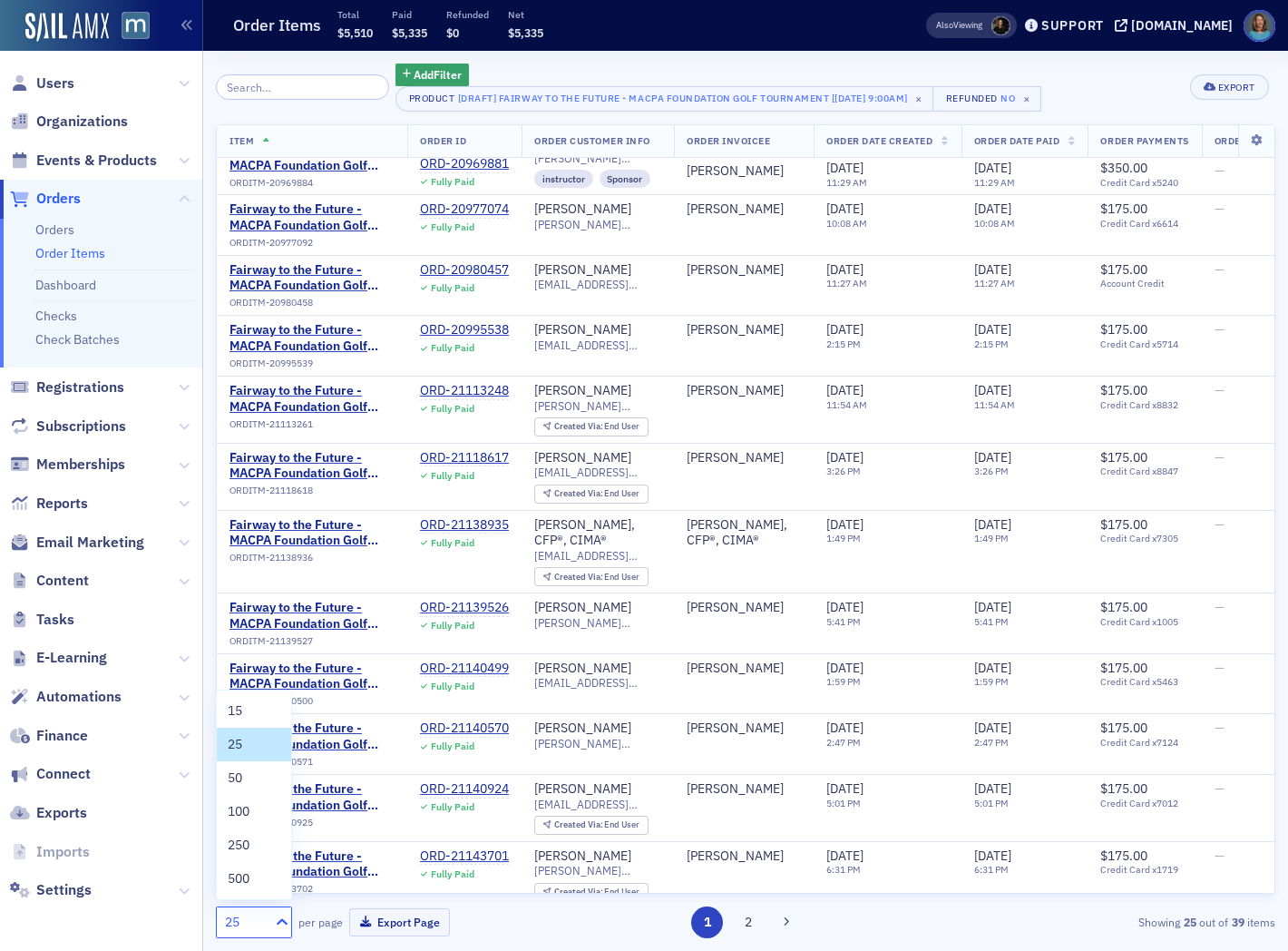
click at [276, 921] on icon at bounding box center [282, 921] width 18 height 18
click at [261, 778] on div "50" at bounding box center [253, 778] width 52 height 19
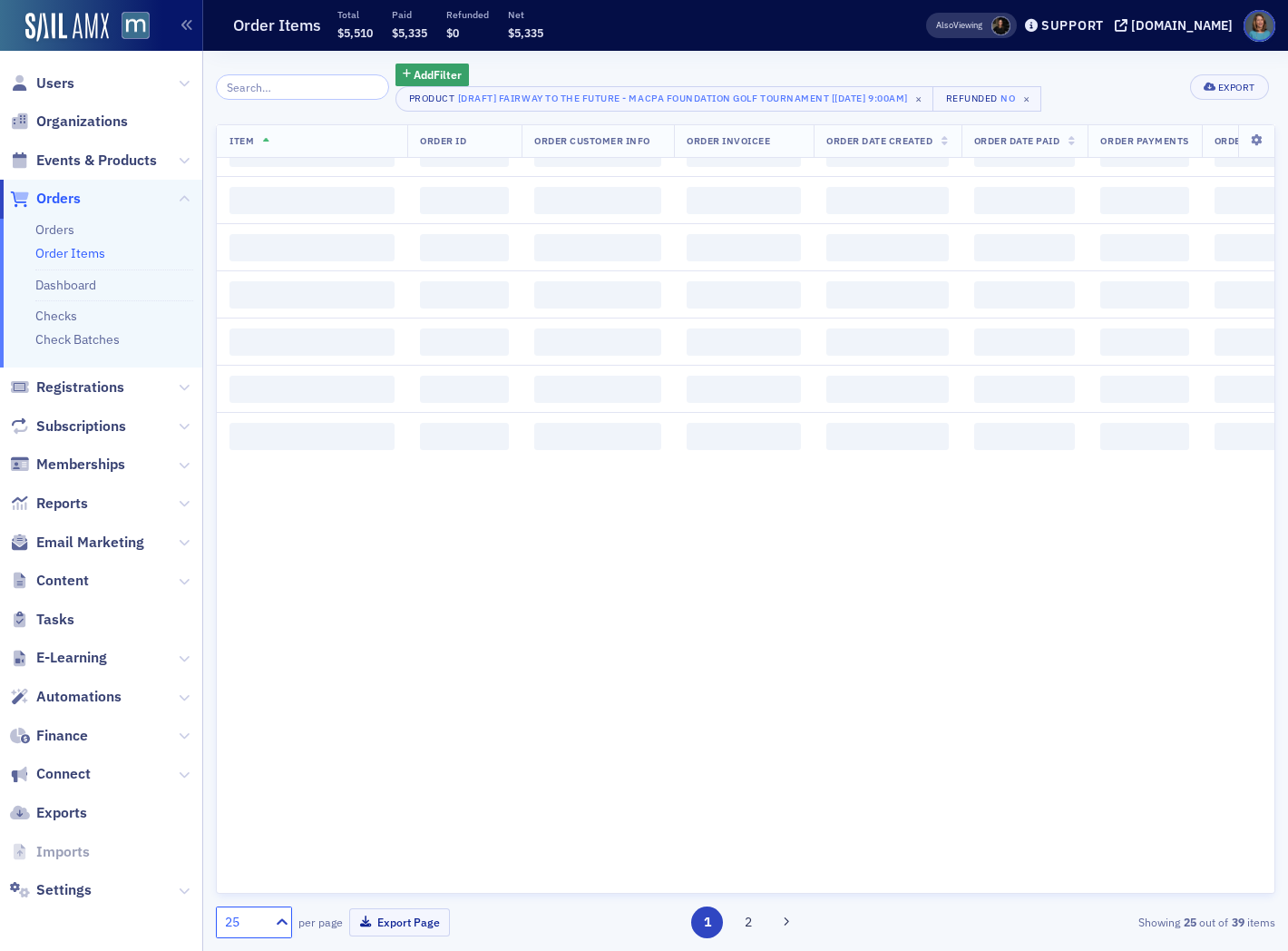
scroll to position [0, 0]
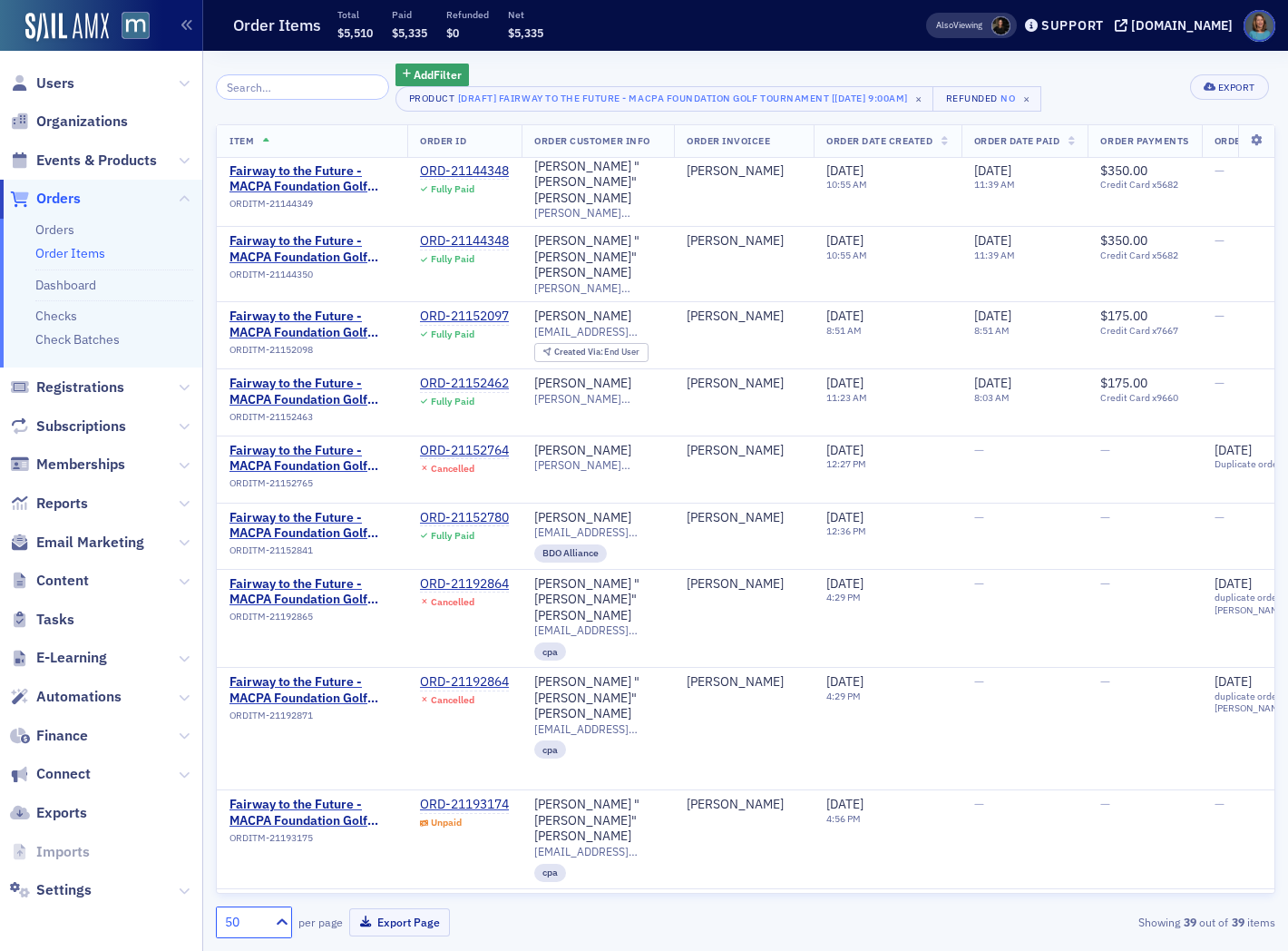
scroll to position [1845, 0]
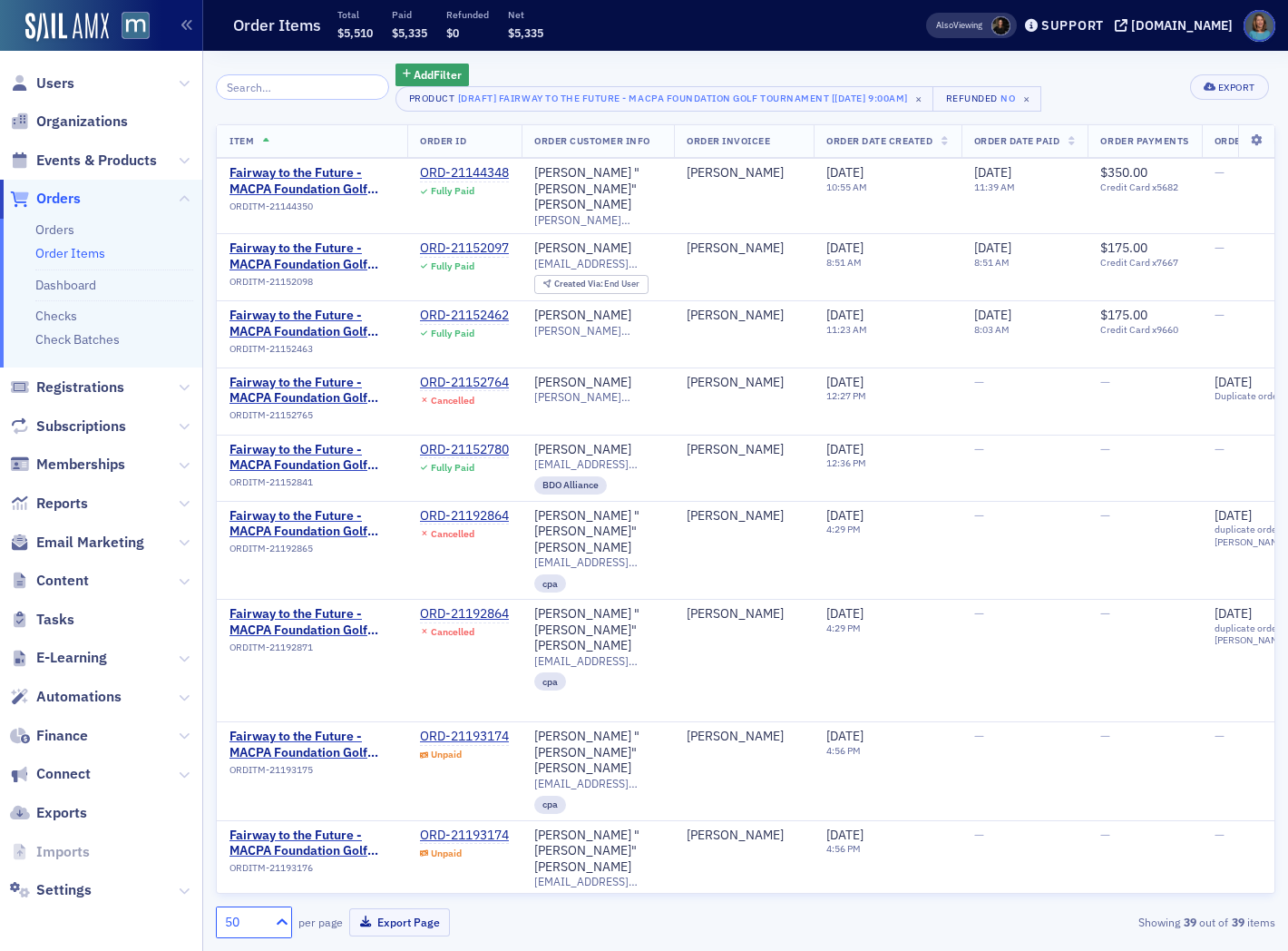
click at [277, 922] on icon at bounding box center [282, 921] width 10 height 7
click at [251, 810] on div "100" at bounding box center [253, 812] width 52 height 19
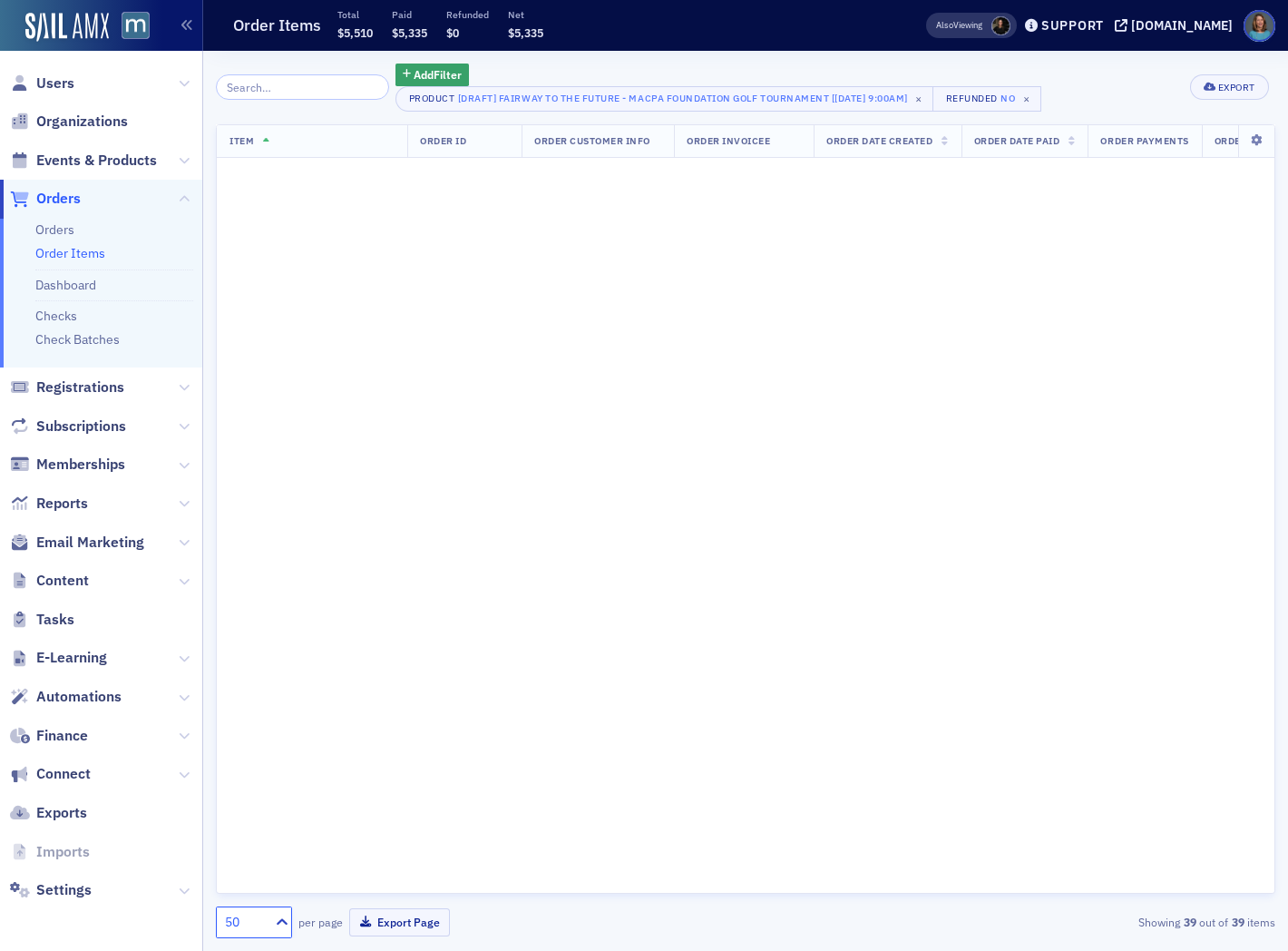
scroll to position [0, 0]
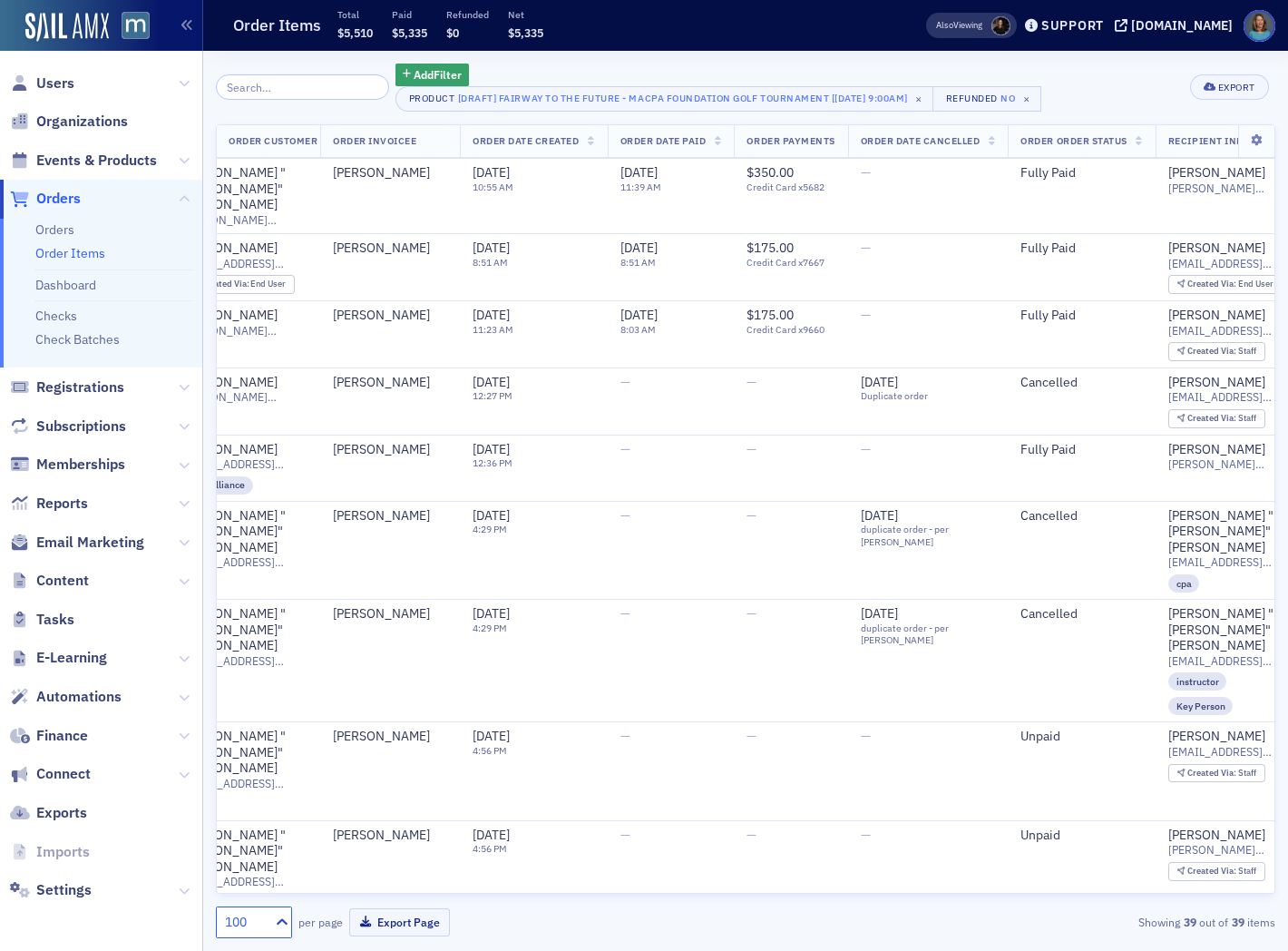
scroll to position [1845, 351]
click at [280, 919] on icon at bounding box center [282, 921] width 18 height 18
click at [251, 842] on div "250" at bounding box center [253, 845] width 52 height 19
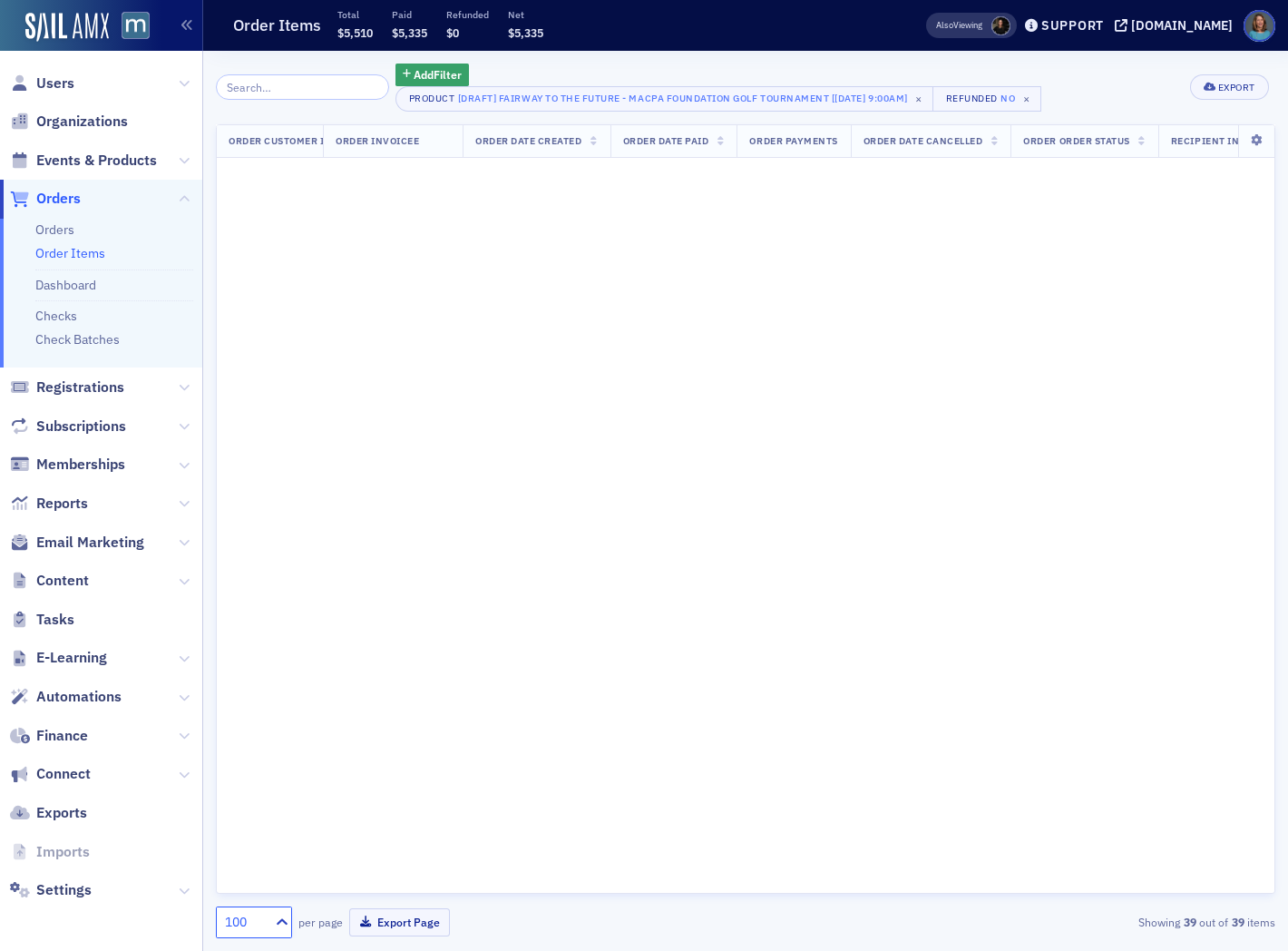
scroll to position [0, 351]
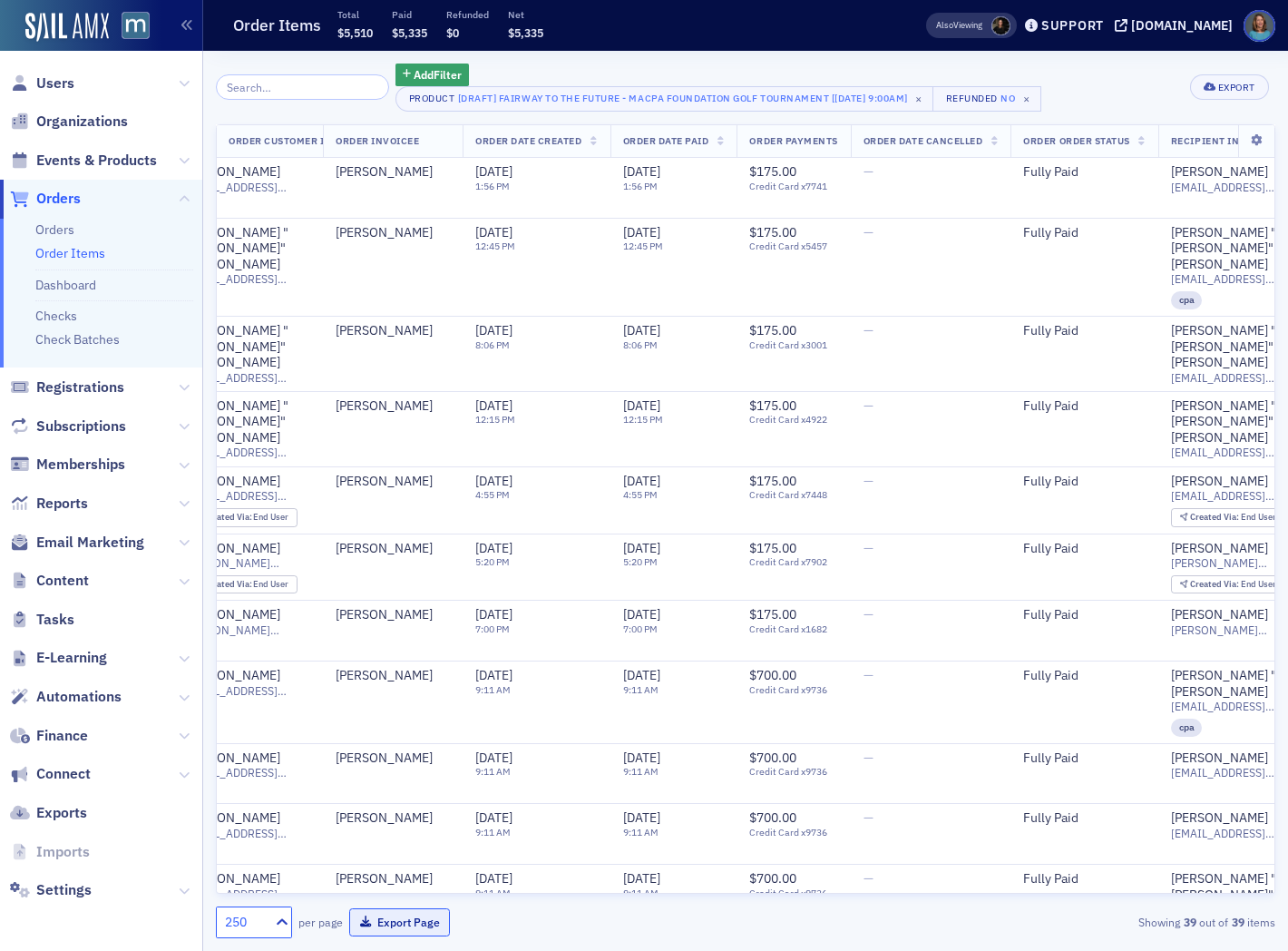
click at [383, 922] on button "Export Page" at bounding box center [400, 922] width 101 height 29
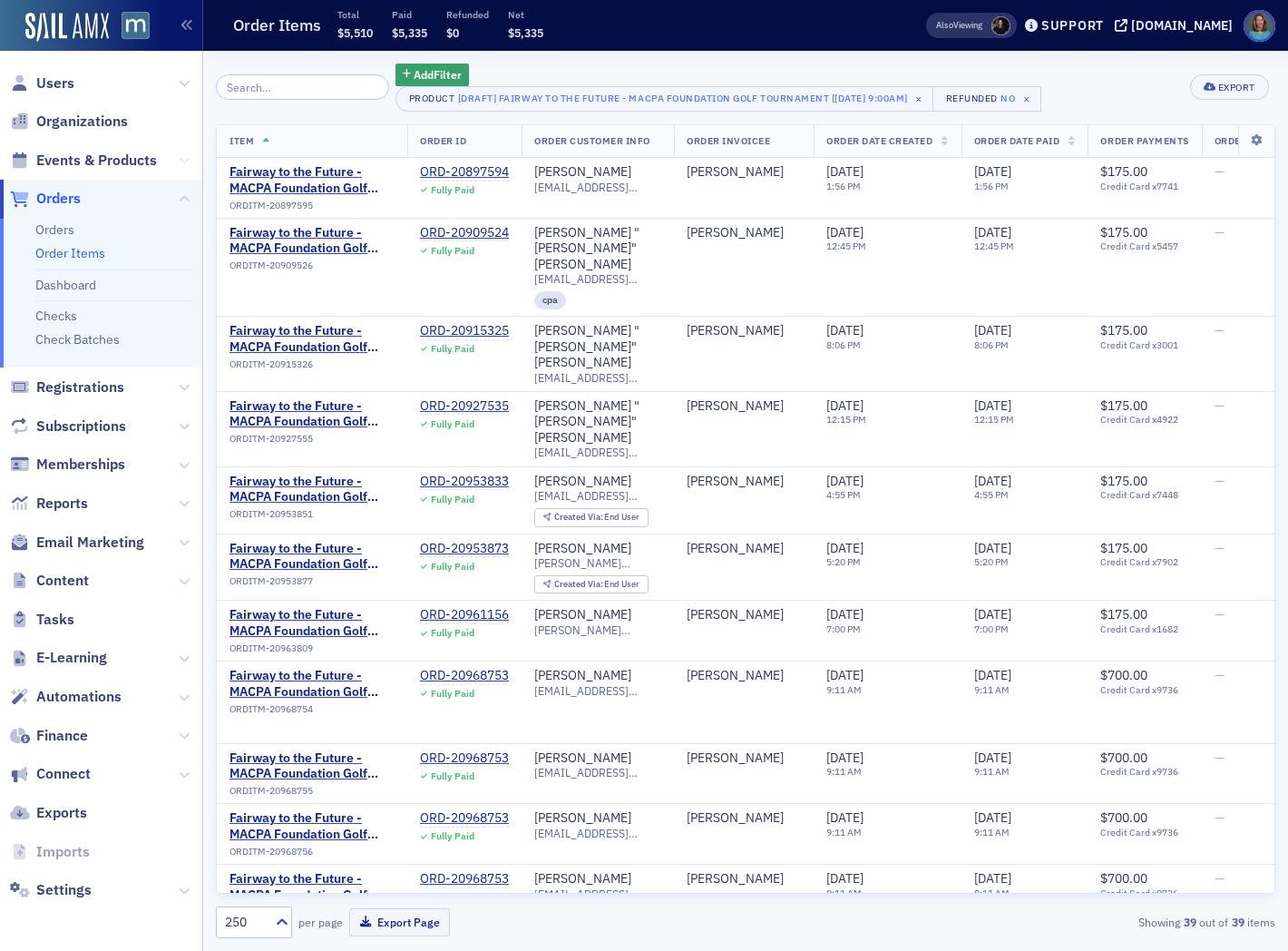
click at [182, 161] on icon at bounding box center [184, 160] width 10 height 10
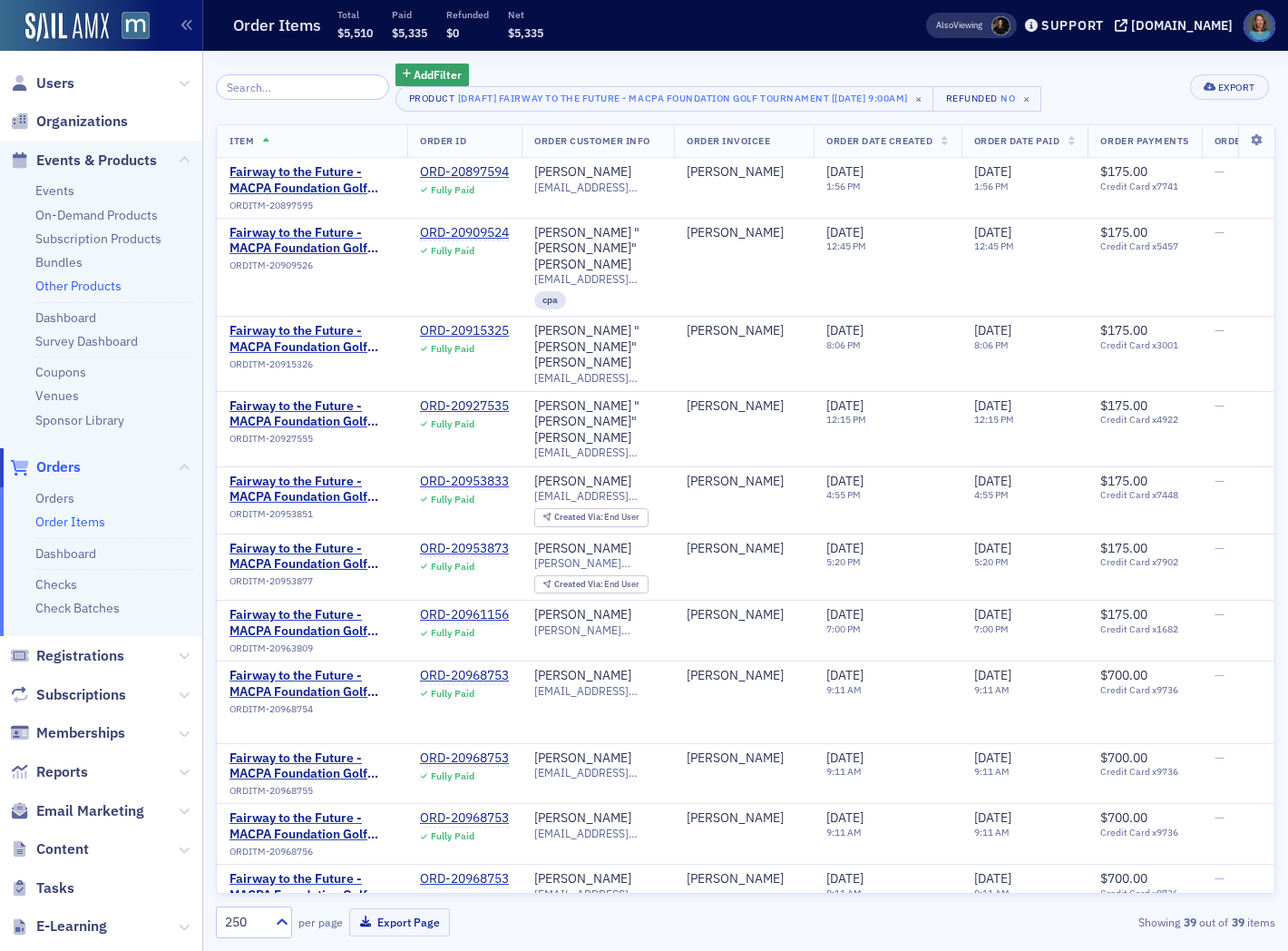
click at [65, 288] on link "Other Products" at bounding box center [78, 286] width 87 height 16
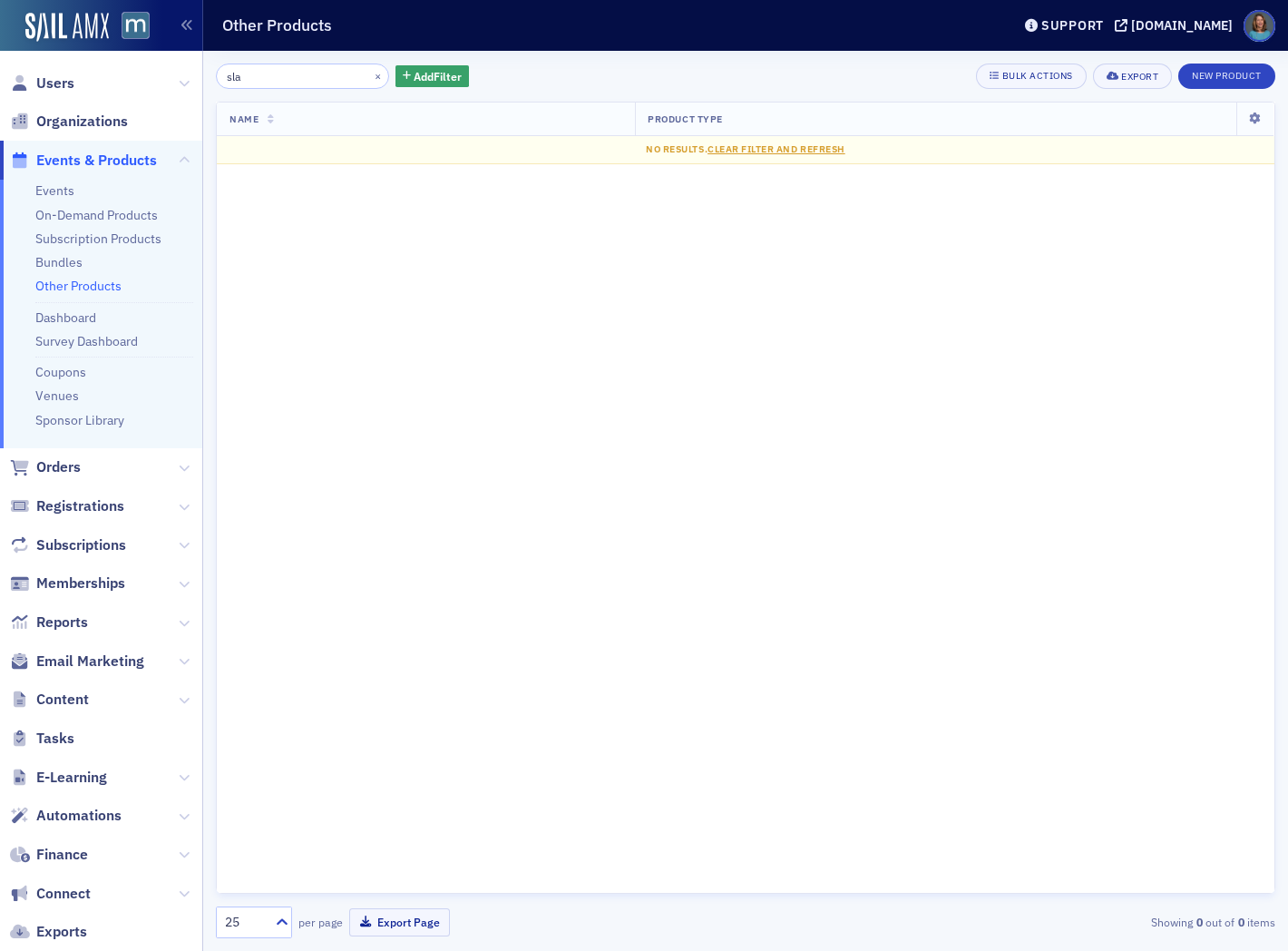
drag, startPoint x: 300, startPoint y: 72, endPoint x: 236, endPoint y: 76, distance: 64.1
click at [236, 76] on input "sla" at bounding box center [303, 76] width 173 height 26
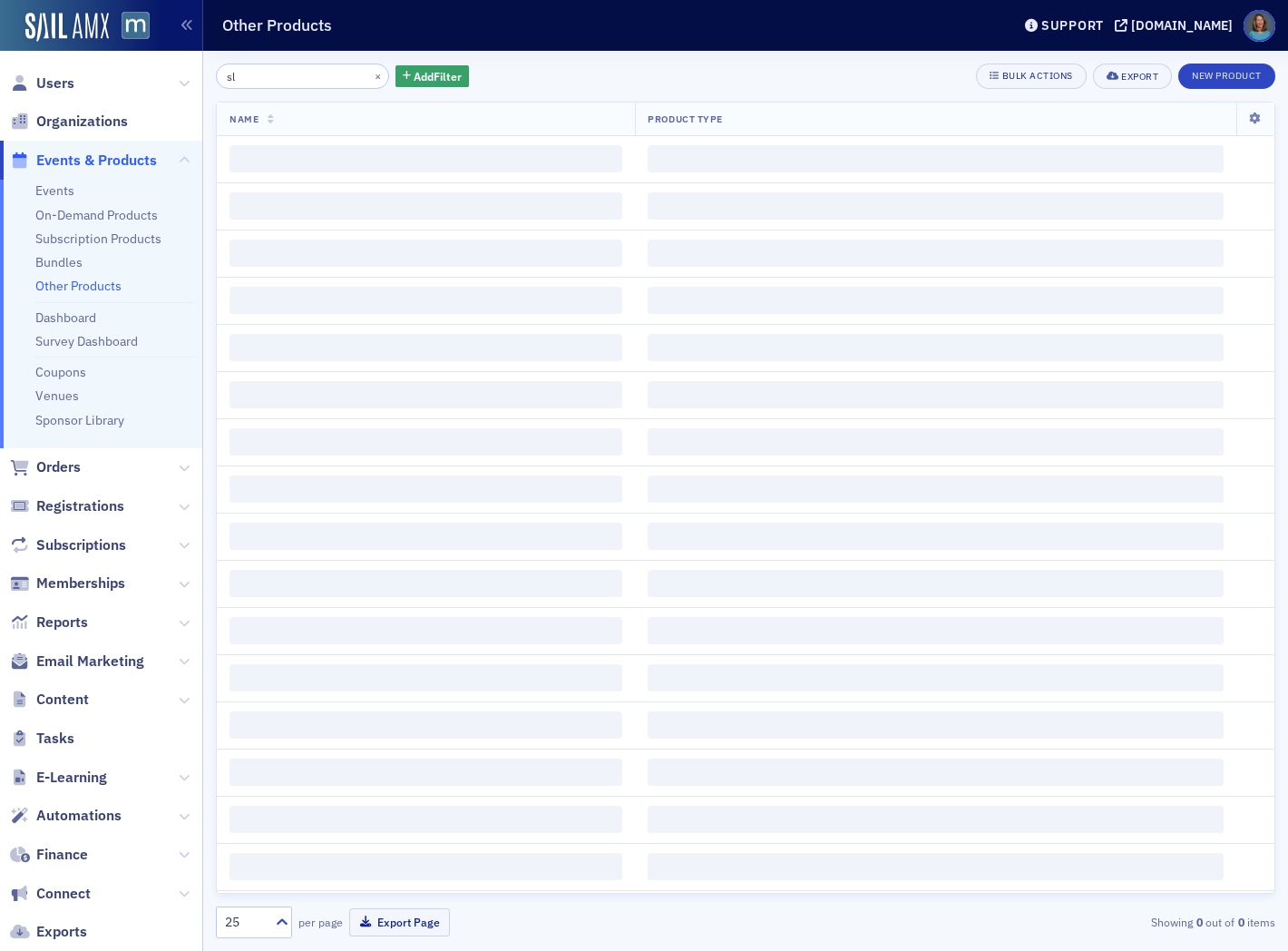
type input "s"
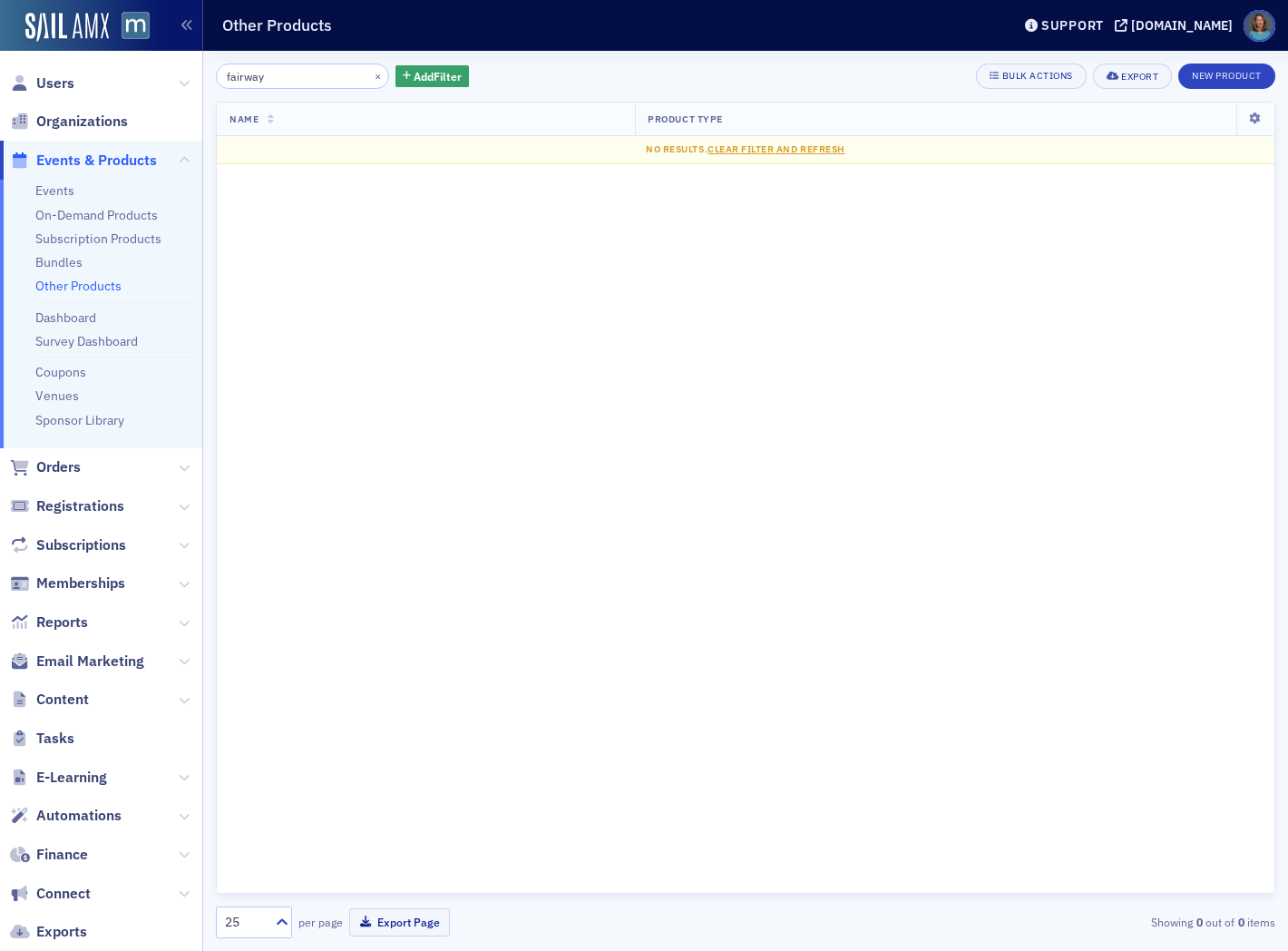
drag, startPoint x: 279, startPoint y: 77, endPoint x: 184, endPoint y: 78, distance: 95.0
click at [184, 78] on div "Users Organizations Events & Products Events On-Demand Products Subscription Pr…" at bounding box center [644, 475] width 1288 height 951
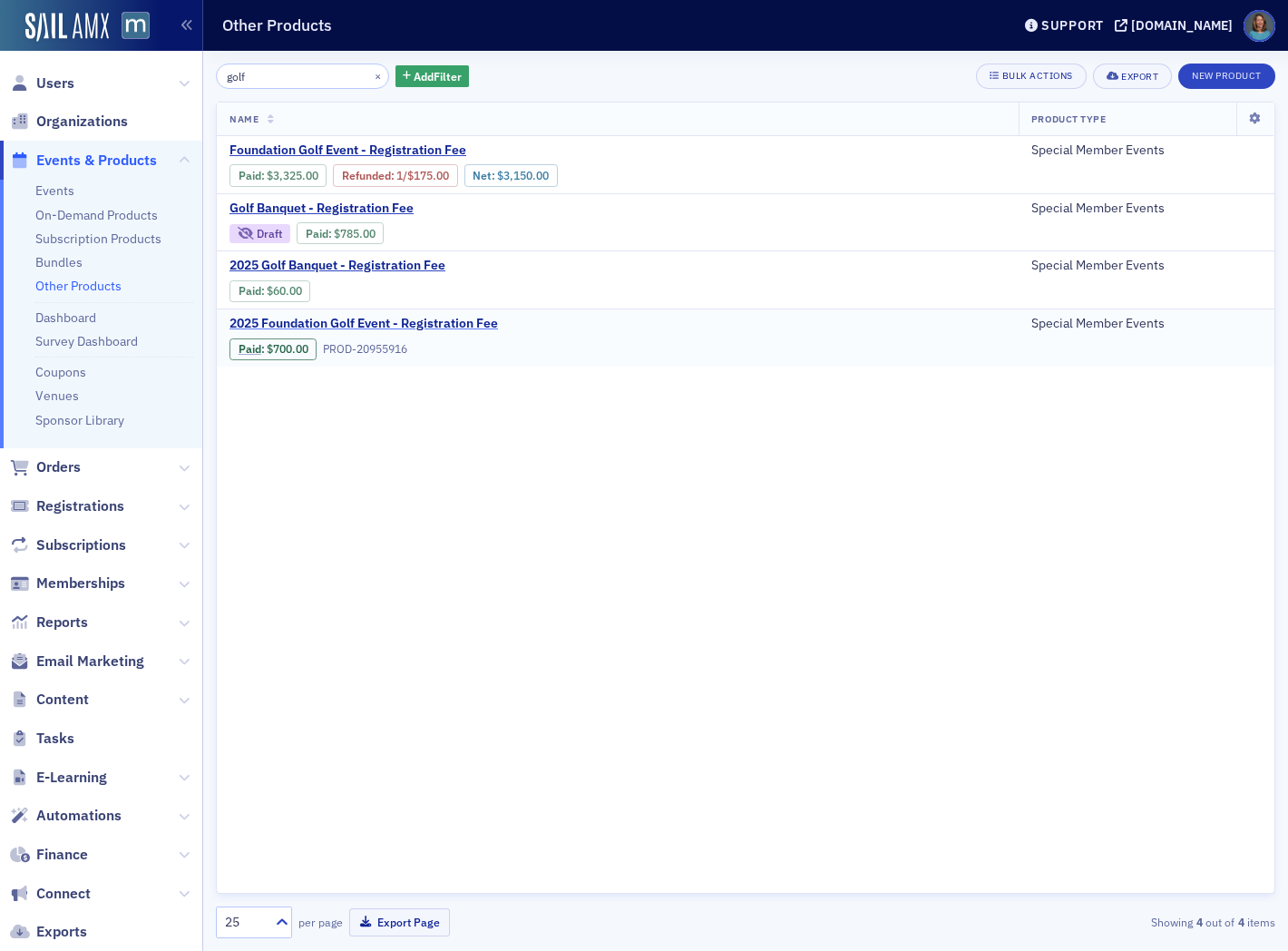
type input "golf"
click at [355, 325] on span "2025 Foundation Golf Event - Registration Fee" at bounding box center [382, 324] width 305 height 16
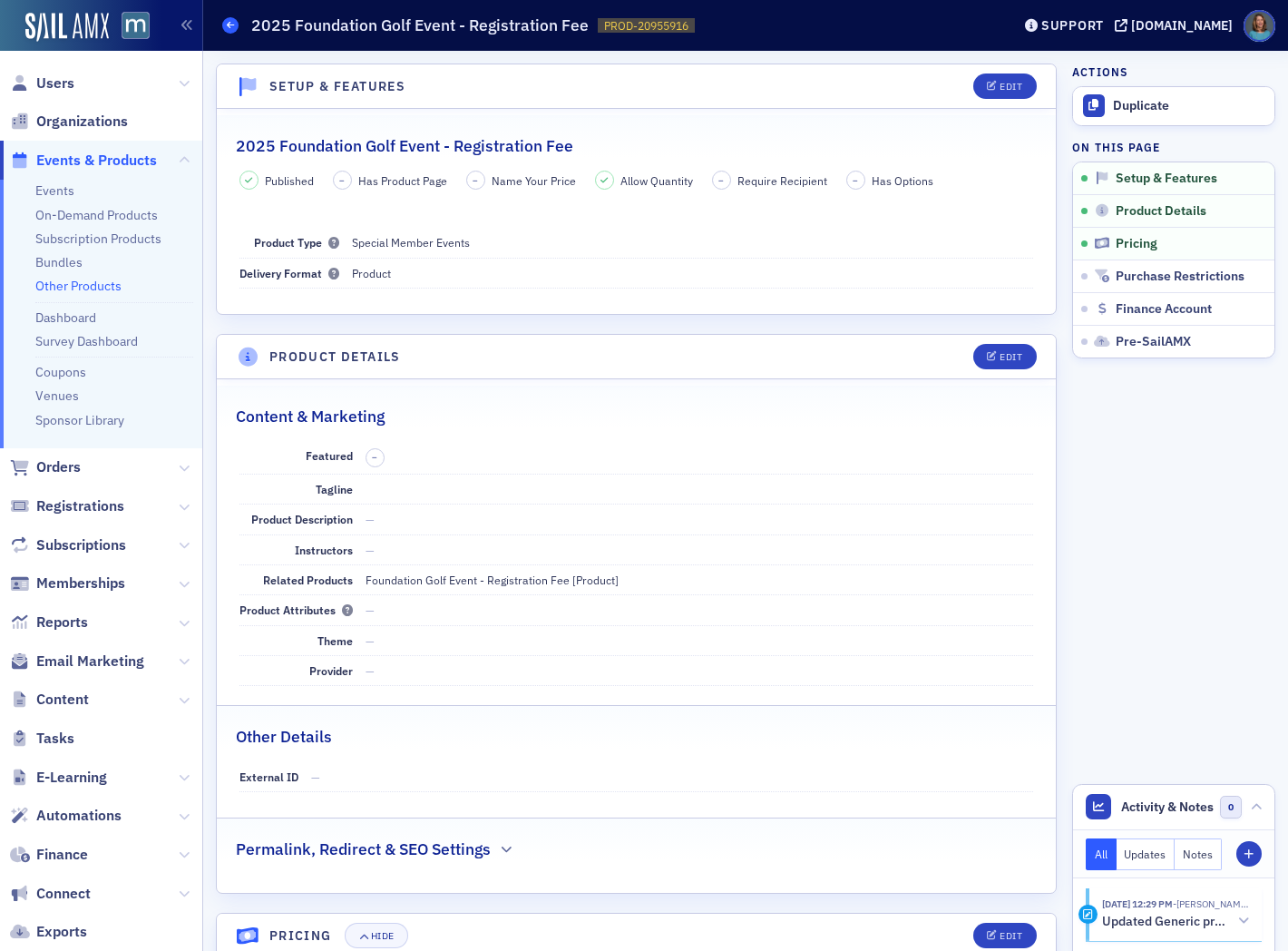
click at [228, 21] on icon at bounding box center [230, 25] width 8 height 9
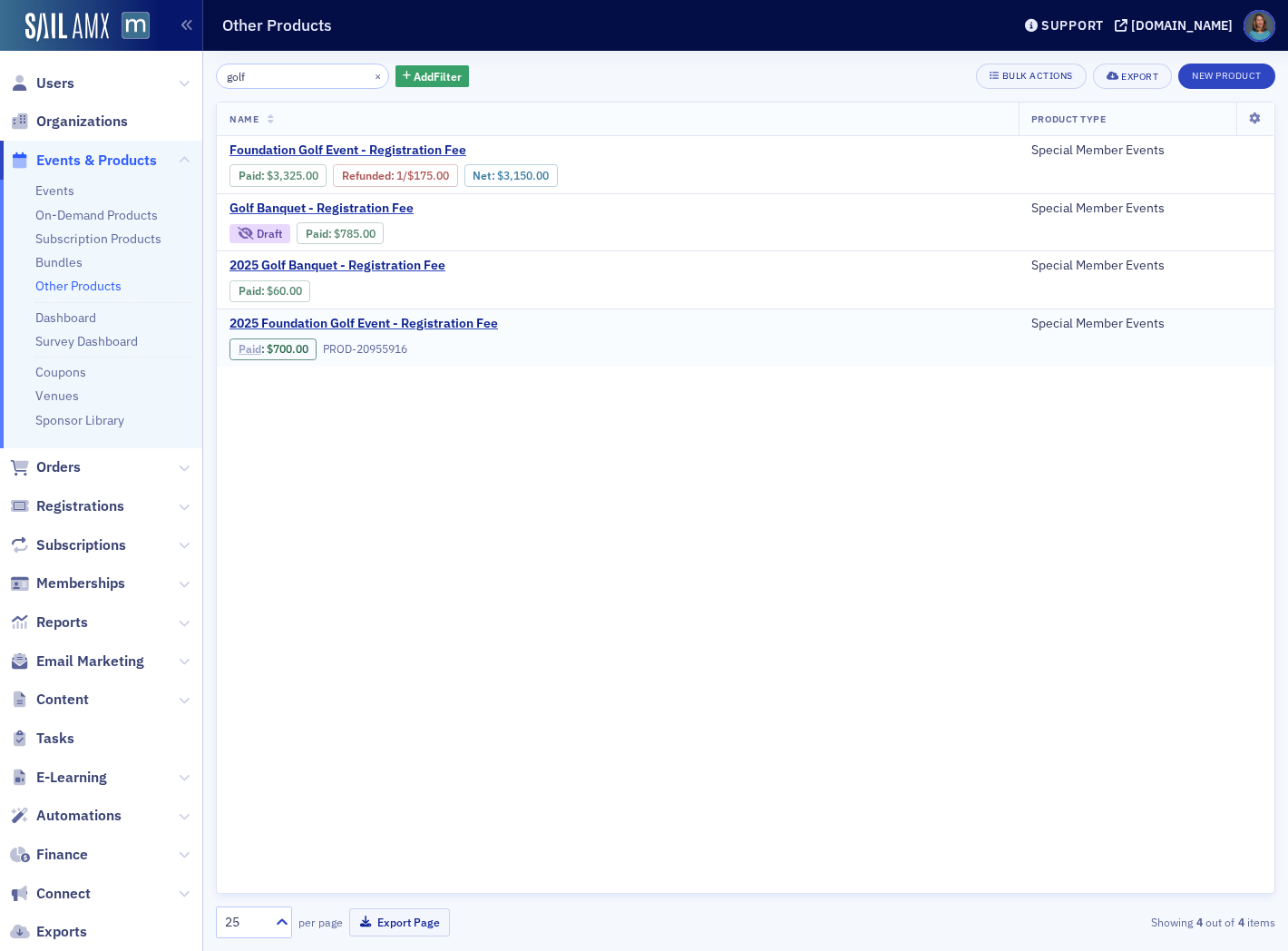
click at [255, 349] on link "Paid" at bounding box center [250, 348] width 23 height 13
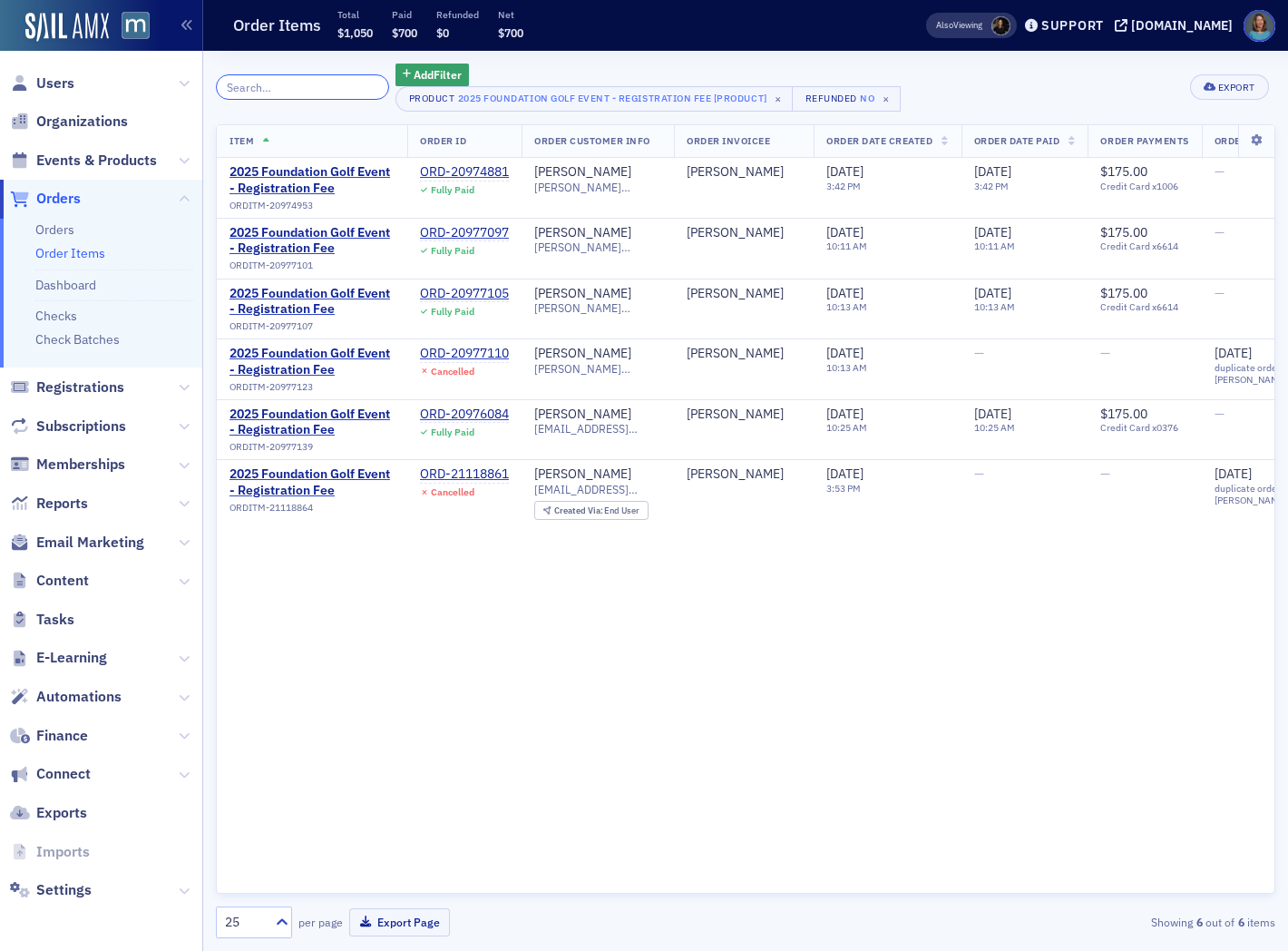
click at [308, 89] on input "search" at bounding box center [303, 87] width 173 height 26
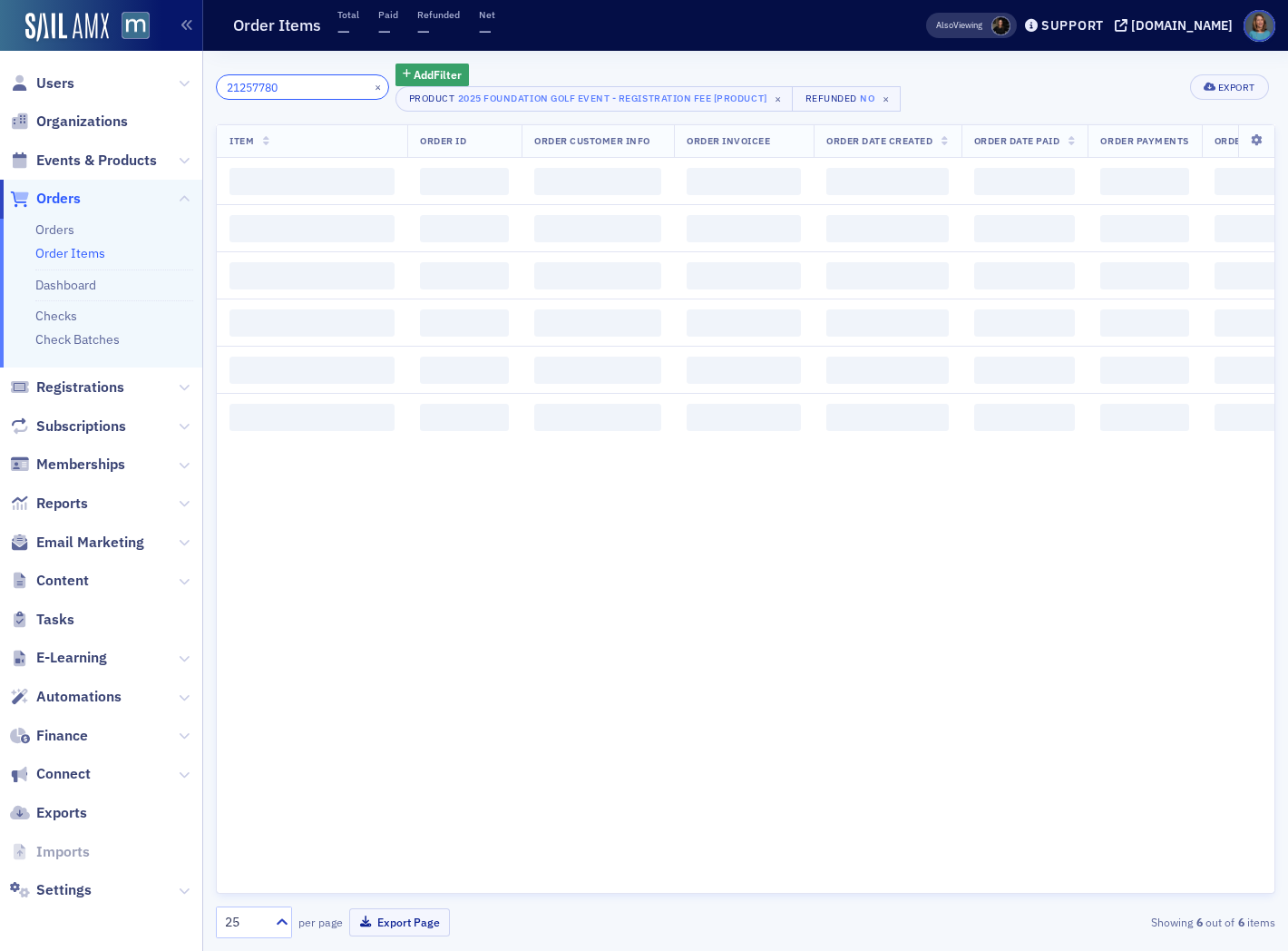
type input "21257780"
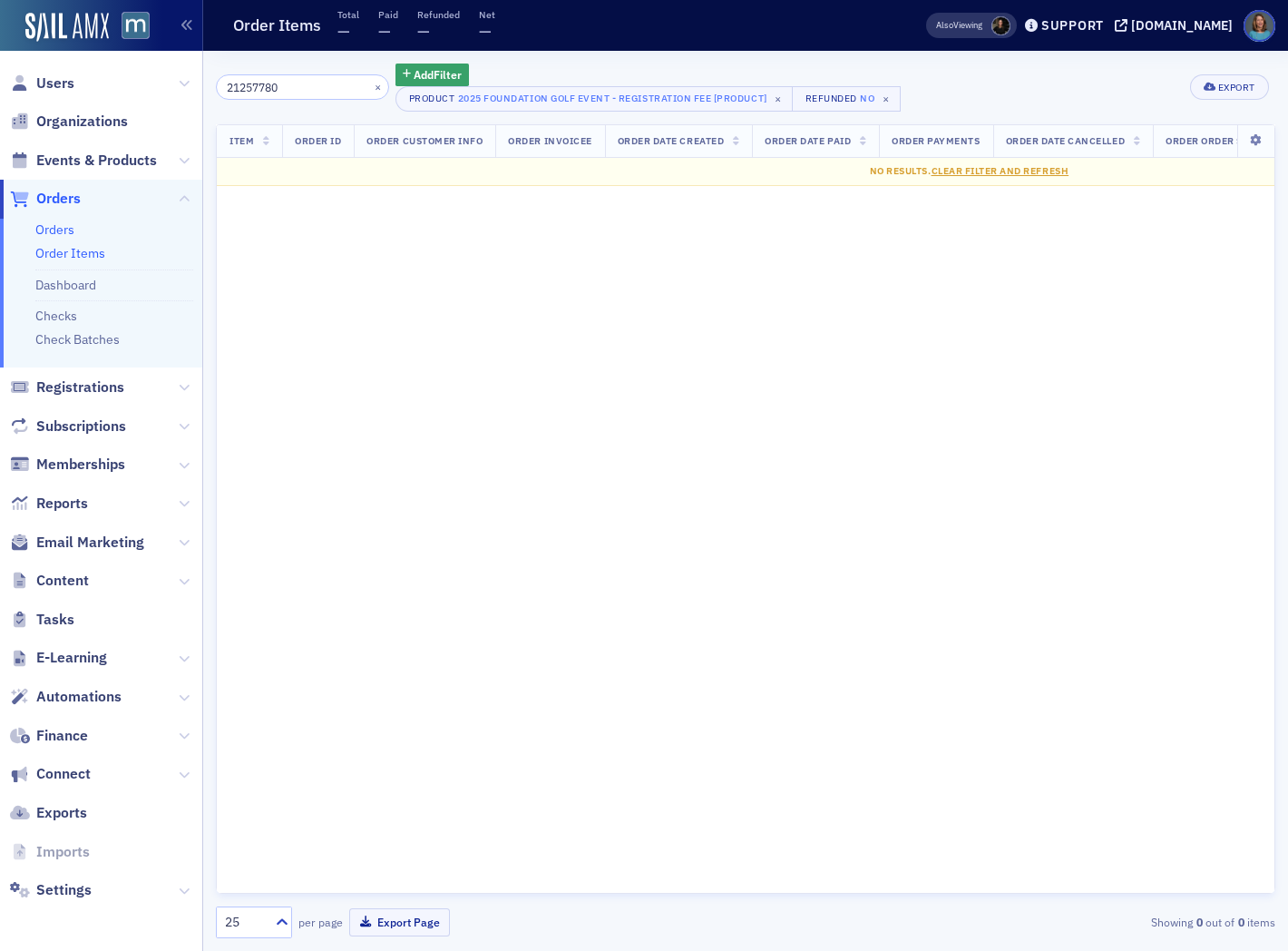
click at [55, 228] on link "Orders" at bounding box center [54, 229] width 39 height 16
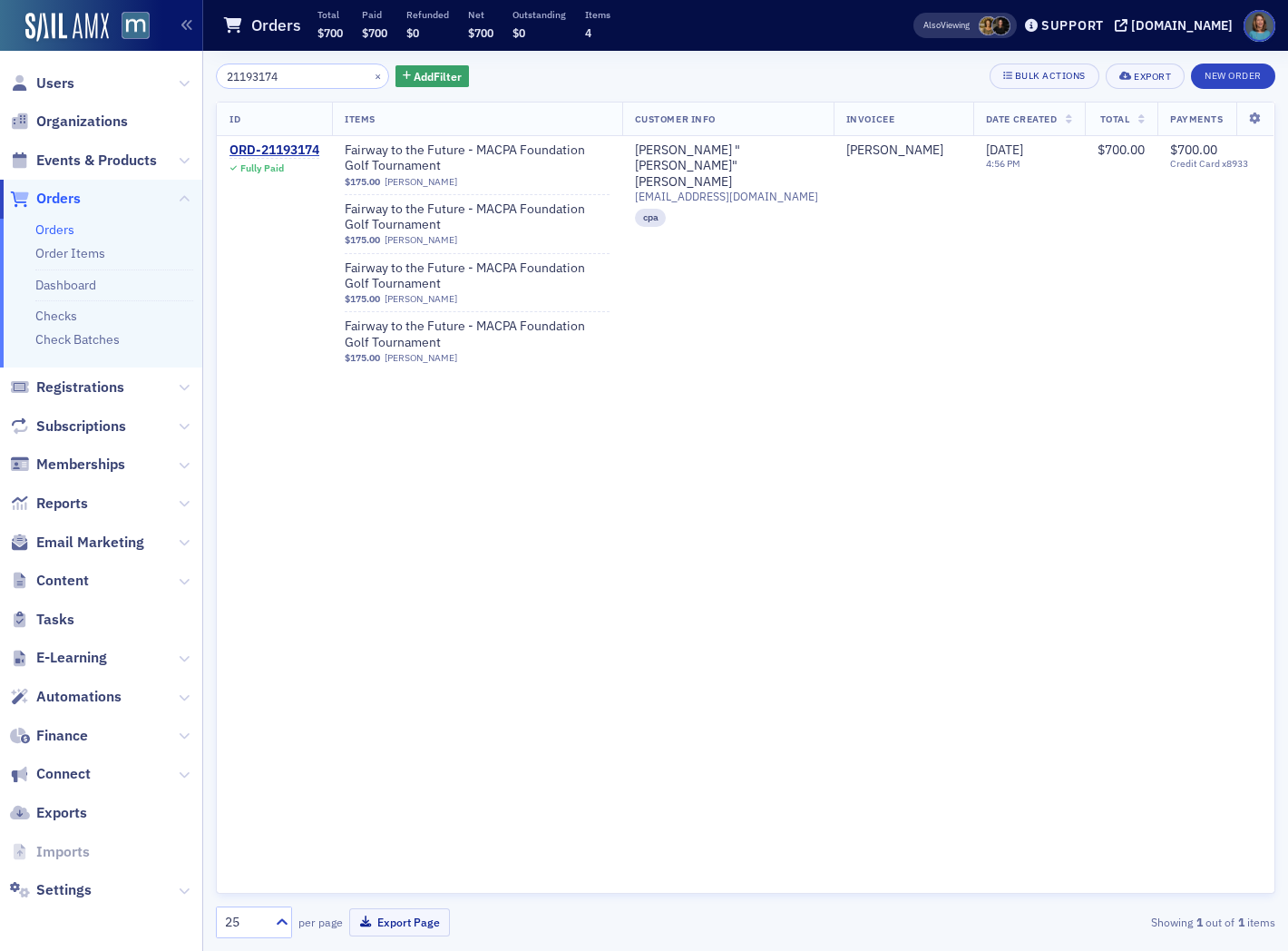
drag, startPoint x: 328, startPoint y: 77, endPoint x: 203, endPoint y: 69, distance: 125.3
click at [203, 69] on div "21193174 × Add Filter Bulk Actions Export New Order ID Items Customer Info Invo…" at bounding box center [745, 500] width 1085 height 900
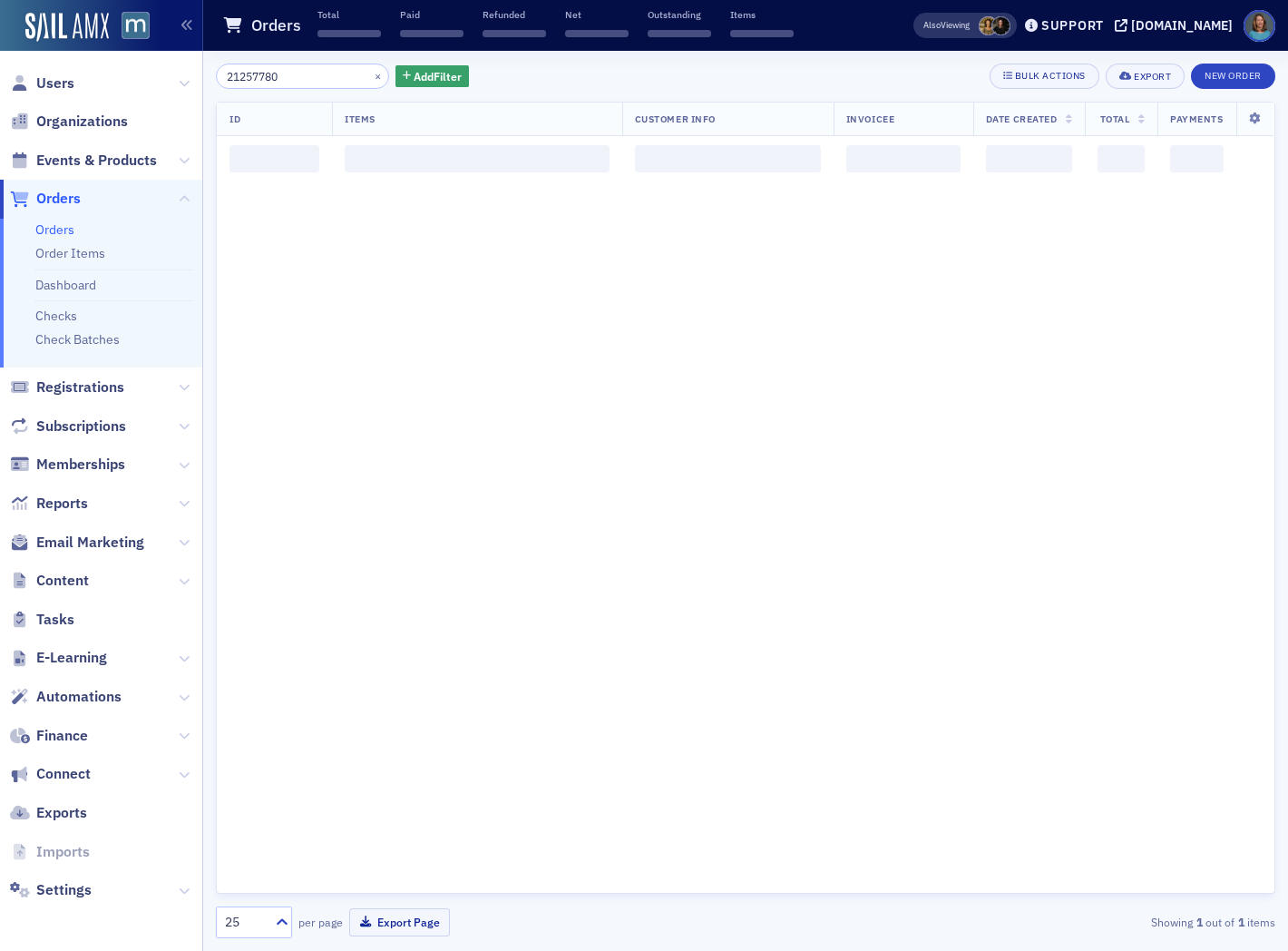
type input "21257780"
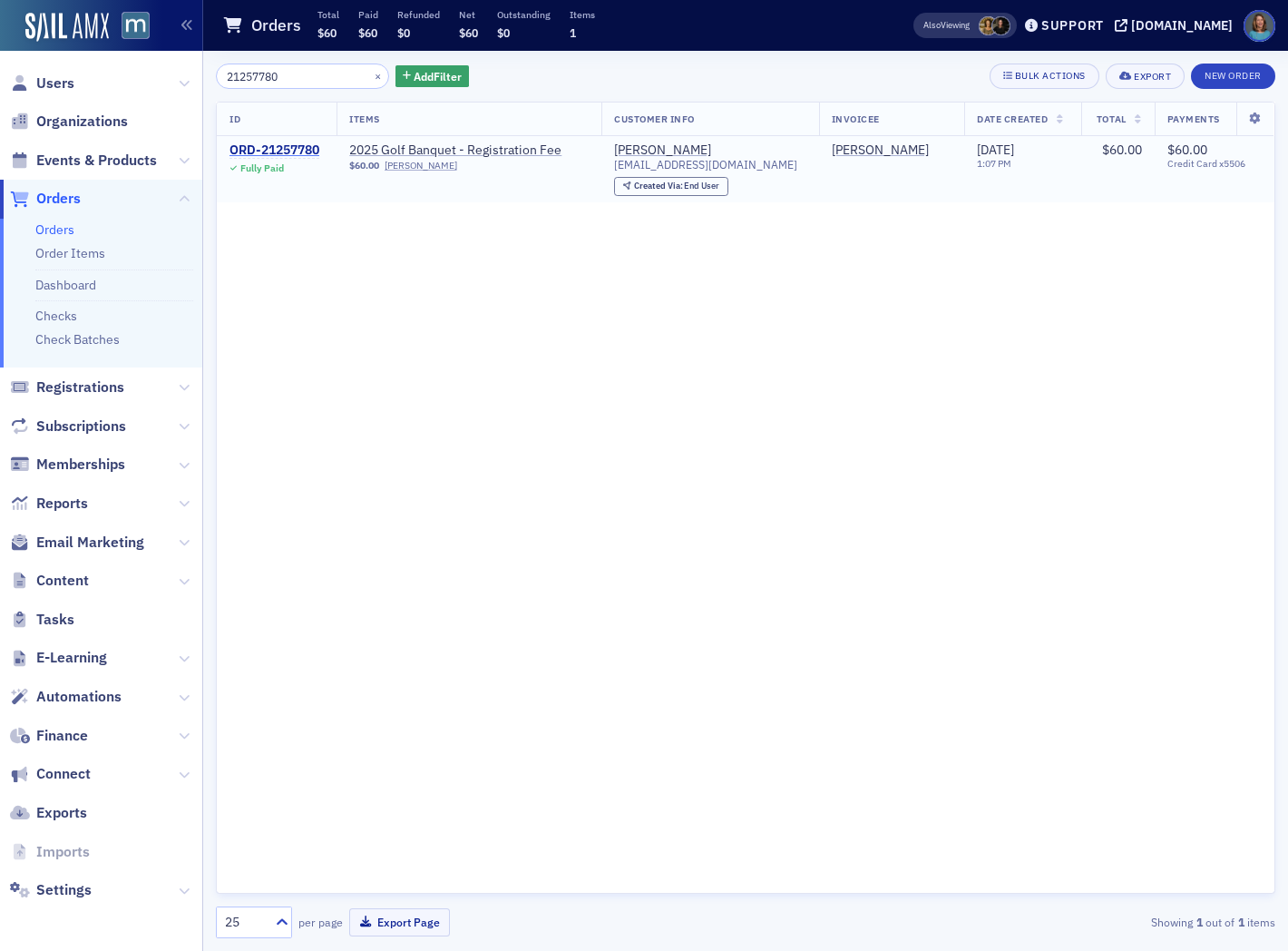
click at [312, 154] on div "ORD-21257780" at bounding box center [274, 150] width 89 height 16
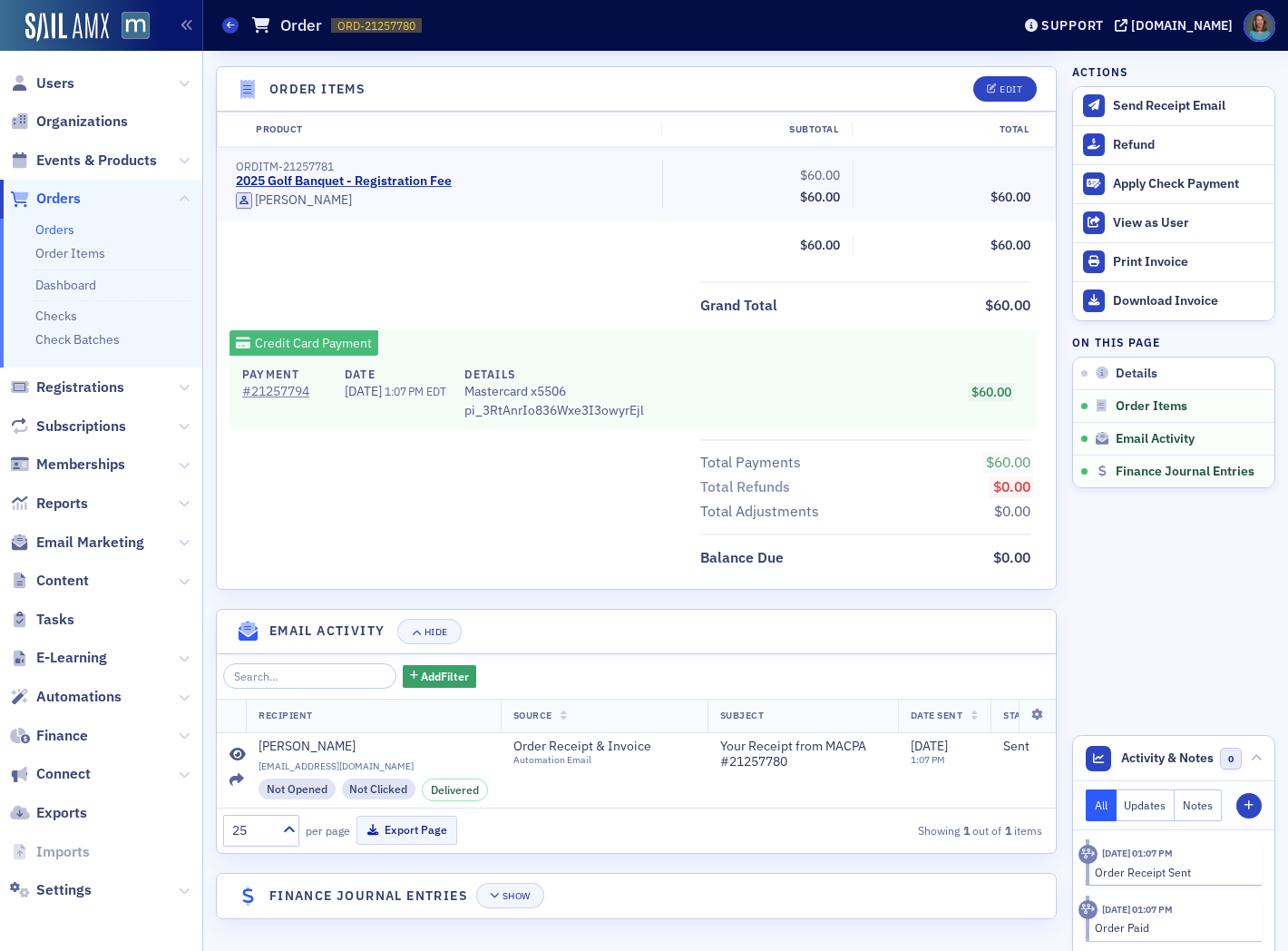
scroll to position [635, 0]
click at [232, 26] on icon at bounding box center [230, 25] width 8 height 9
